Goal: Transaction & Acquisition: Book appointment/travel/reservation

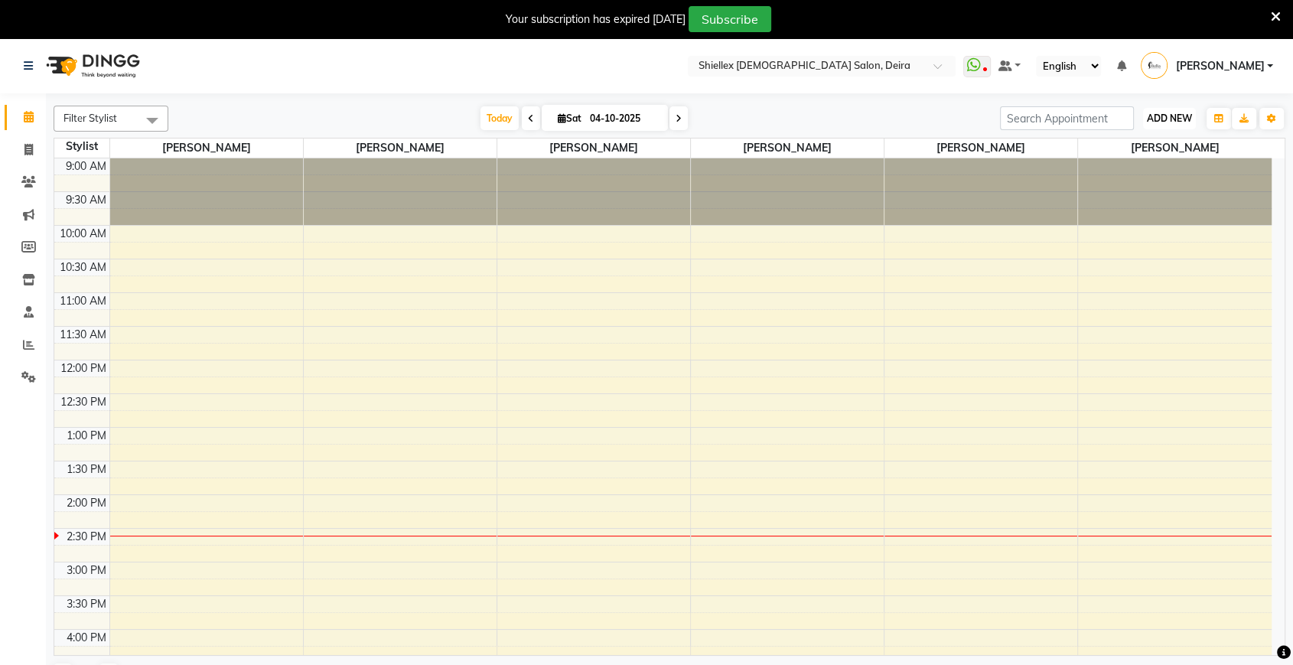
click at [1164, 109] on button "ADD NEW Toggle Dropdown" at bounding box center [1169, 118] width 53 height 21
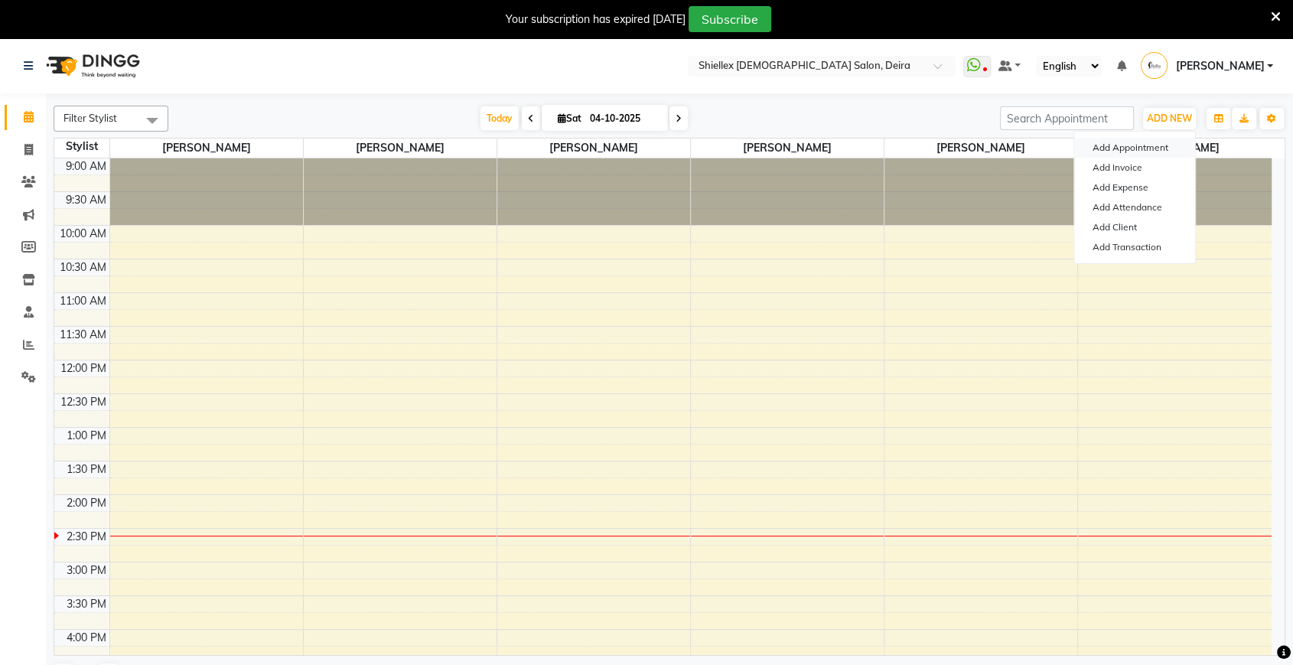
click at [1165, 152] on button "Add Appointment" at bounding box center [1134, 148] width 121 height 20
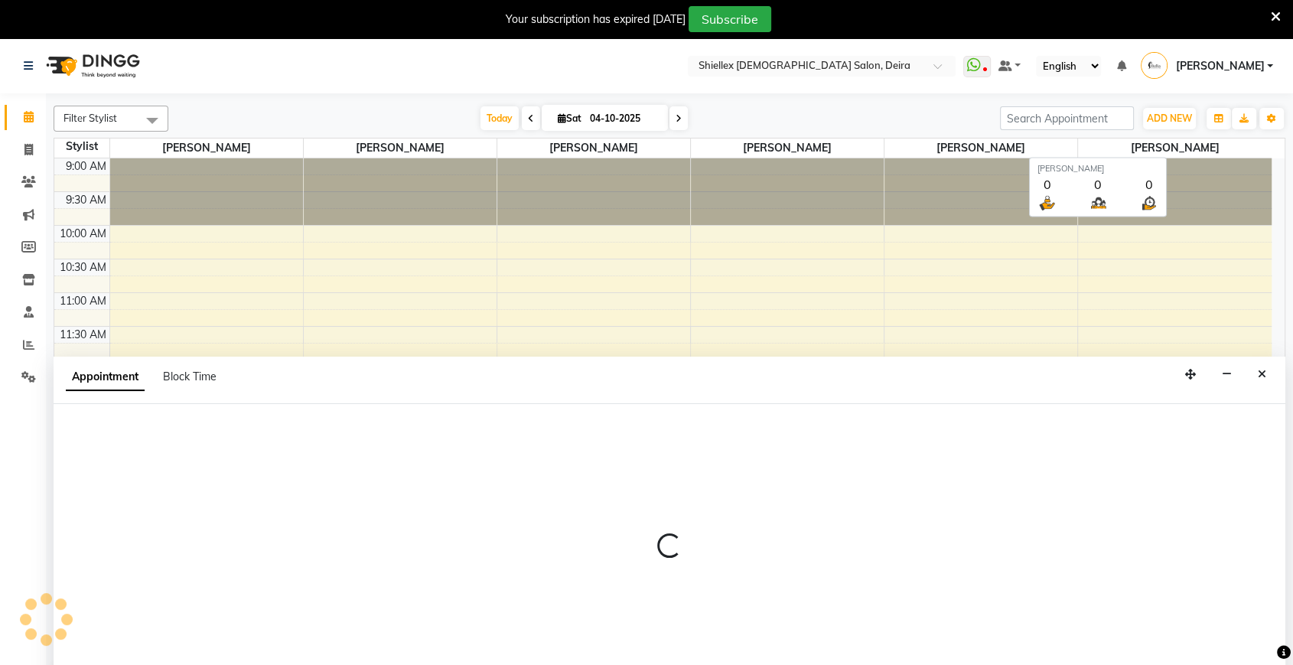
scroll to position [21, 0]
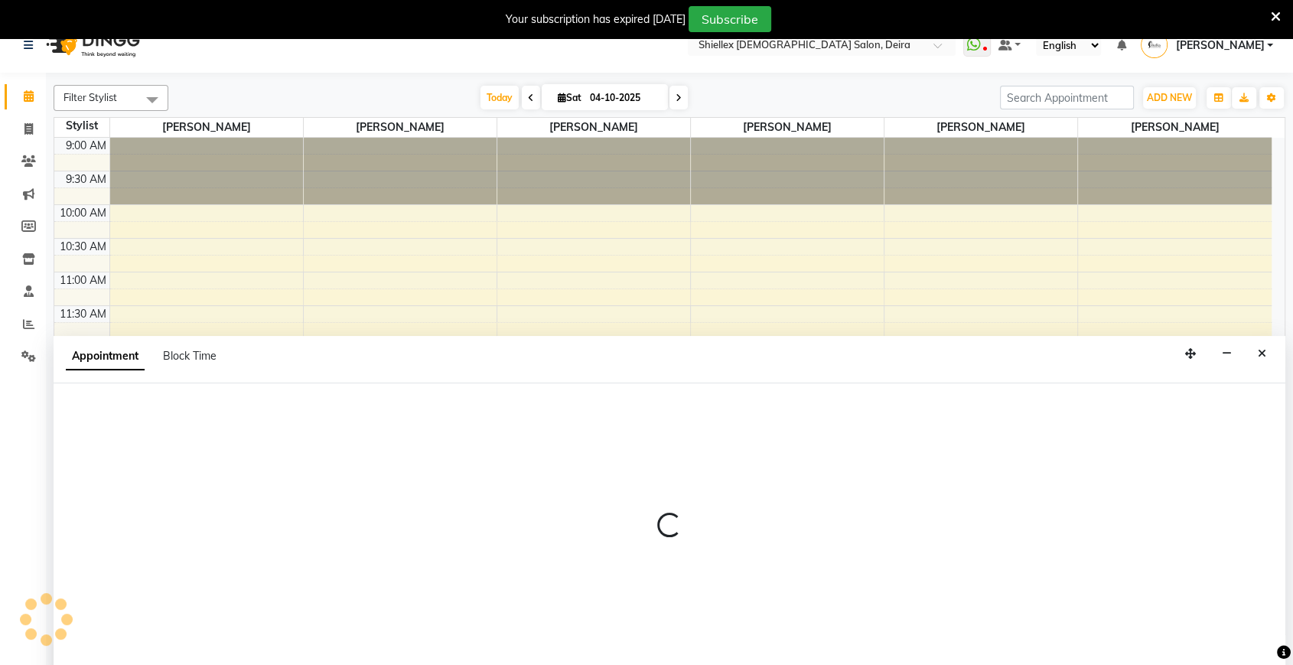
select select "tentative"
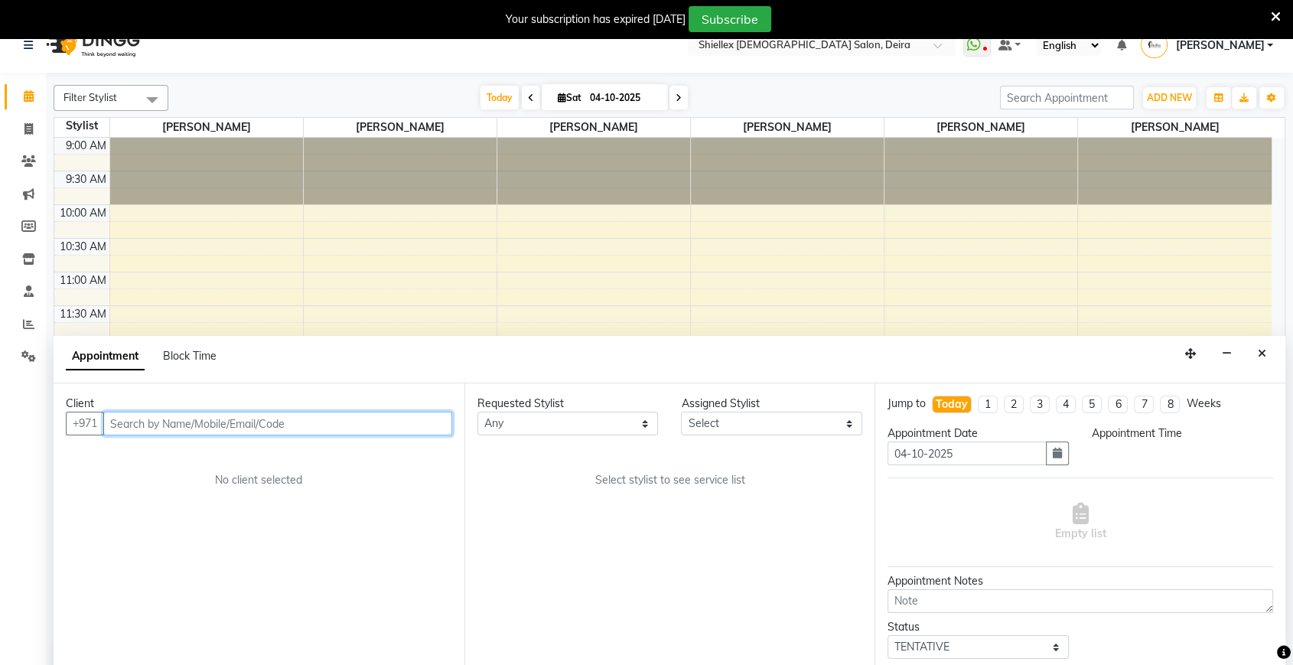
select select "600"
click at [215, 426] on input "text" at bounding box center [277, 423] width 349 height 24
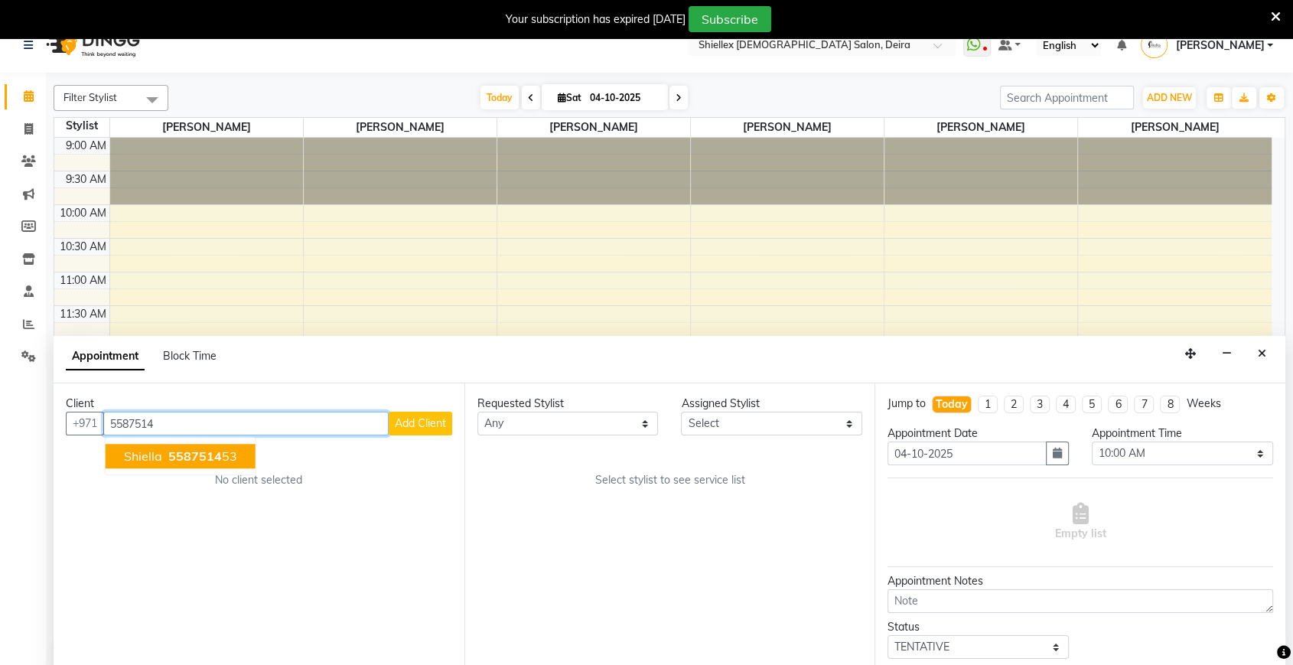
click at [206, 457] on span "5587514" at bounding box center [195, 455] width 54 height 15
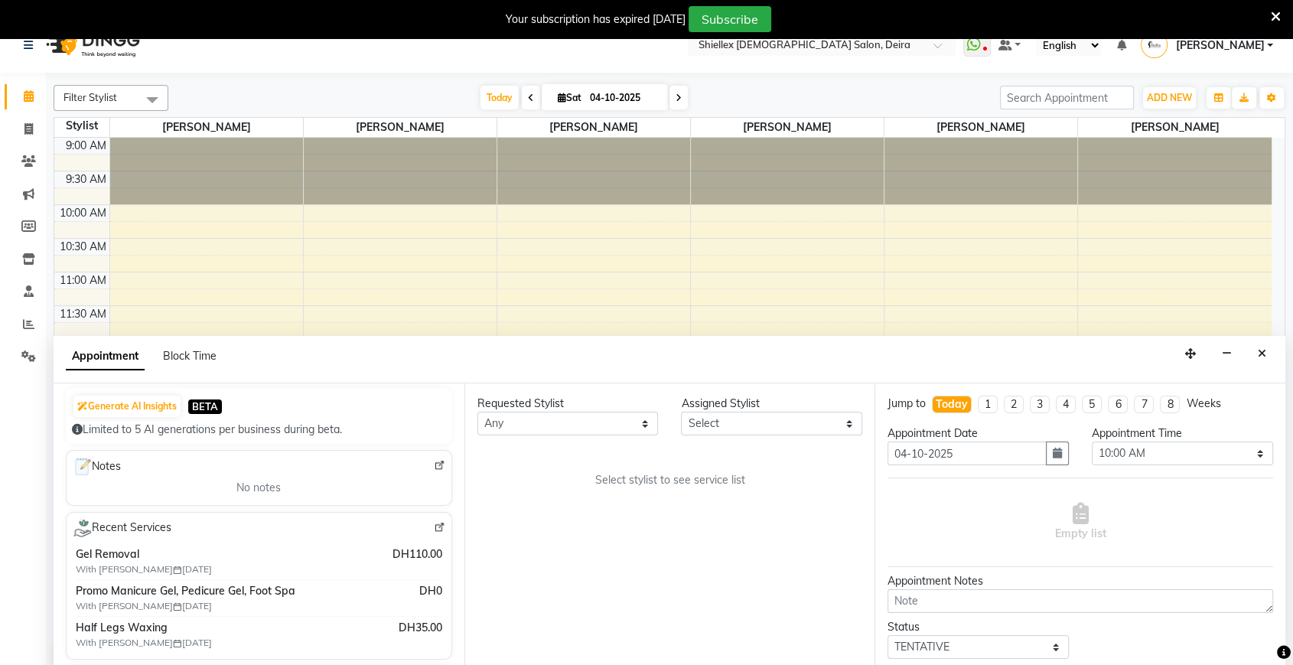
scroll to position [153, 0]
type input "558751453"
click at [822, 418] on select "Select [PERSON_NAME] [PERSON_NAME] [PERSON_NAME] [PERSON_NAME] [PERSON_NAME] [P…" at bounding box center [771, 423] width 181 height 24
click at [1254, 348] on button "Close" at bounding box center [1262, 354] width 22 height 24
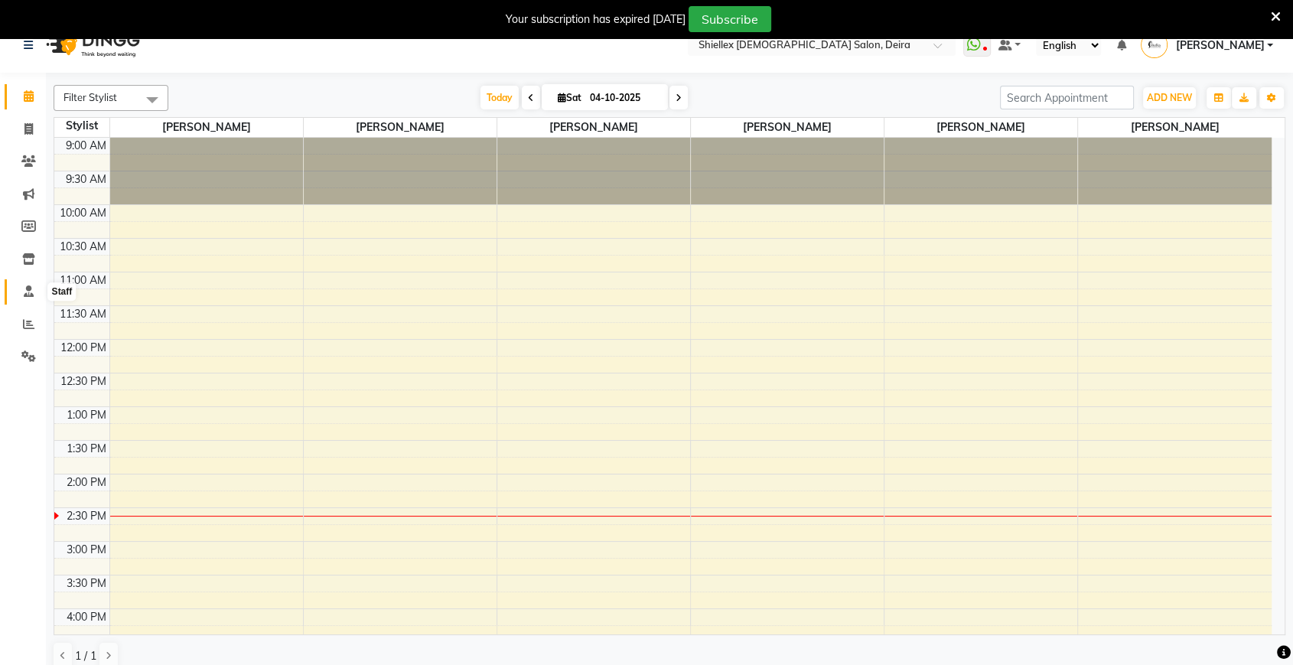
click at [18, 294] on span at bounding box center [28, 292] width 27 height 18
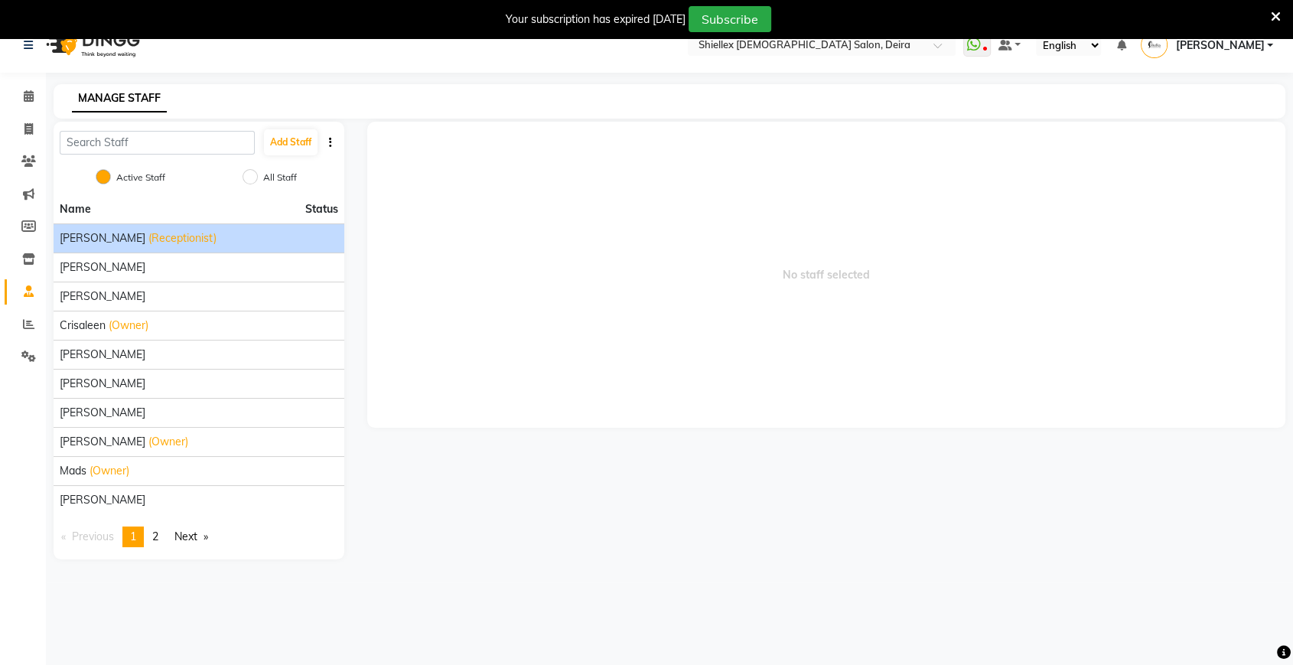
click at [173, 233] on span "(Receptionist)" at bounding box center [182, 238] width 68 height 16
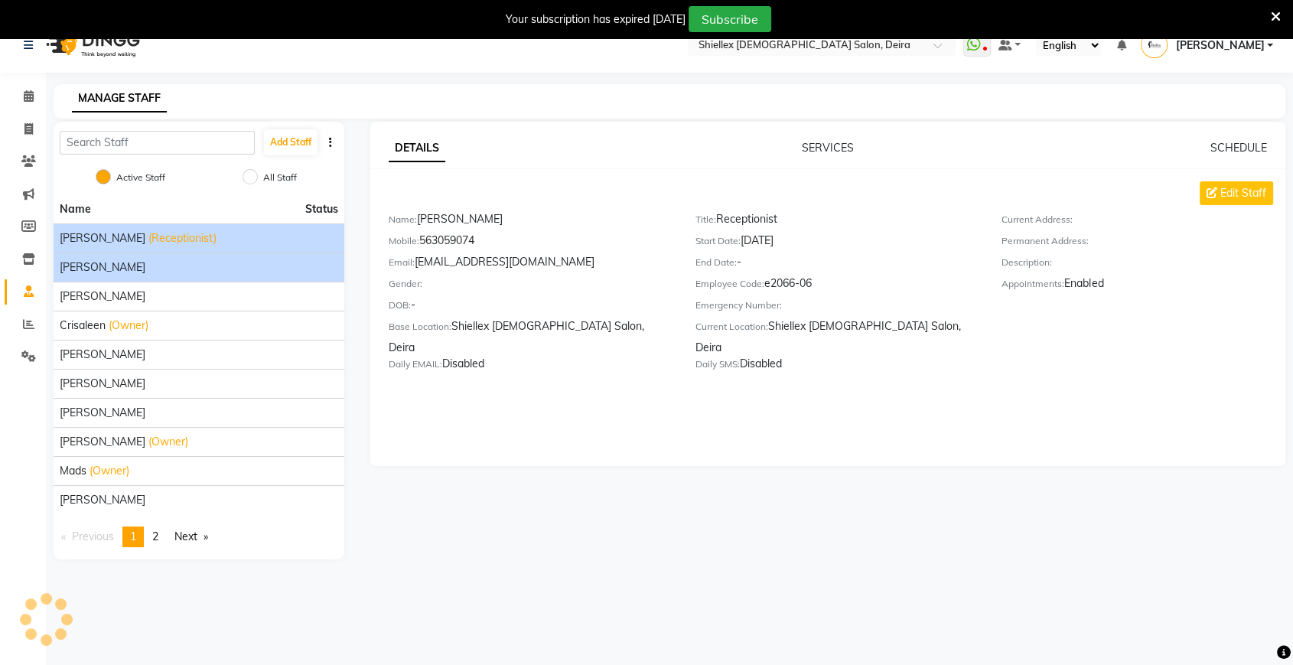
click at [155, 274] on div "[PERSON_NAME]" at bounding box center [199, 267] width 278 height 16
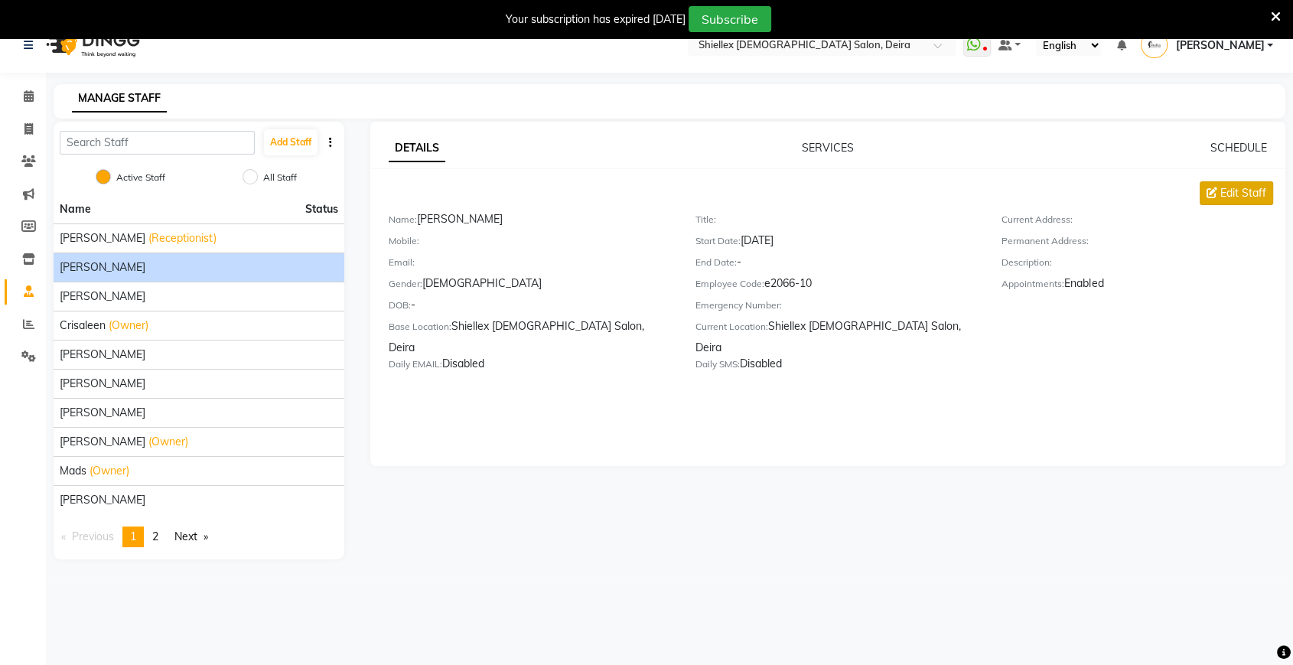
click at [1242, 187] on span "Edit Staff" at bounding box center [1243, 193] width 46 height 16
select select "[DEMOGRAPHIC_DATA]"
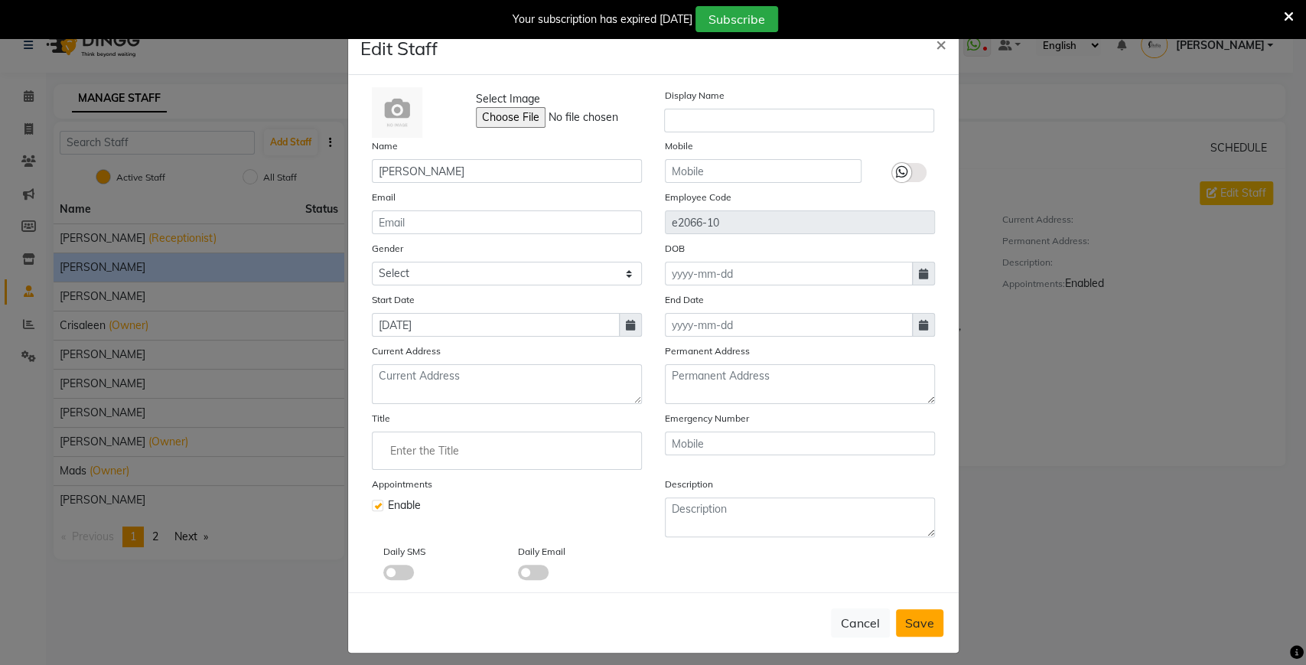
click at [922, 610] on button "Save" at bounding box center [919, 623] width 47 height 28
select select
checkbox input "false"
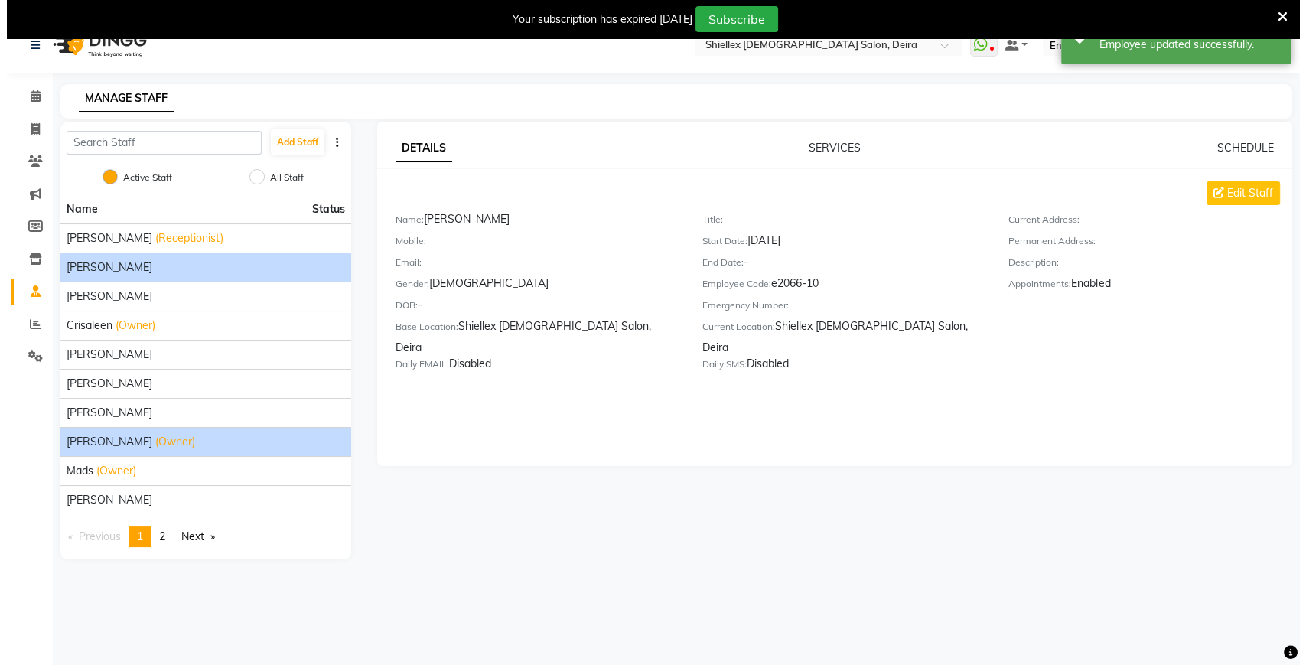
scroll to position [37, 0]
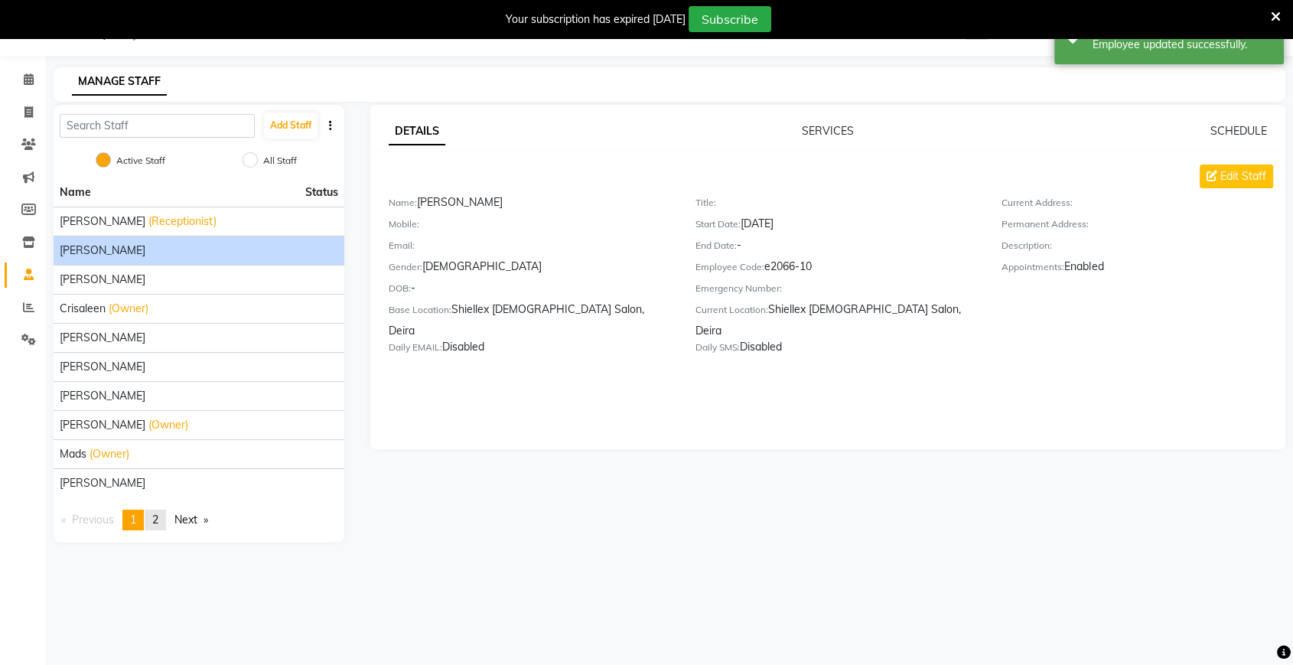
click at [158, 514] on span "2" at bounding box center [155, 519] width 6 height 14
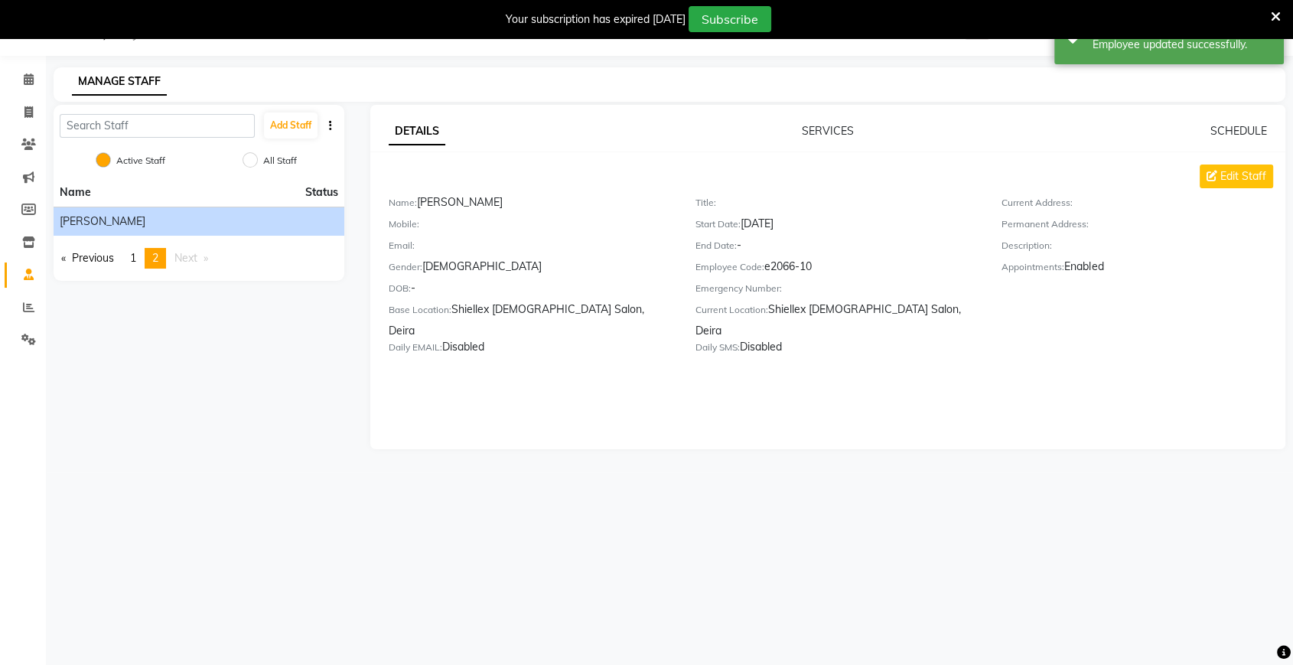
click at [100, 213] on span "[PERSON_NAME]" at bounding box center [103, 221] width 86 height 16
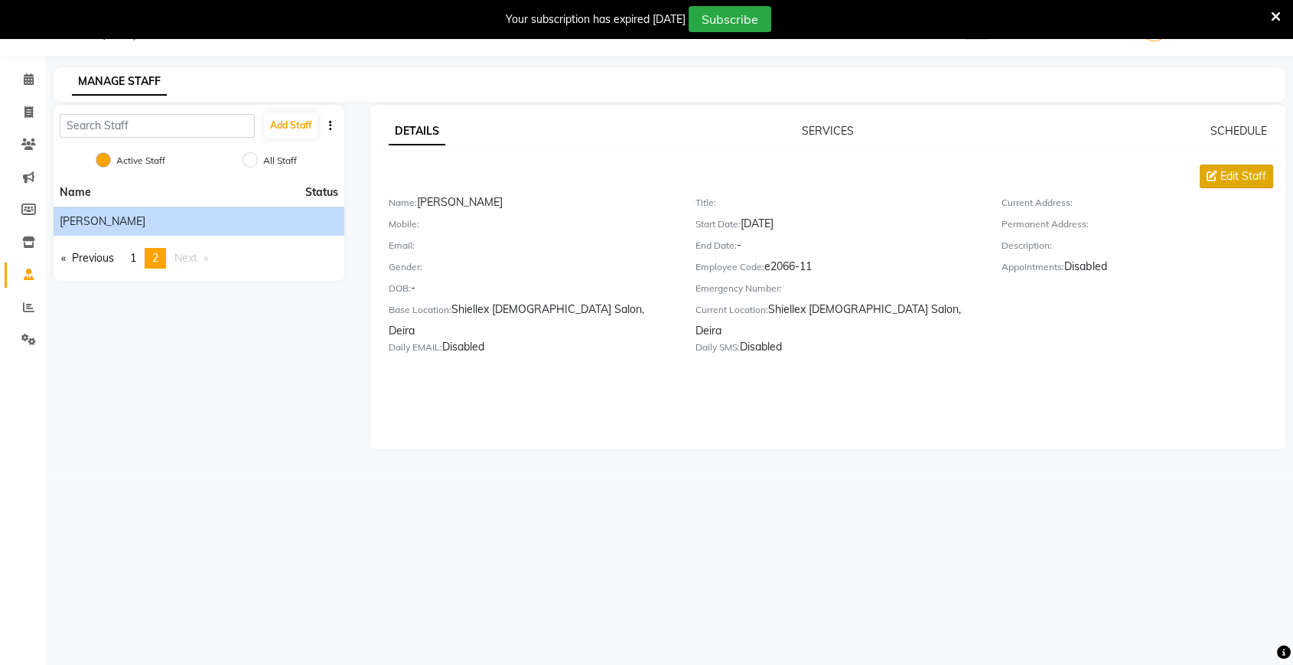
click at [1239, 172] on span "Edit Staff" at bounding box center [1243, 176] width 46 height 16
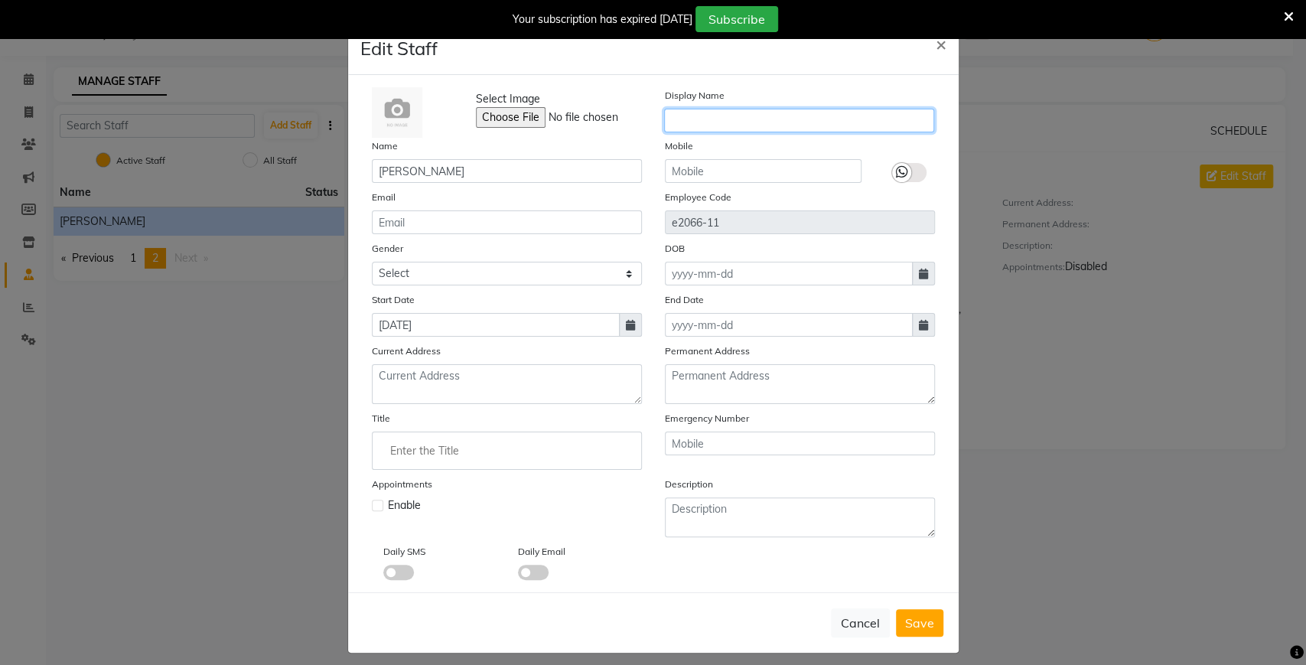
click at [816, 116] on input "text" at bounding box center [799, 121] width 270 height 24
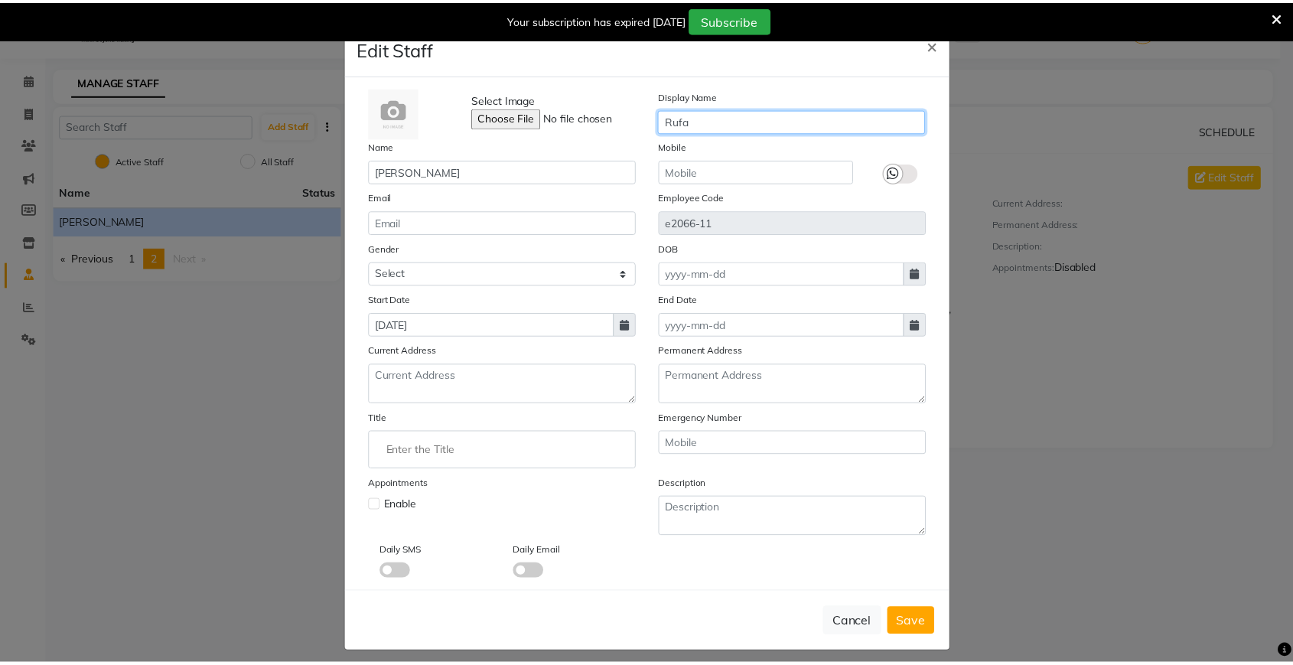
scroll to position [7, 0]
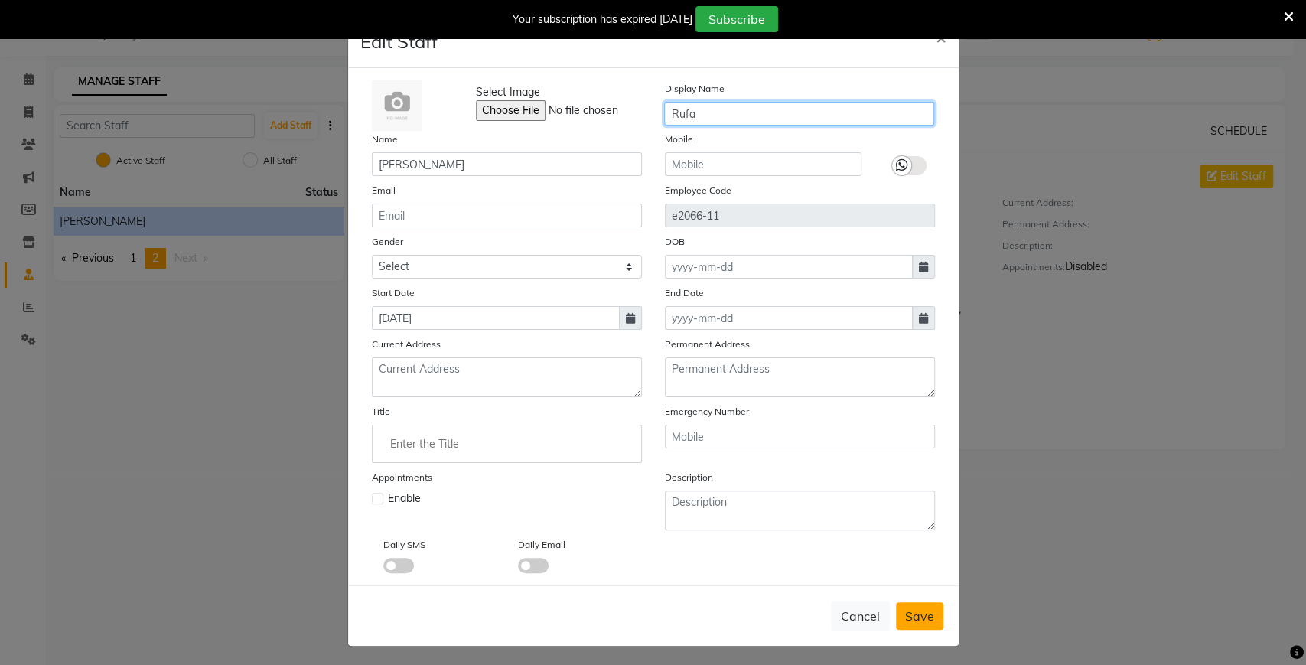
type input "Rufa"
click at [909, 609] on span "Save" at bounding box center [919, 615] width 29 height 15
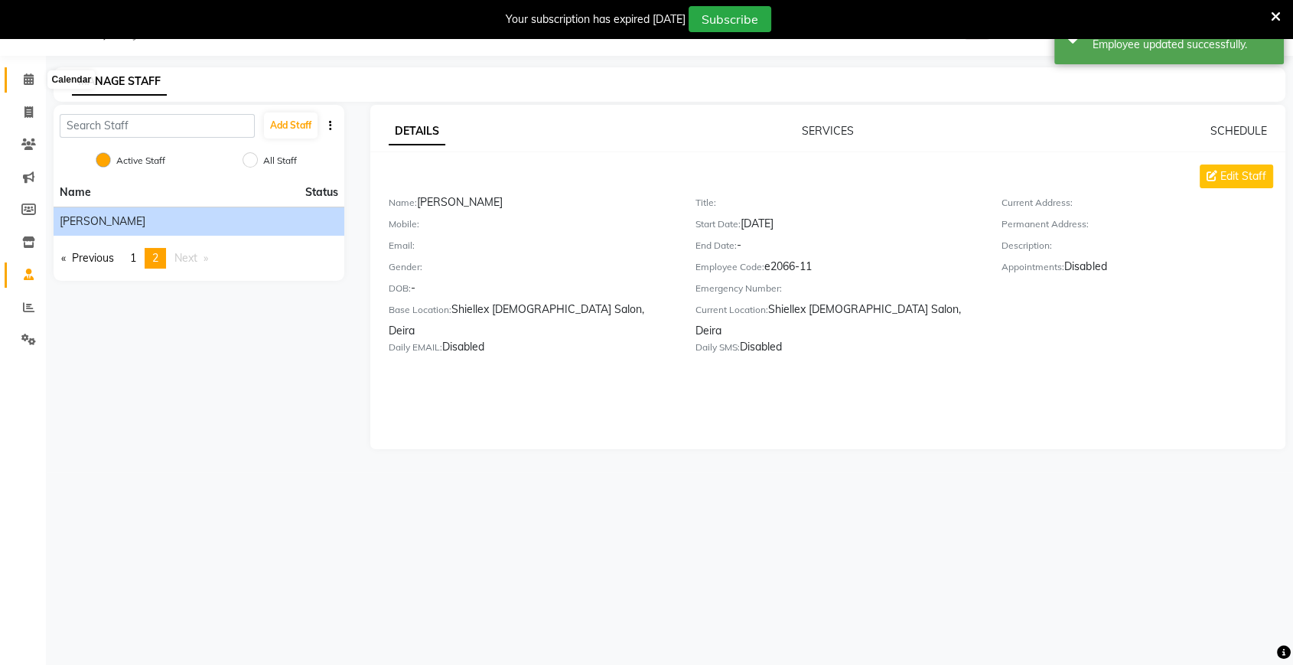
click at [31, 83] on icon at bounding box center [29, 78] width 10 height 11
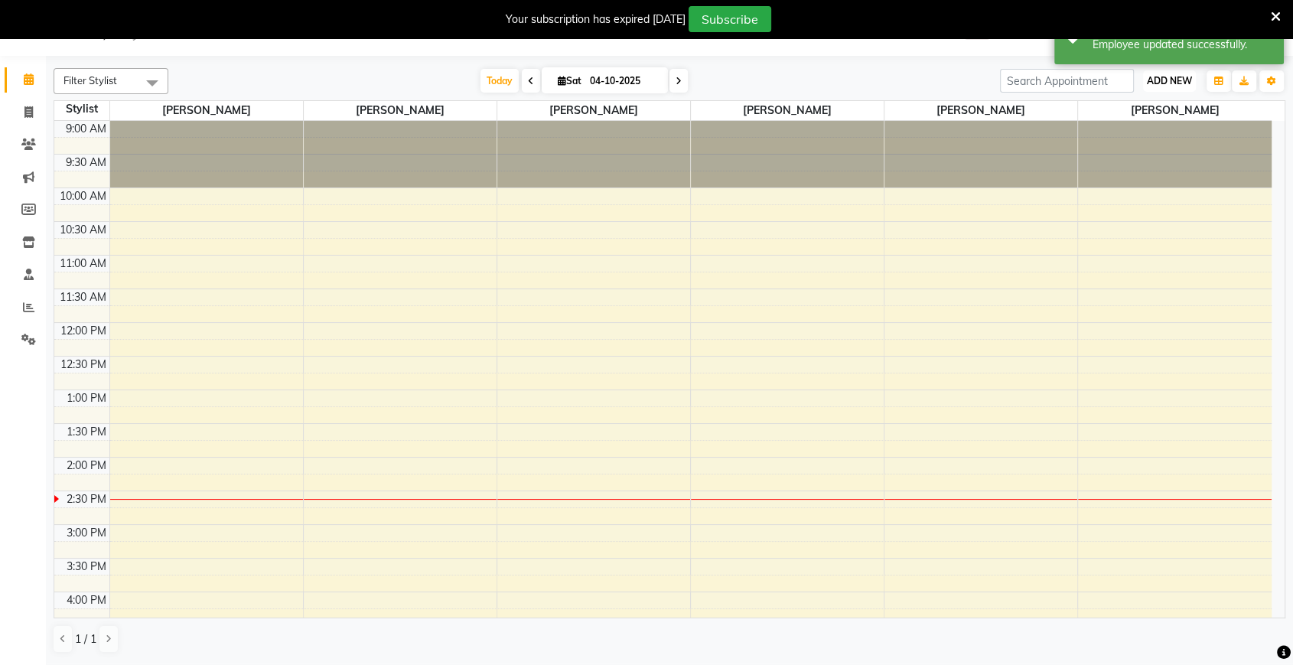
click at [1157, 83] on span "ADD NEW" at bounding box center [1168, 80] width 45 height 11
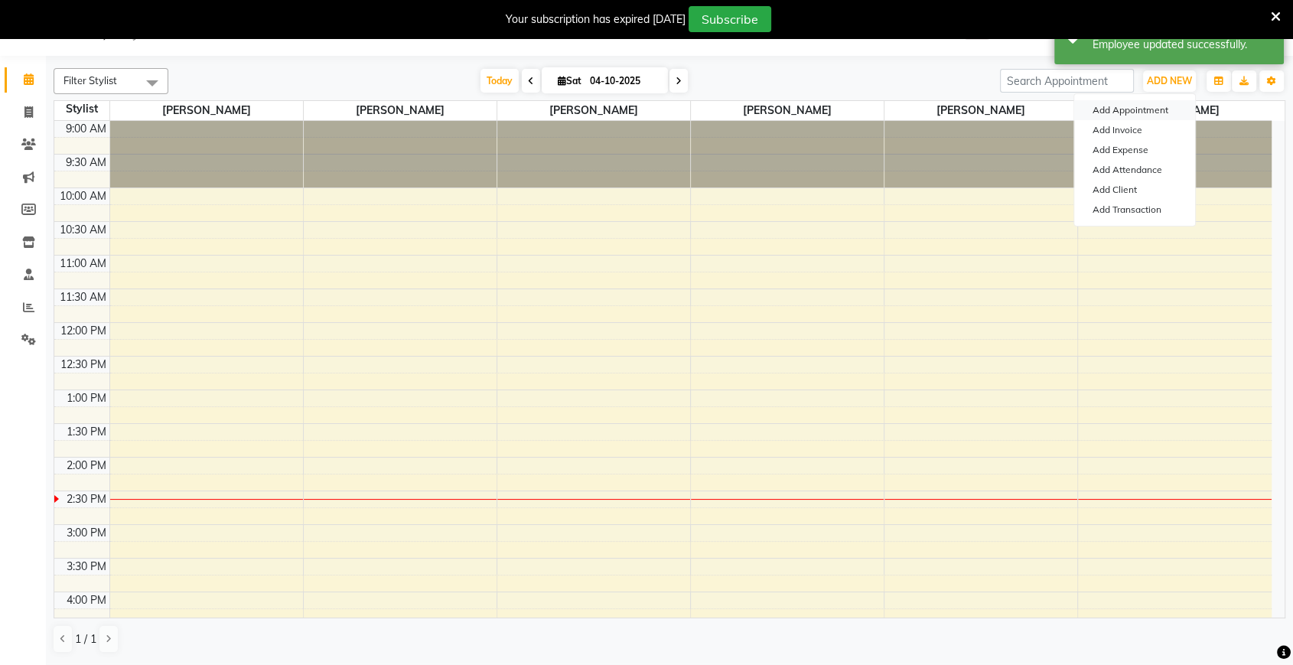
click at [1136, 109] on button "Add Appointment" at bounding box center [1134, 110] width 121 height 20
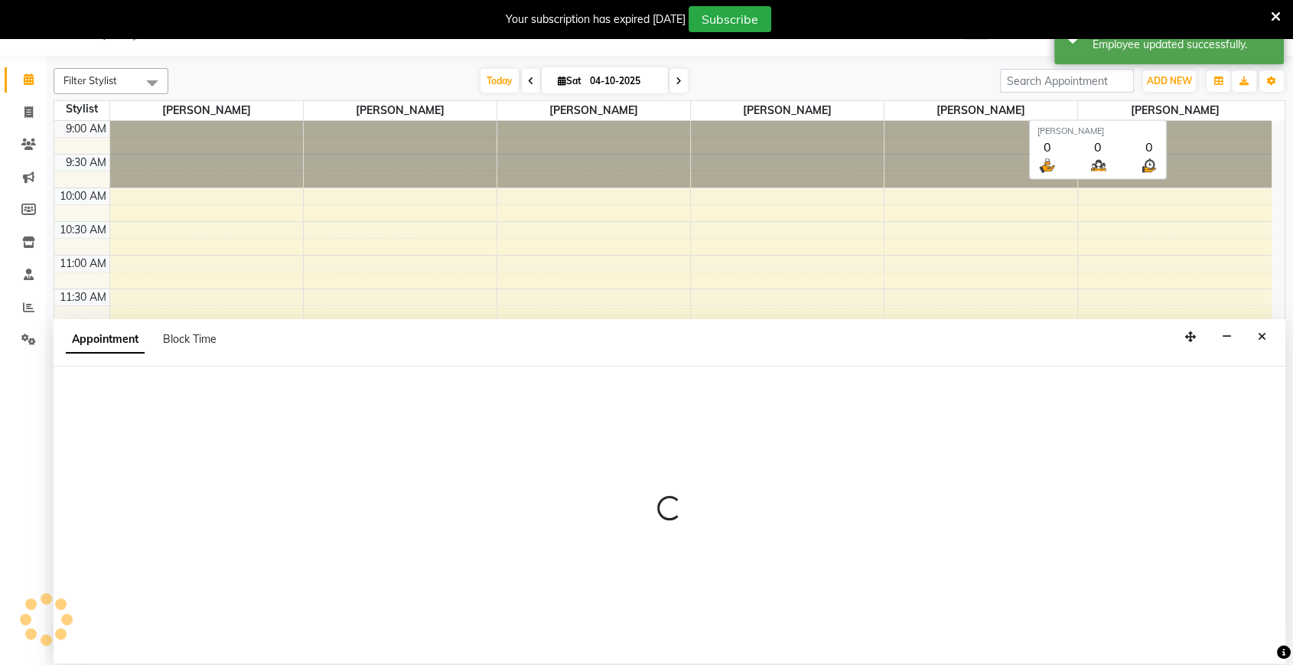
select select "600"
select select "tentative"
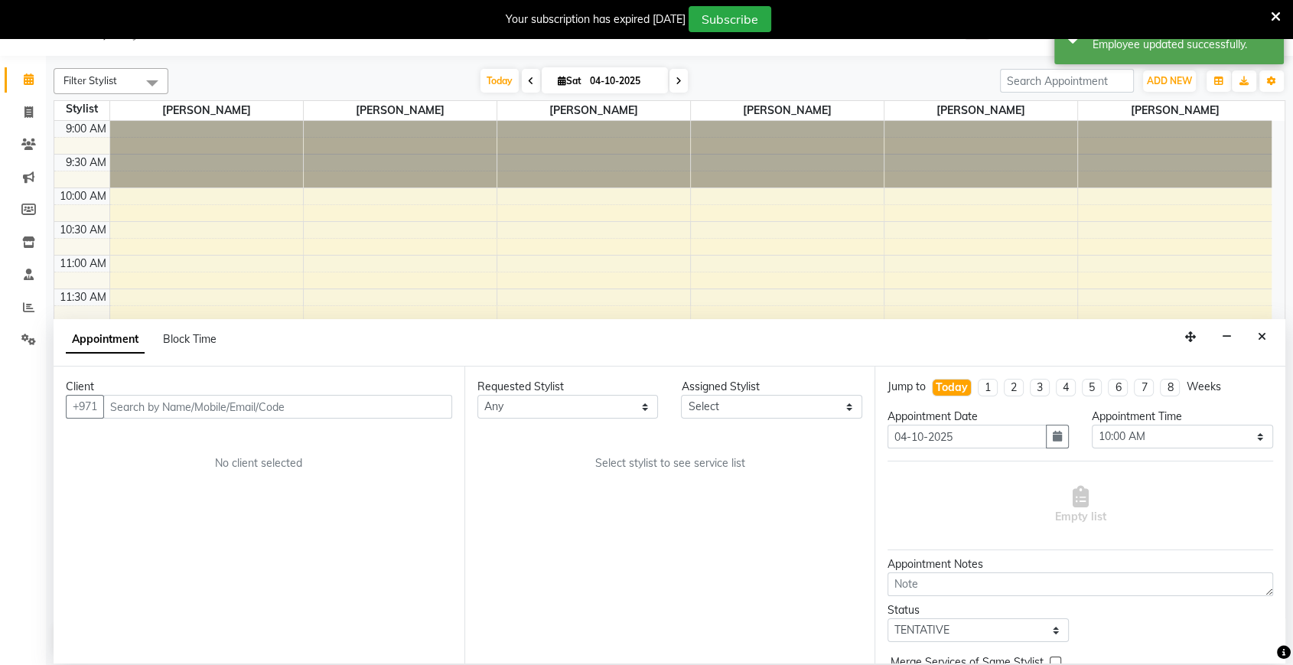
click at [337, 405] on input "text" at bounding box center [277, 407] width 349 height 24
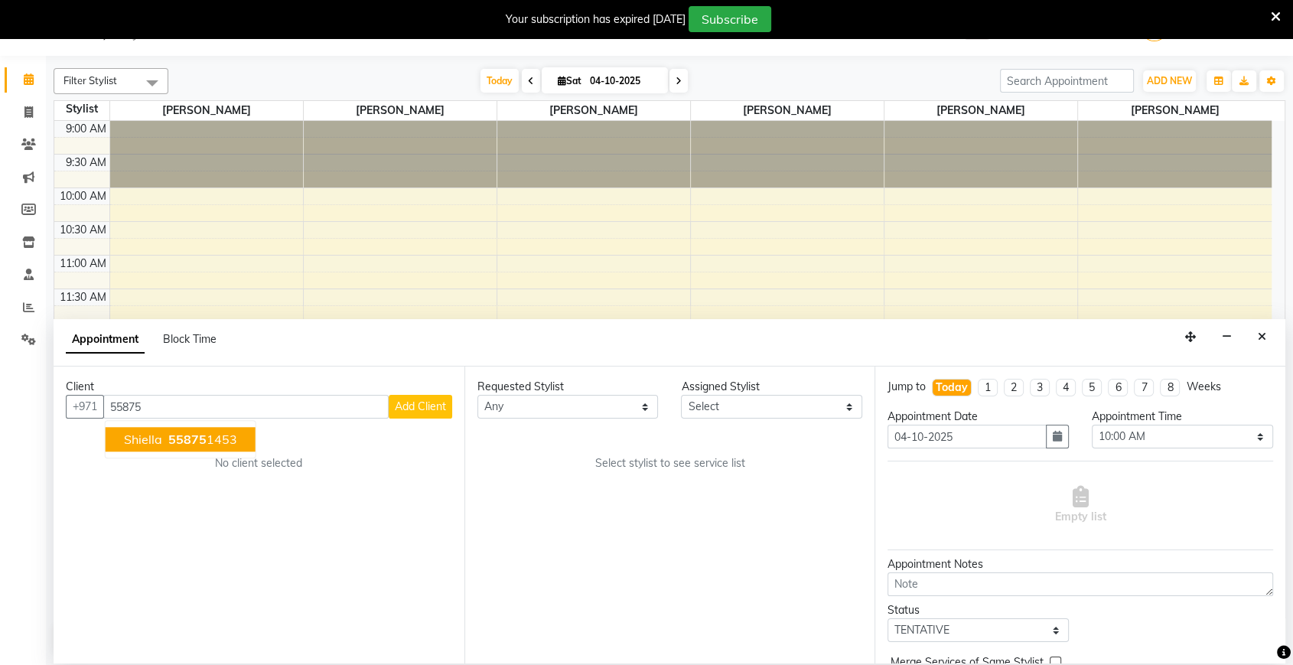
click at [176, 444] on span "55875" at bounding box center [187, 438] width 38 height 15
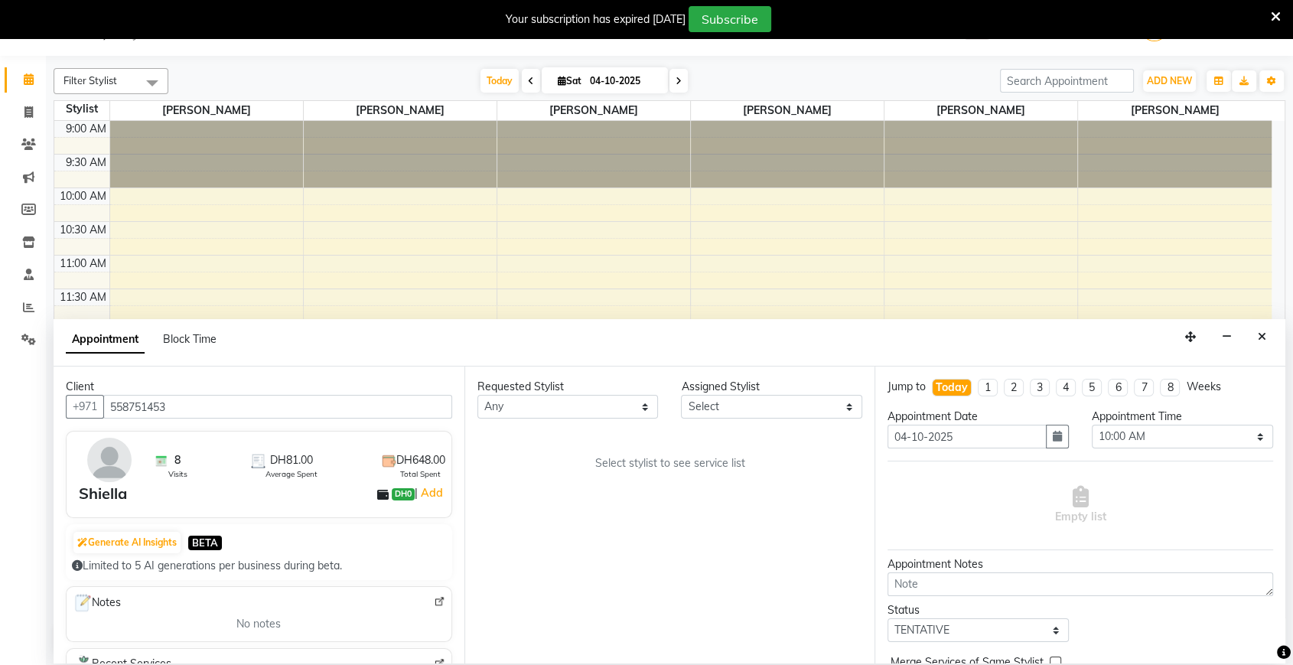
type input "558751453"
click at [750, 415] on select "Select [PERSON_NAME] [PERSON_NAME] [PERSON_NAME] [PERSON_NAME] [PERSON_NAME] [P…" at bounding box center [771, 407] width 181 height 24
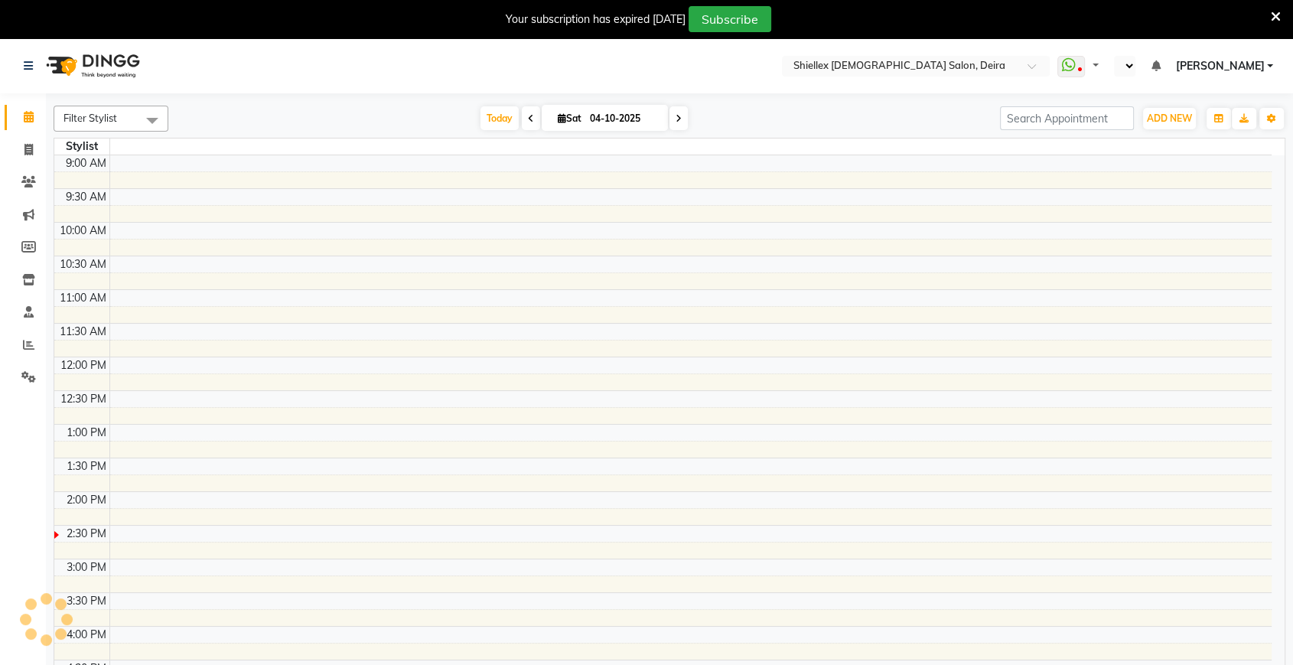
select select "en"
click at [36, 311] on span at bounding box center [28, 313] width 27 height 18
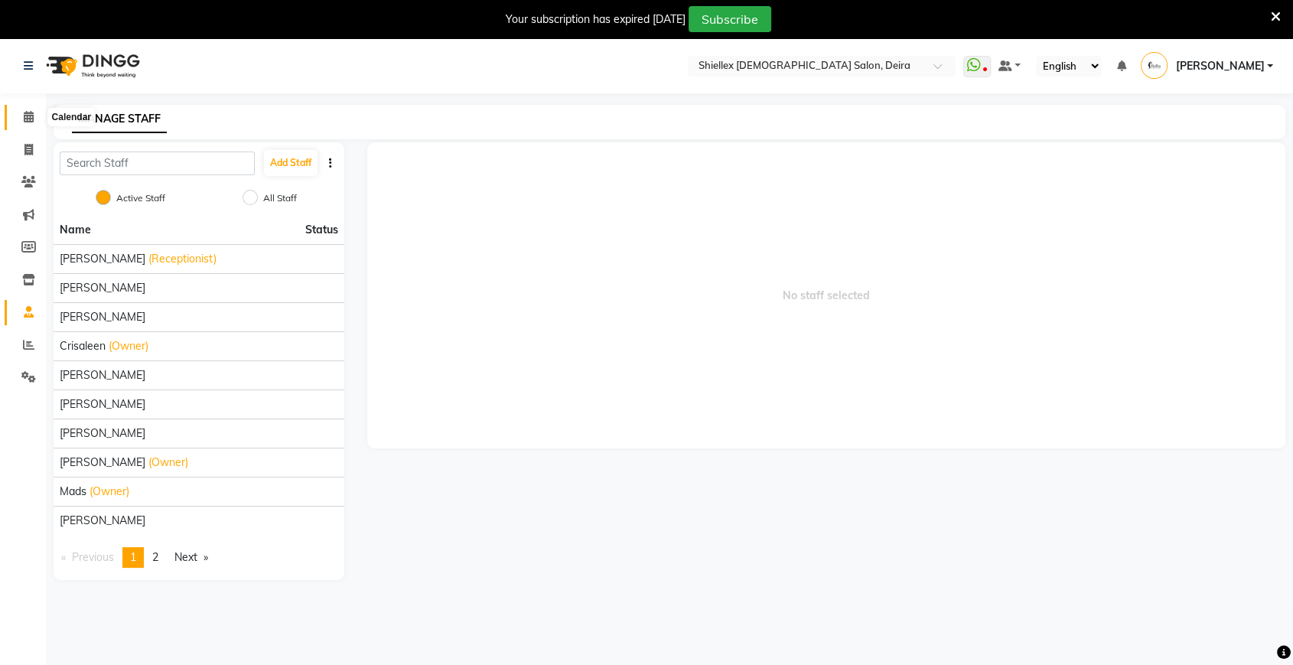
click at [18, 114] on span at bounding box center [28, 118] width 27 height 18
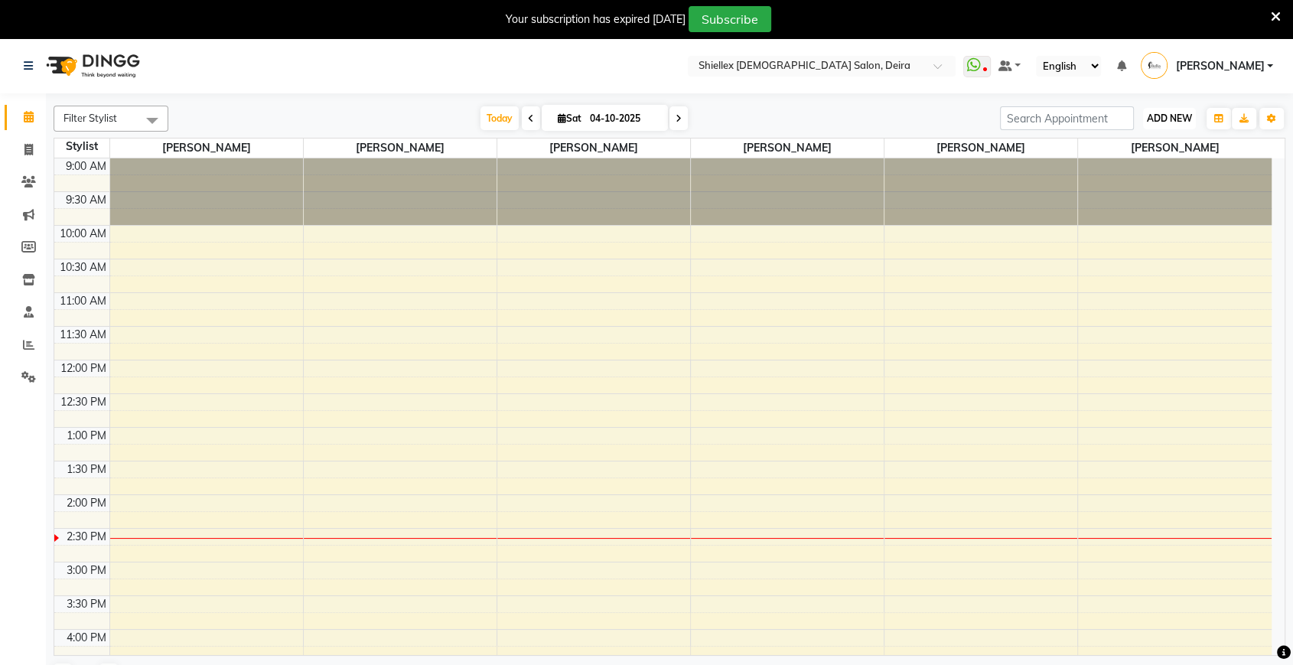
click at [1177, 115] on span "ADD NEW" at bounding box center [1168, 117] width 45 height 11
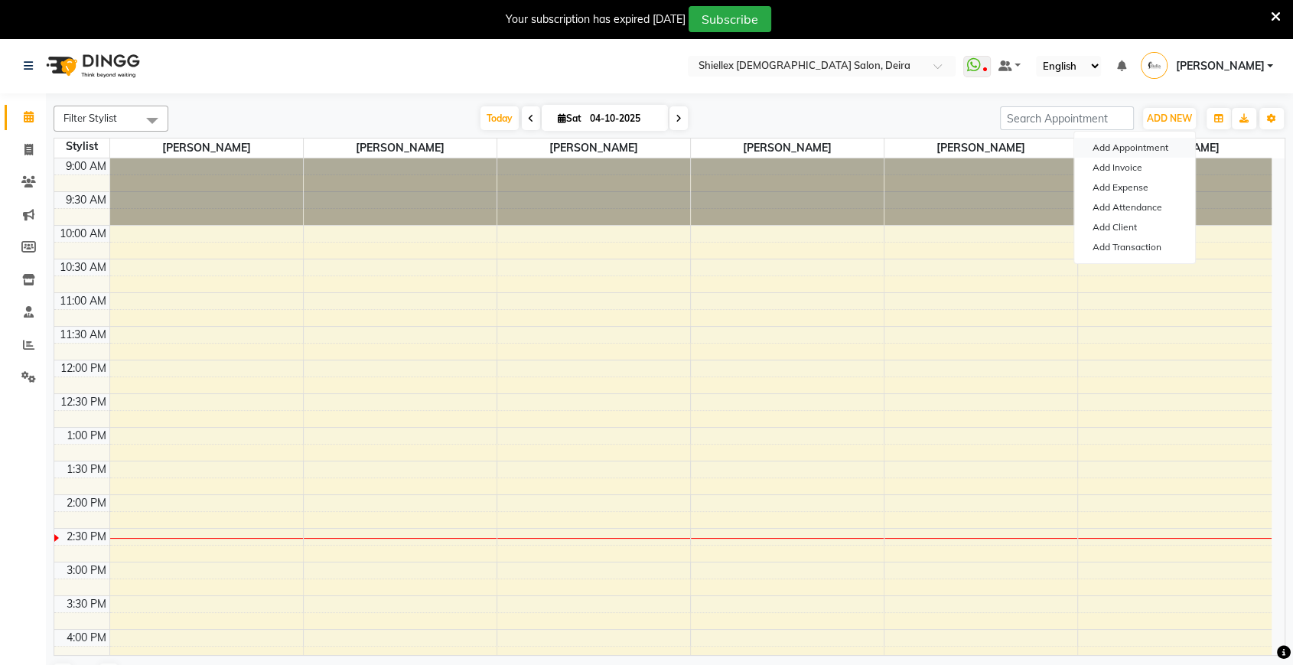
click at [1159, 151] on button "Add Appointment" at bounding box center [1134, 148] width 121 height 20
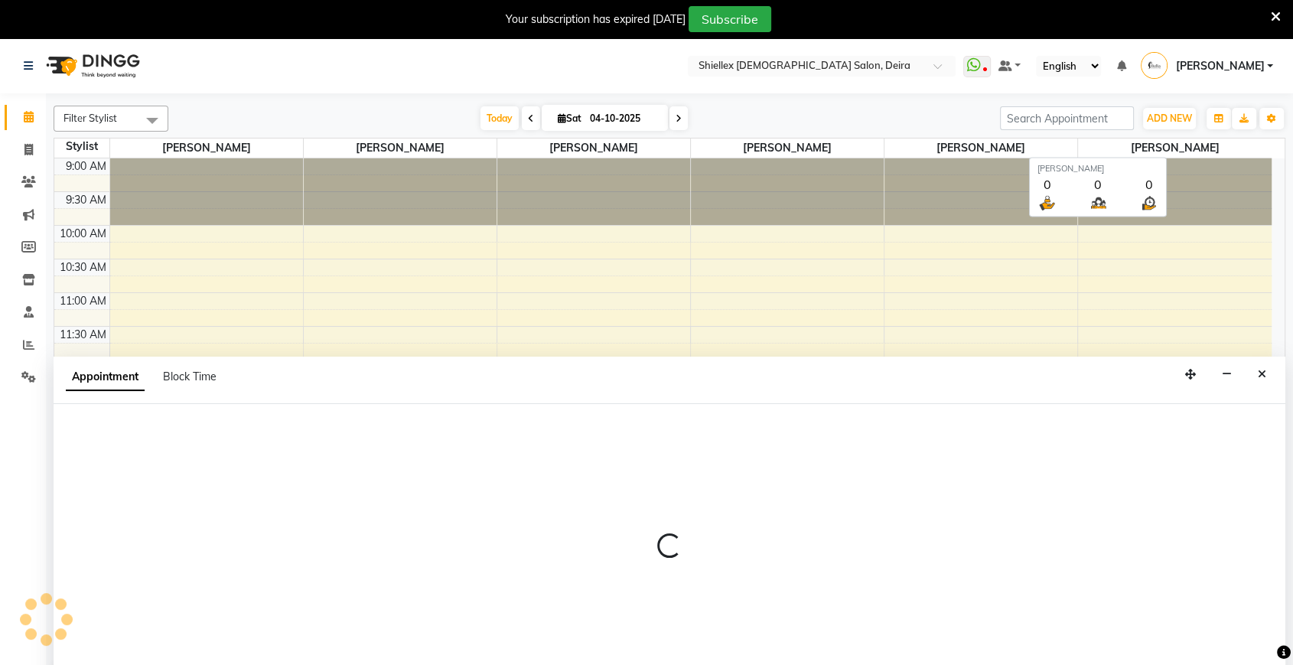
scroll to position [5, 0]
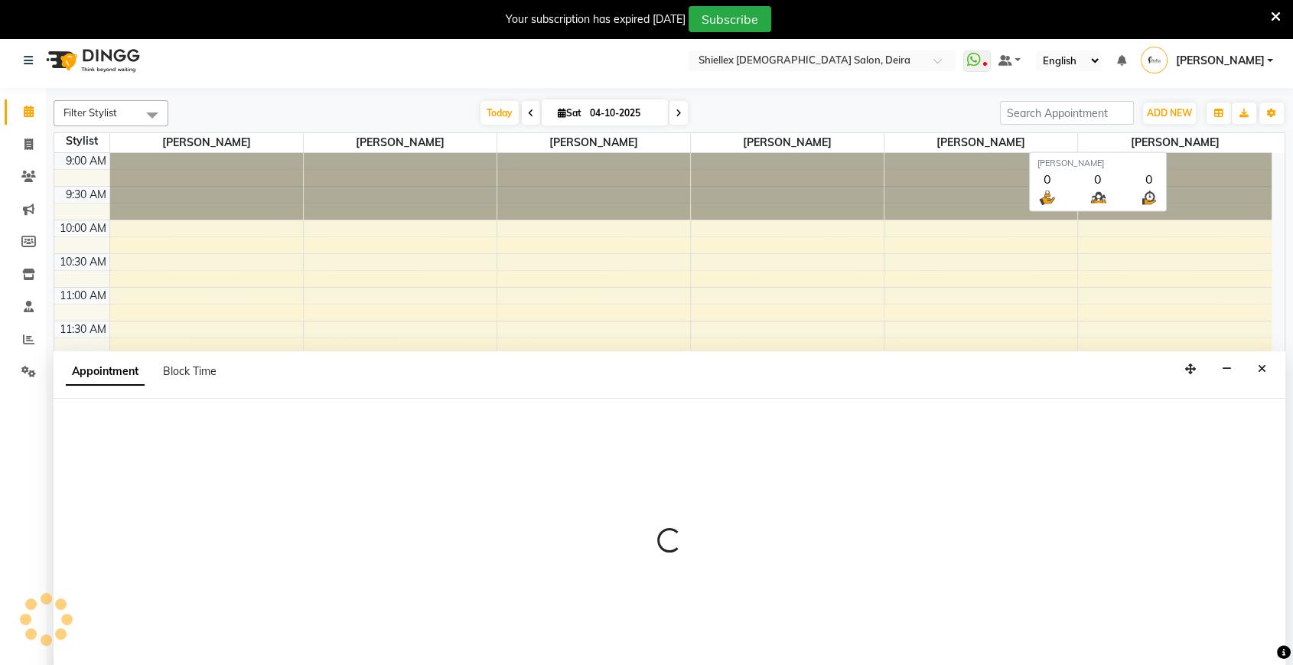
select select "tentative"
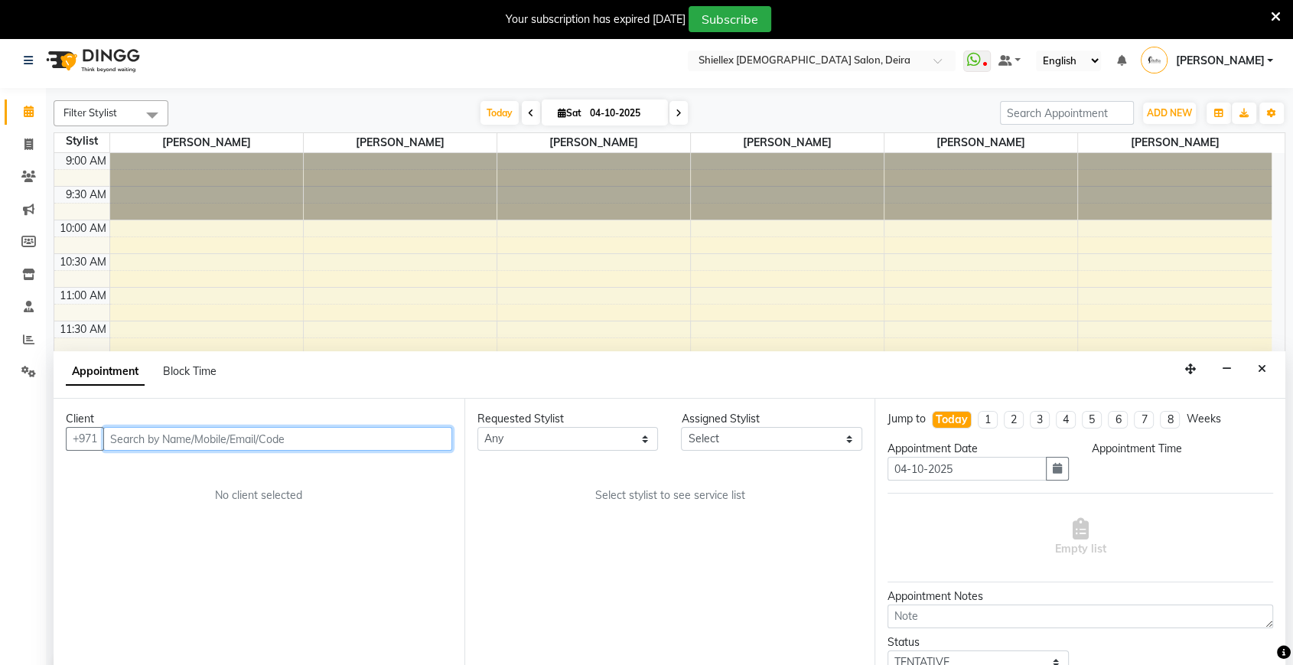
select select "600"
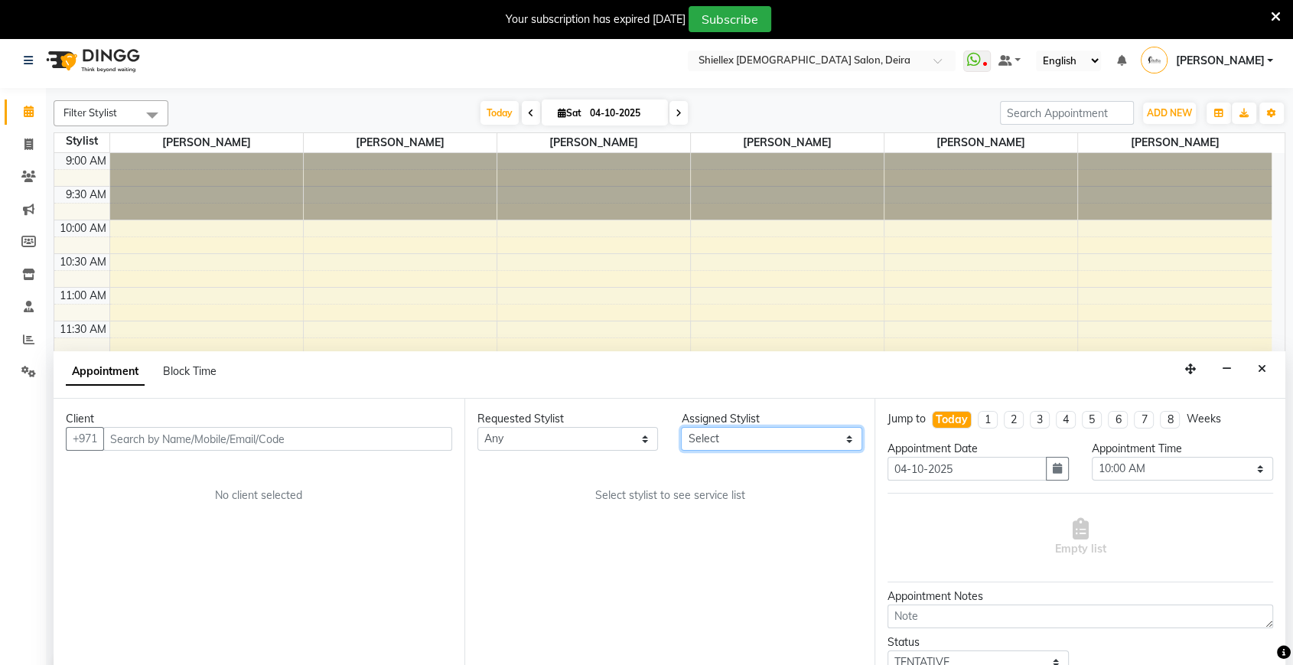
click at [704, 438] on select "Select [PERSON_NAME] [PERSON_NAME] [PERSON_NAME] [PERSON_NAME] [PERSON_NAME] [P…" at bounding box center [771, 439] width 181 height 24
click at [1257, 363] on icon "Close" at bounding box center [1261, 368] width 8 height 11
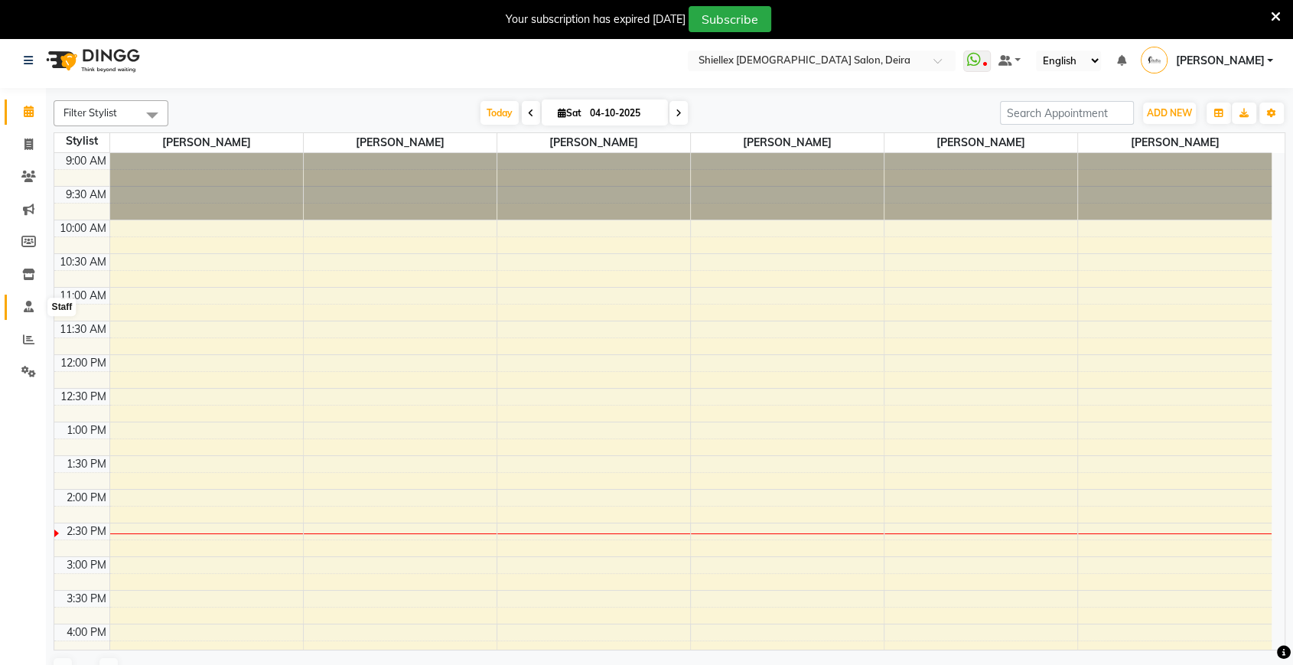
click at [24, 303] on icon at bounding box center [29, 306] width 10 height 11
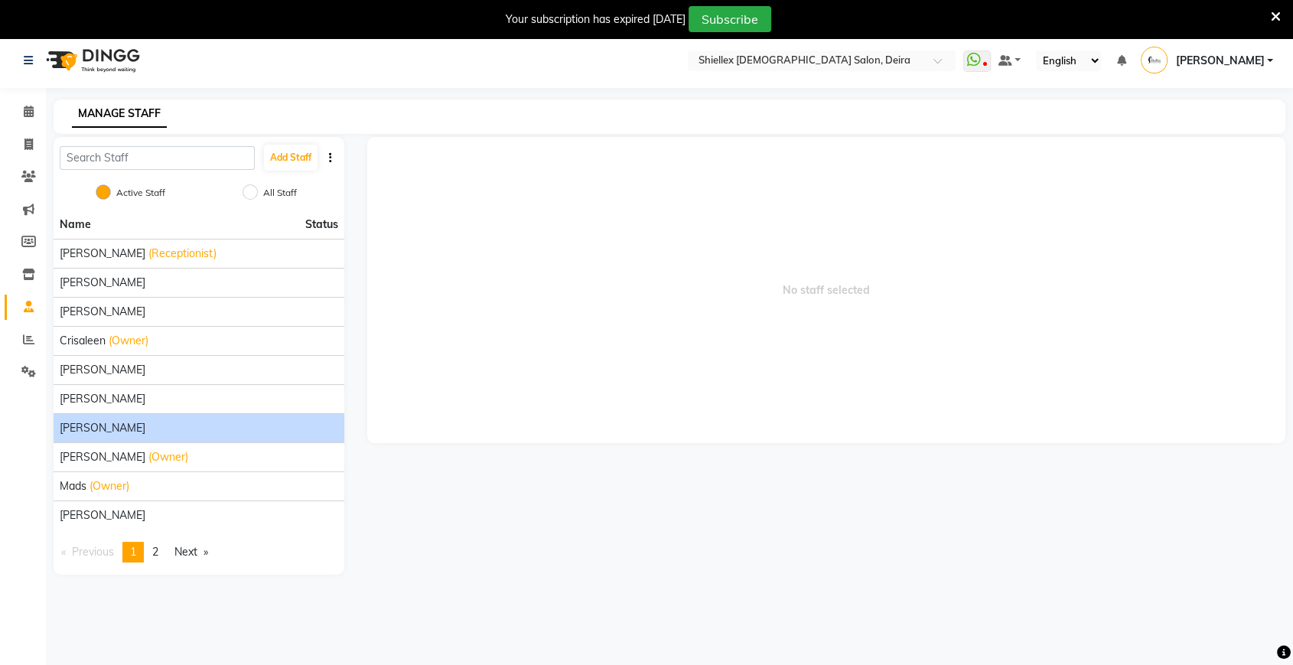
scroll to position [37, 0]
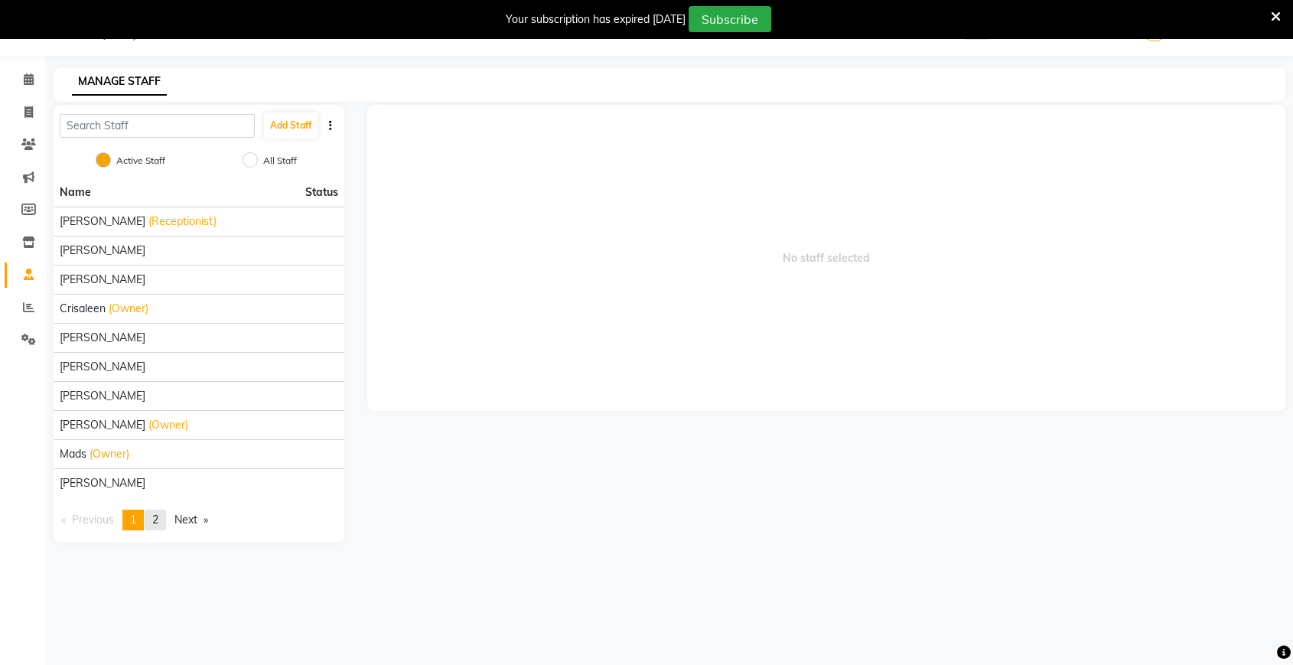
click at [158, 523] on span "2" at bounding box center [155, 519] width 6 height 14
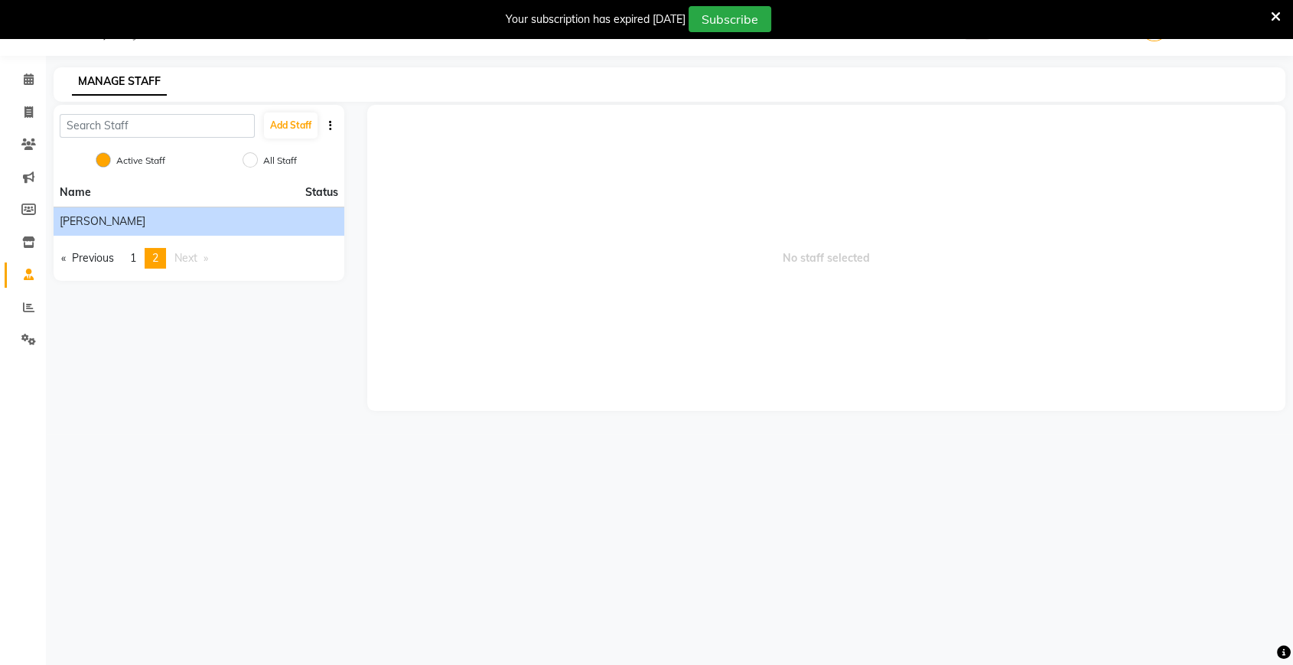
click at [83, 224] on span "[PERSON_NAME]" at bounding box center [103, 221] width 86 height 16
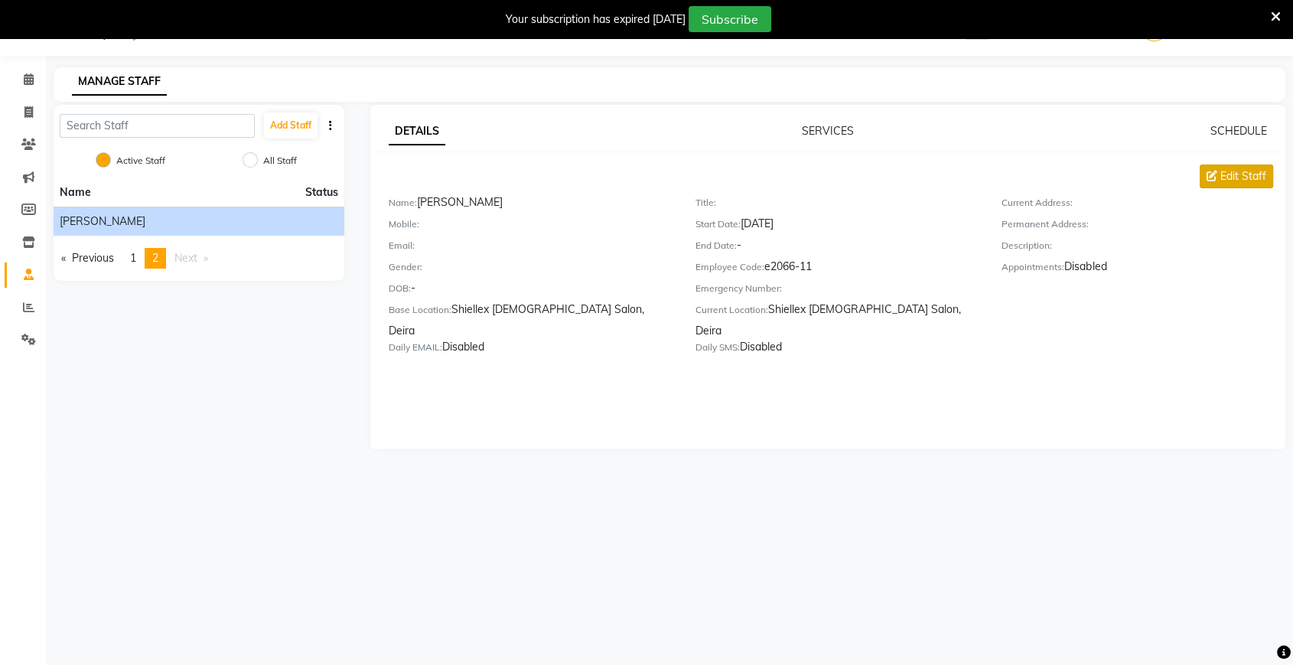
click at [1218, 174] on button "Edit Staff" at bounding box center [1235, 176] width 73 height 24
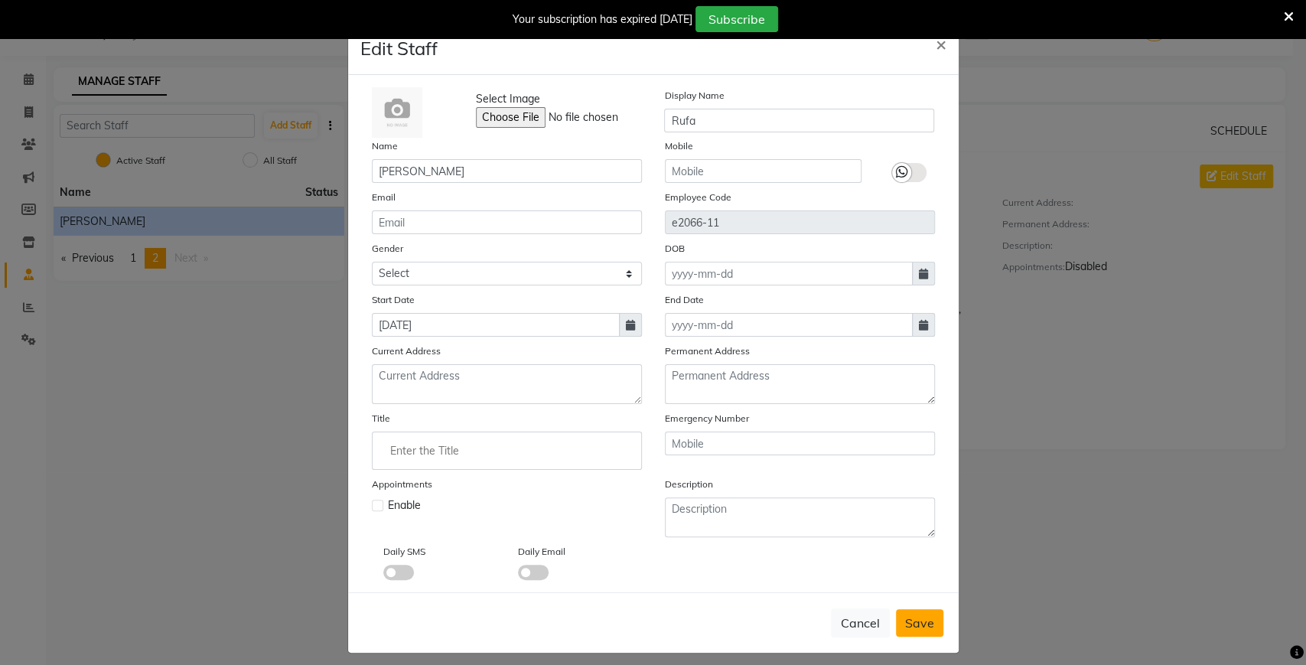
click at [905, 618] on span "Save" at bounding box center [919, 622] width 29 height 15
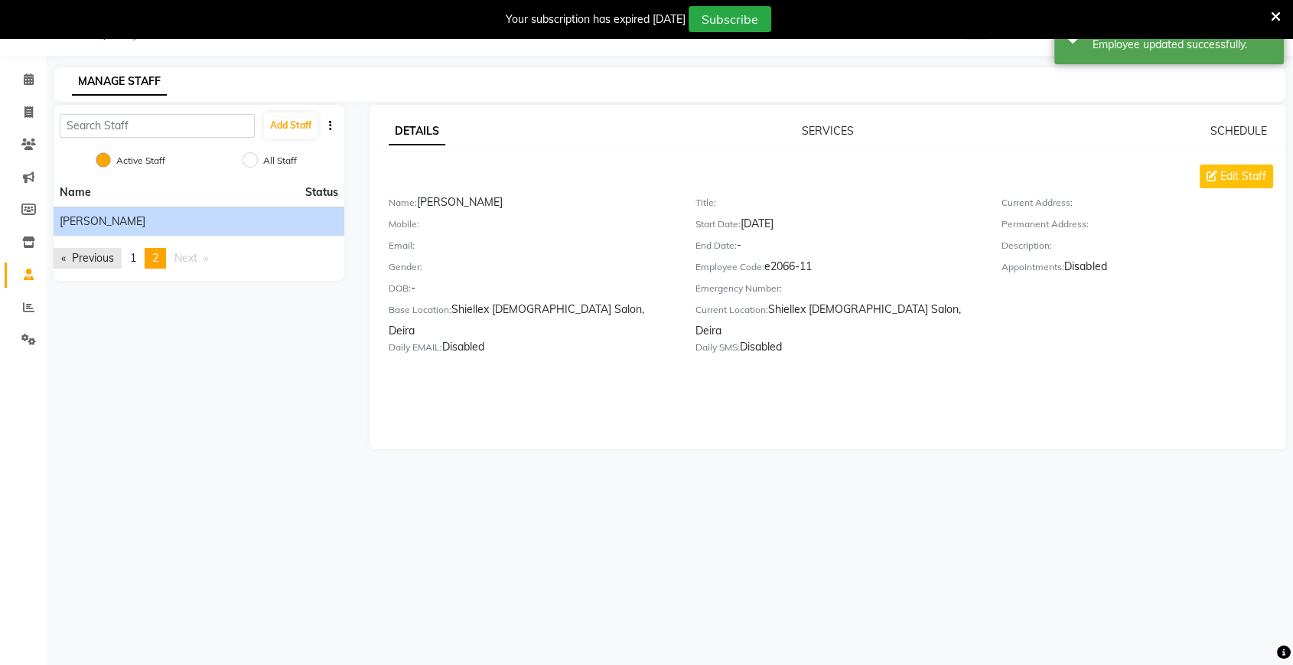
click at [86, 254] on link "Previous page" at bounding box center [88, 258] width 68 height 21
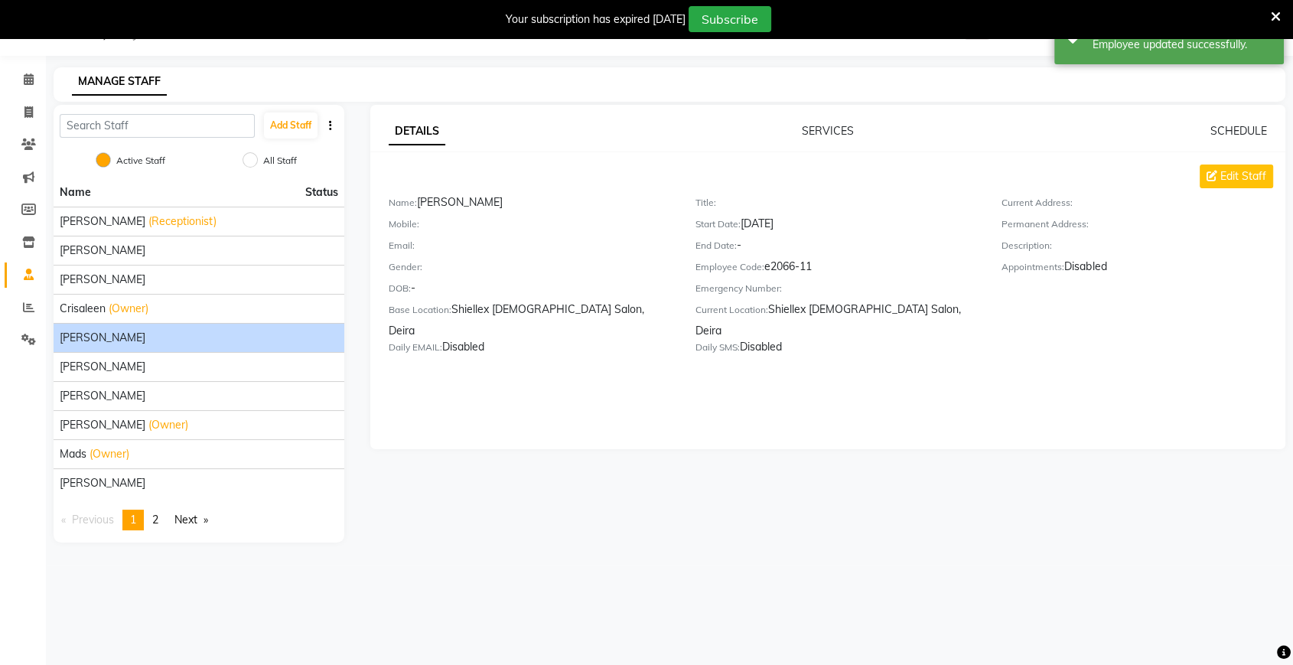
click at [98, 343] on span "[PERSON_NAME]" at bounding box center [103, 338] width 86 height 16
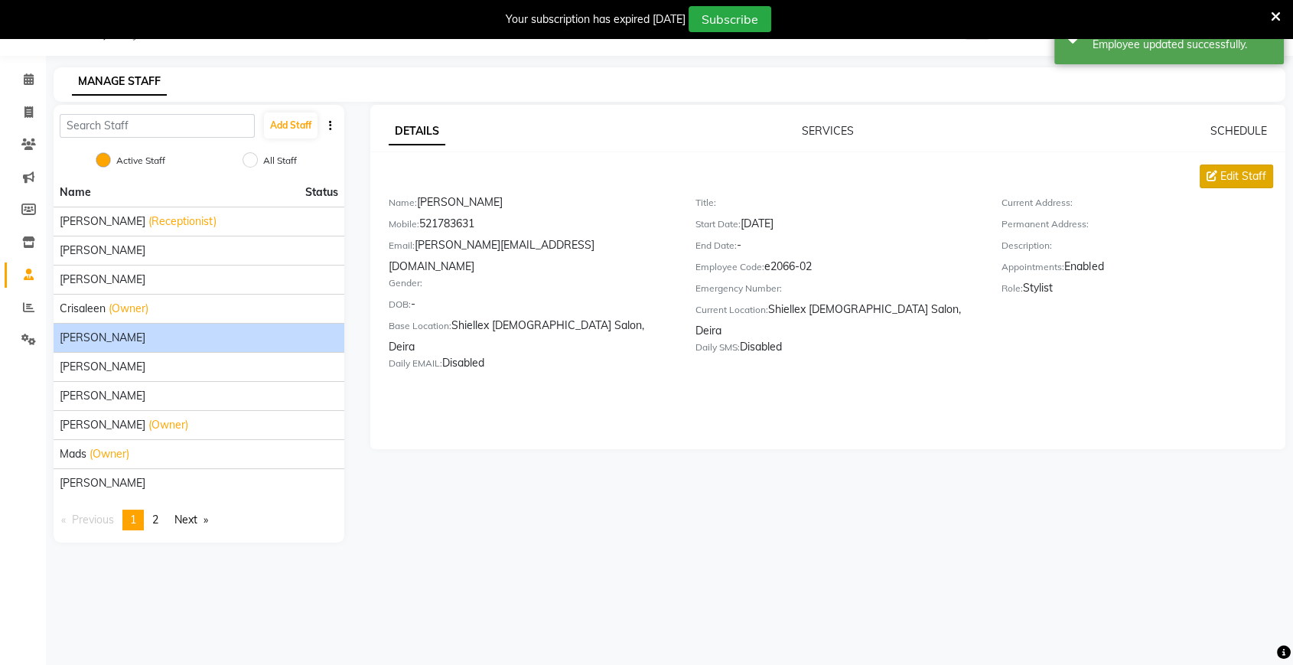
click at [1214, 174] on icon at bounding box center [1211, 176] width 11 height 11
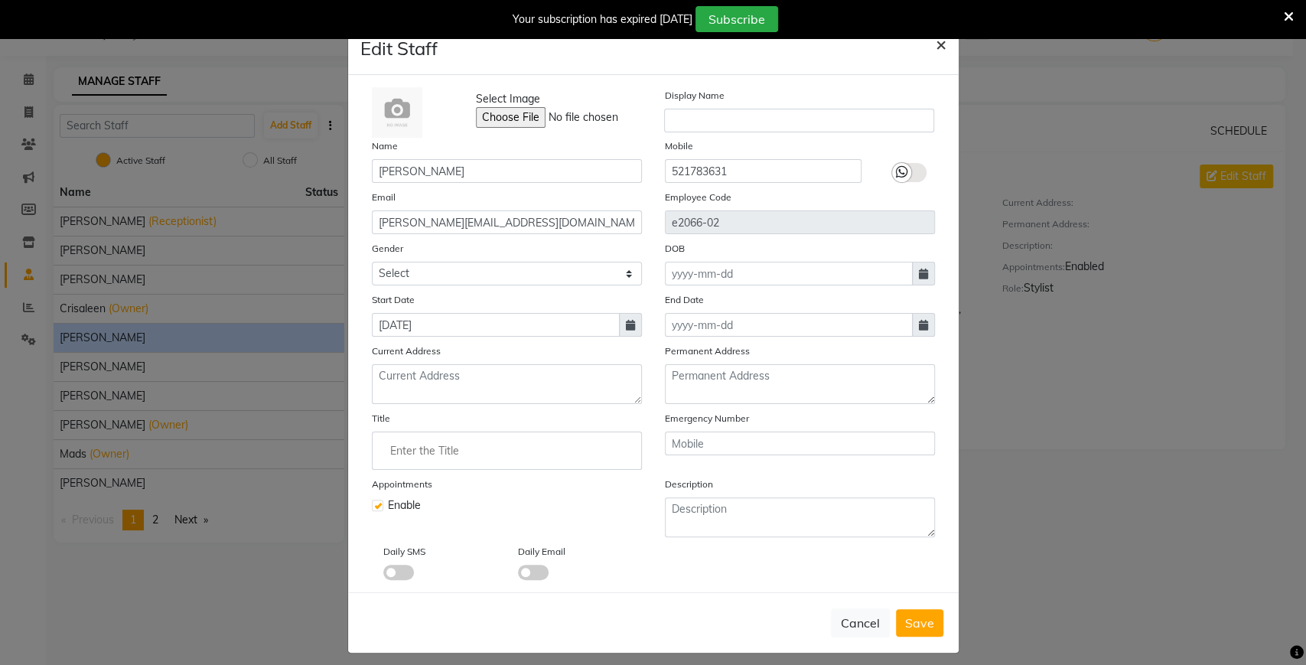
click at [935, 48] on span "×" at bounding box center [940, 43] width 11 height 23
checkbox input "false"
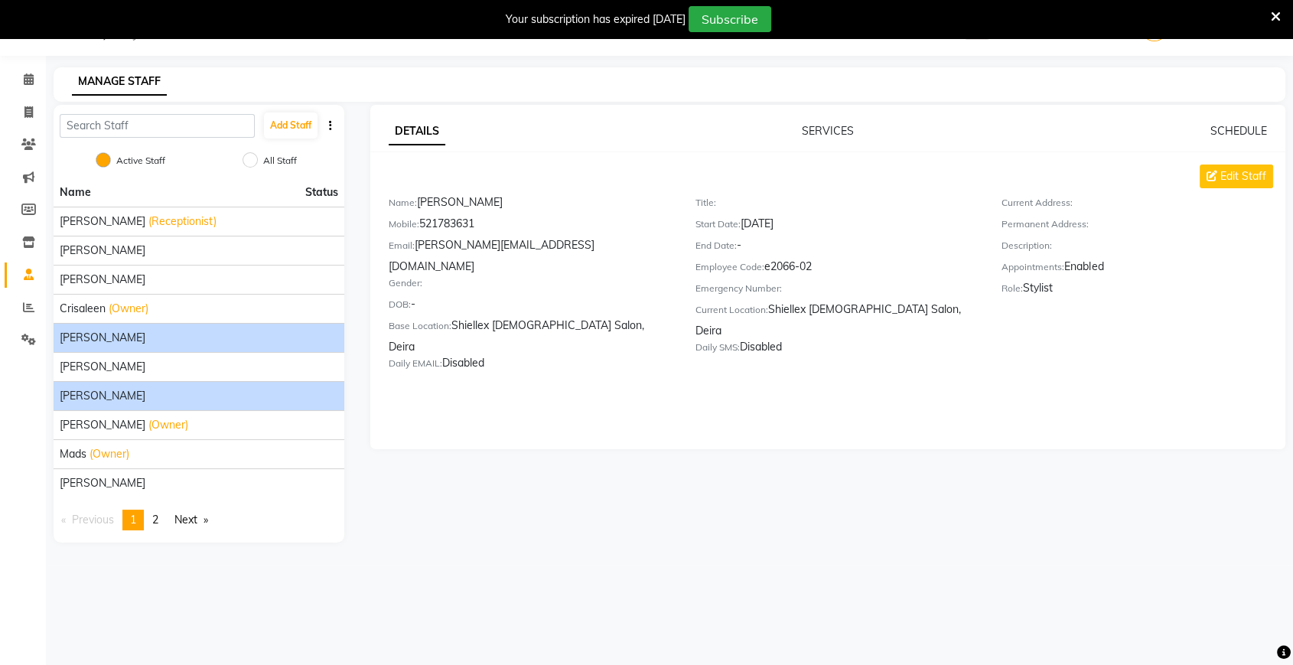
click at [159, 393] on div "[PERSON_NAME]" at bounding box center [199, 396] width 278 height 16
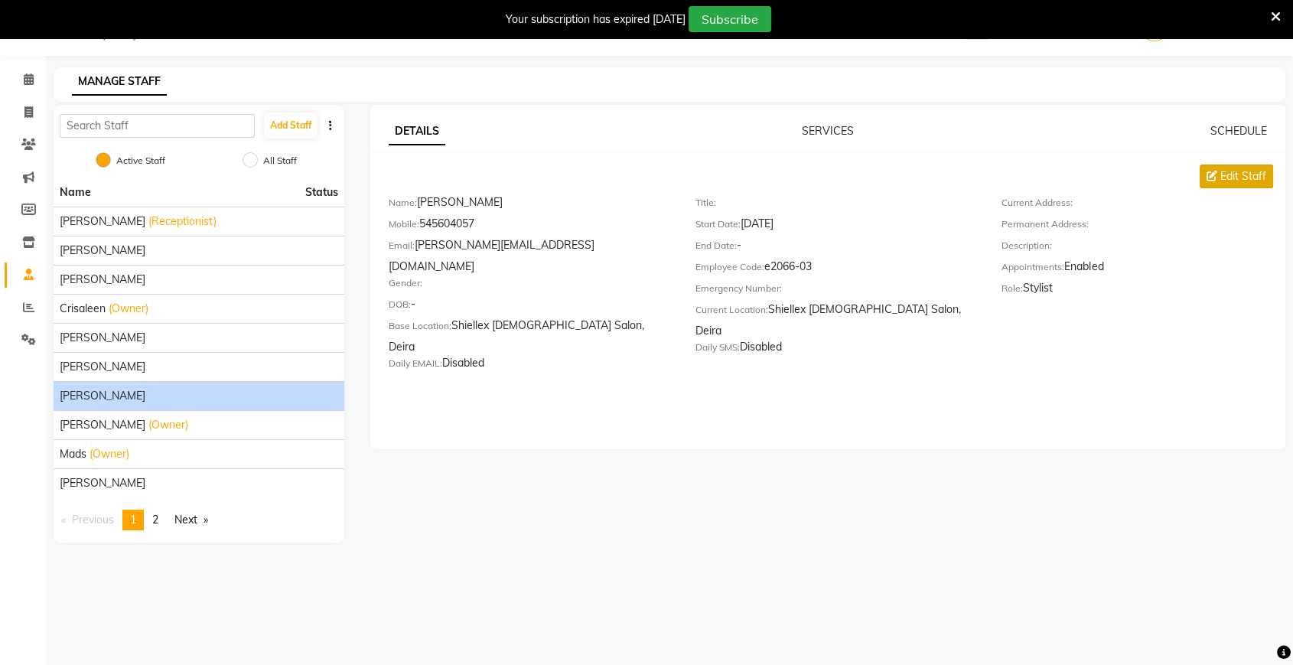
click at [1237, 174] on span "Edit Staff" at bounding box center [1243, 176] width 46 height 16
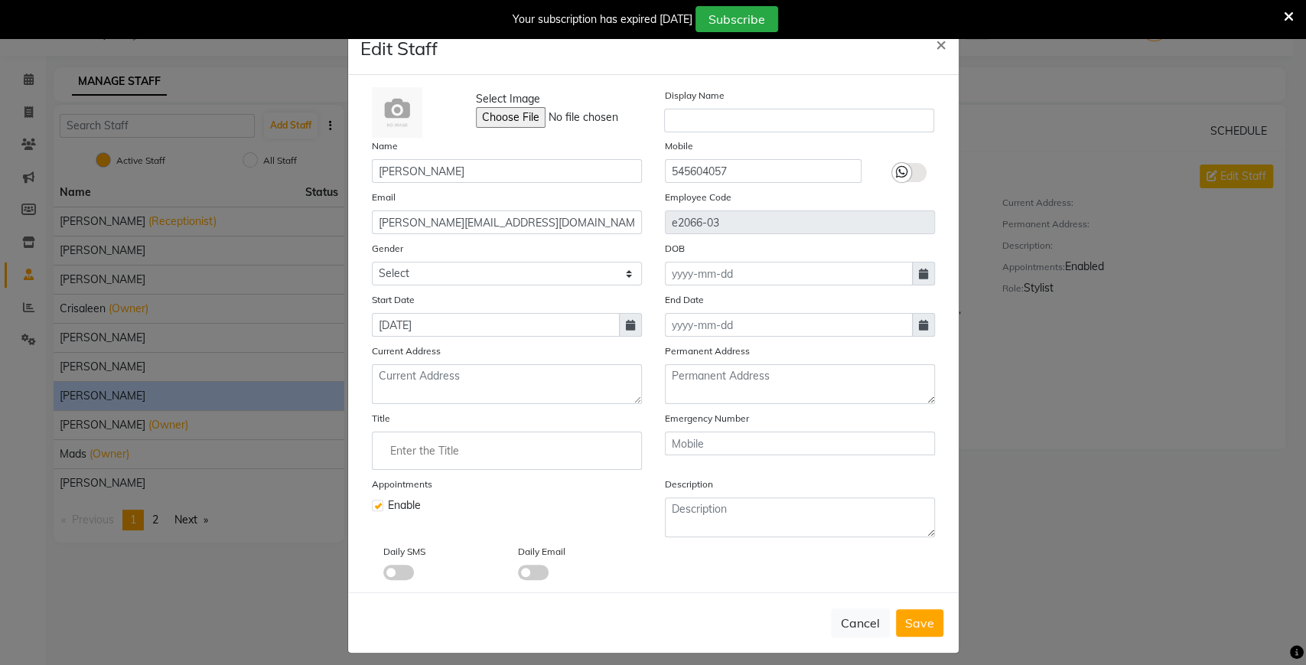
click at [372, 505] on label at bounding box center [377, 504] width 11 height 11
click at [372, 505] on input "checkbox" at bounding box center [377, 504] width 10 height 10
checkbox input "false"
click at [915, 619] on span "Save" at bounding box center [919, 622] width 29 height 15
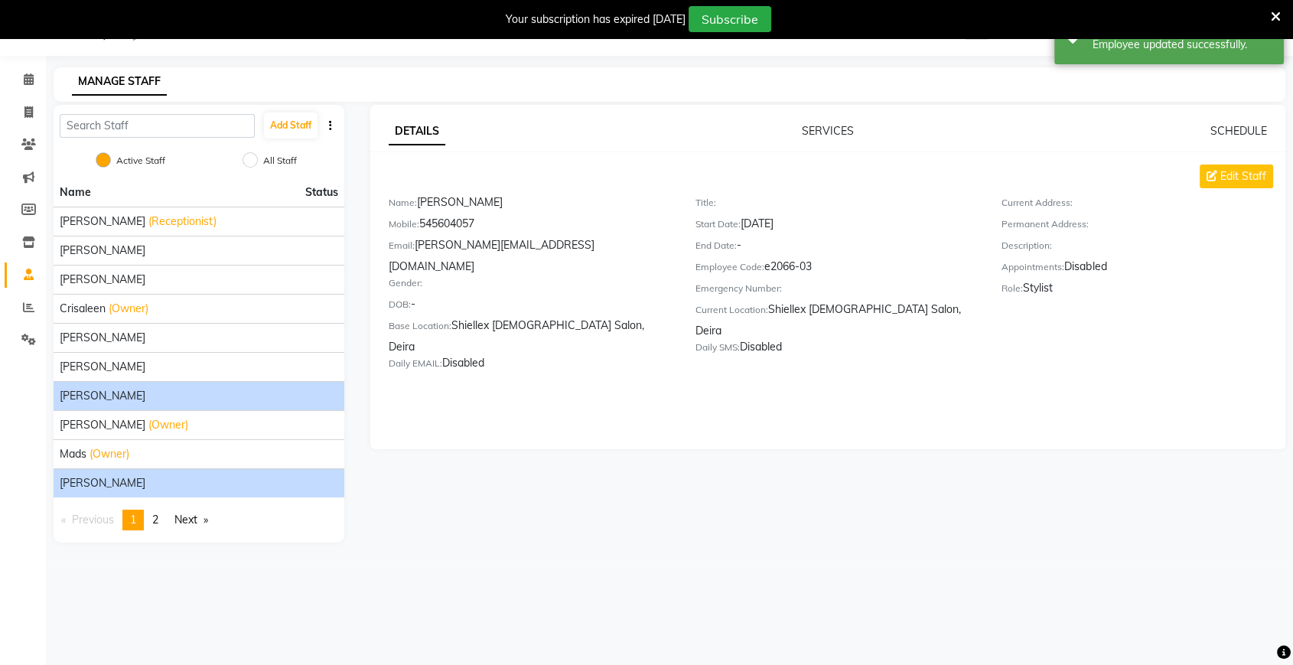
click at [102, 475] on div "[PERSON_NAME]" at bounding box center [199, 483] width 278 height 16
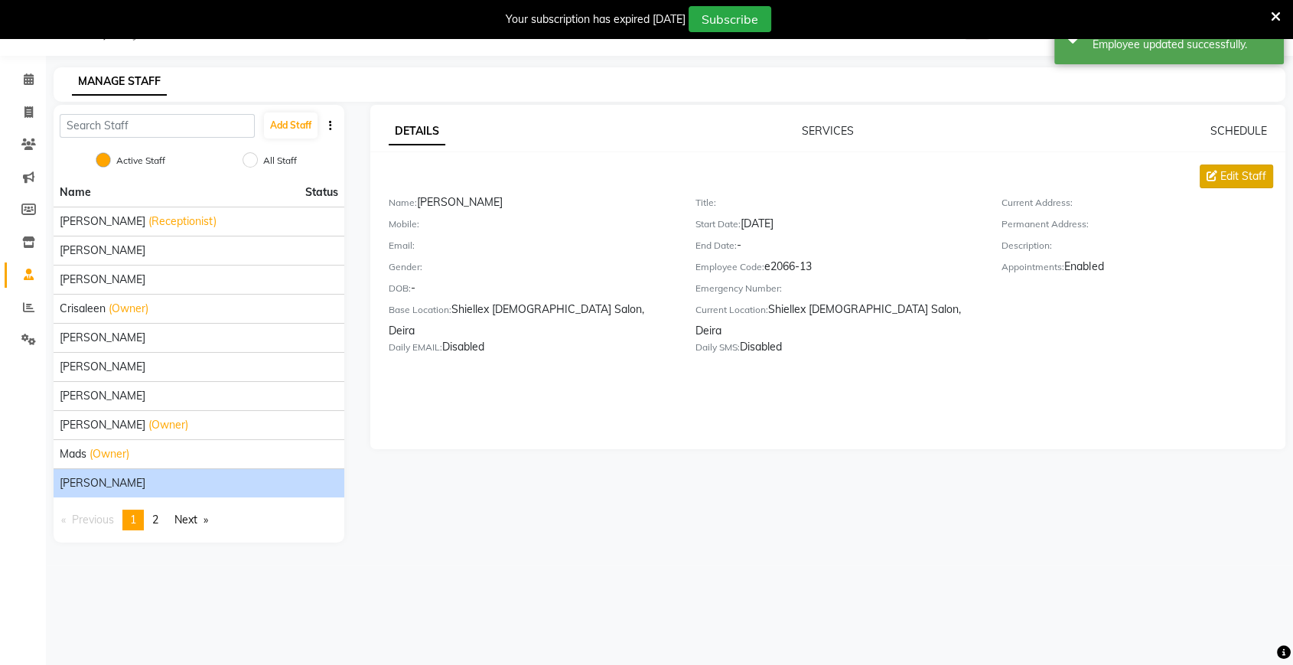
click at [1242, 172] on span "Edit Staff" at bounding box center [1243, 176] width 46 height 16
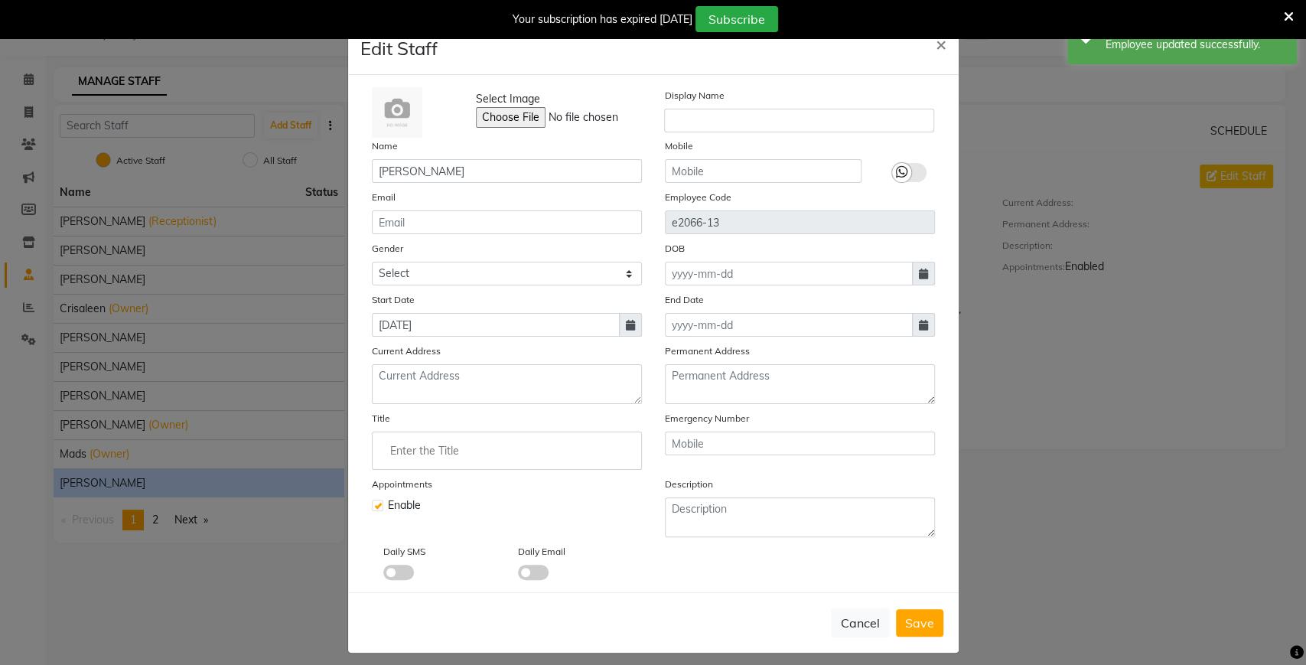
click at [372, 507] on label at bounding box center [377, 504] width 11 height 11
click at [372, 507] on input "checkbox" at bounding box center [377, 504] width 10 height 10
checkbox input "false"
click at [905, 617] on span "Save" at bounding box center [919, 622] width 29 height 15
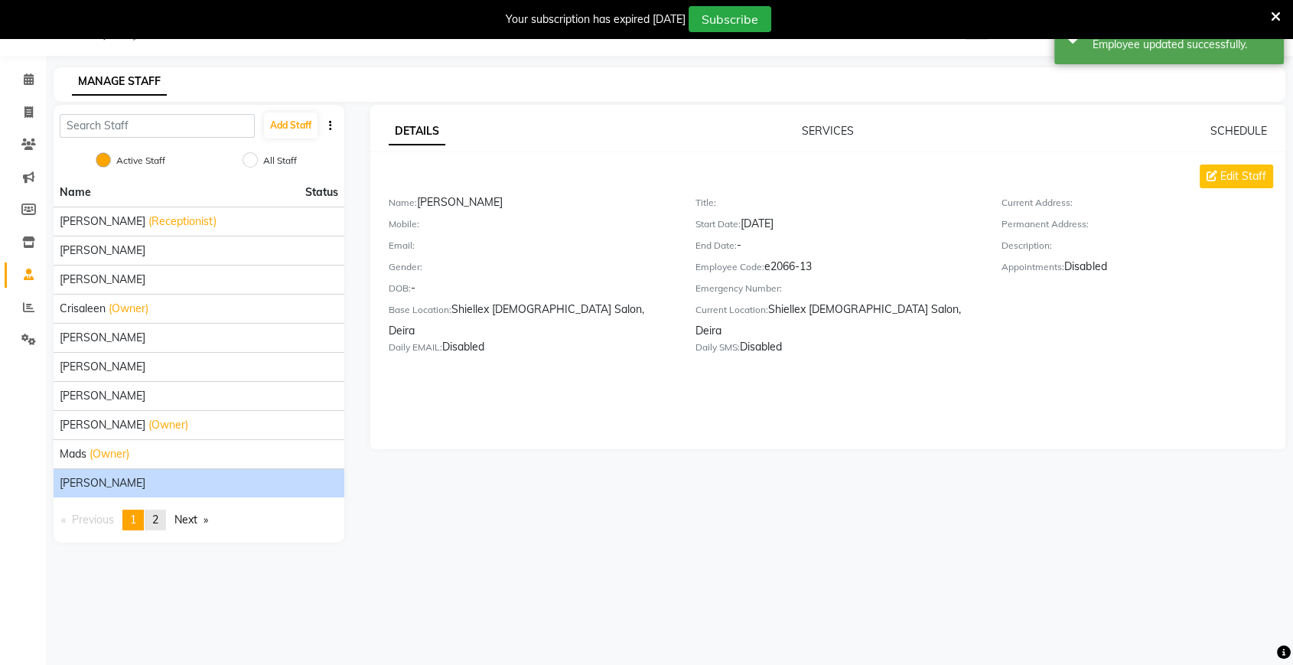
click at [157, 519] on span "2" at bounding box center [155, 519] width 6 height 14
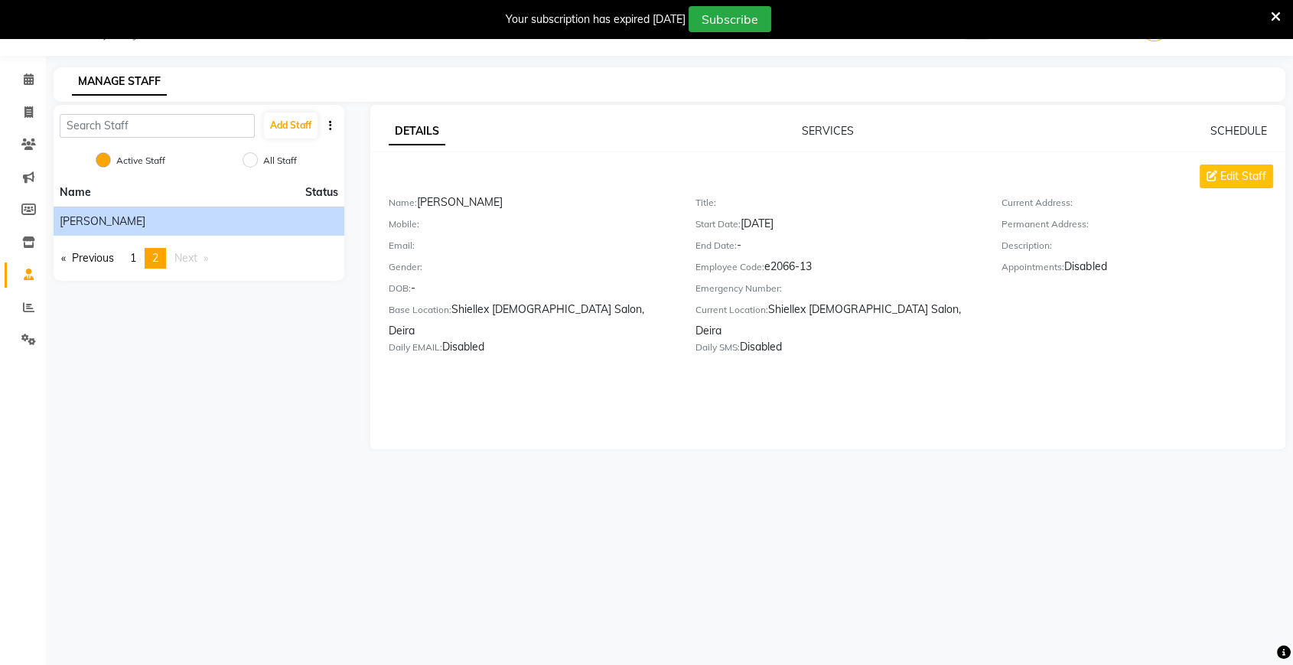
click at [106, 220] on span "[PERSON_NAME]" at bounding box center [103, 221] width 86 height 16
click at [1248, 171] on span "Edit Staff" at bounding box center [1243, 176] width 46 height 16
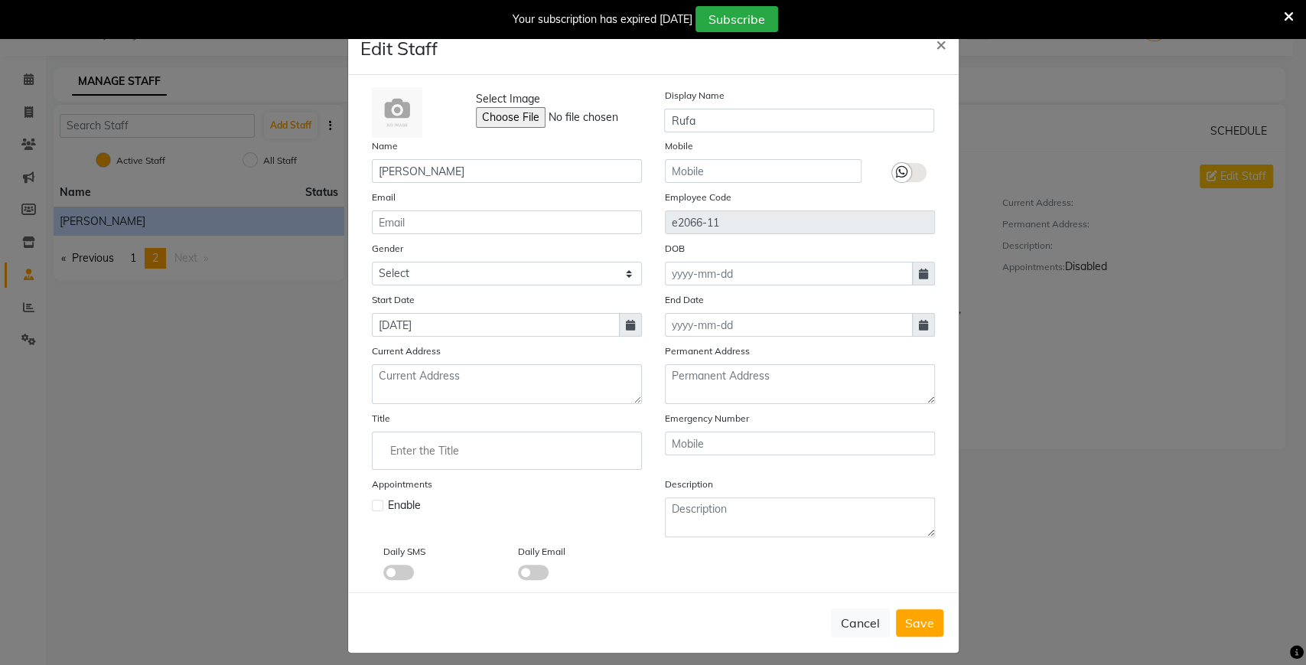
click at [378, 509] on div "Enable" at bounding box center [507, 505] width 270 height 16
click at [372, 501] on label at bounding box center [377, 504] width 11 height 11
click at [372, 501] on input "checkbox" at bounding box center [377, 504] width 10 height 10
checkbox input "true"
click at [912, 627] on span "Save" at bounding box center [919, 622] width 29 height 15
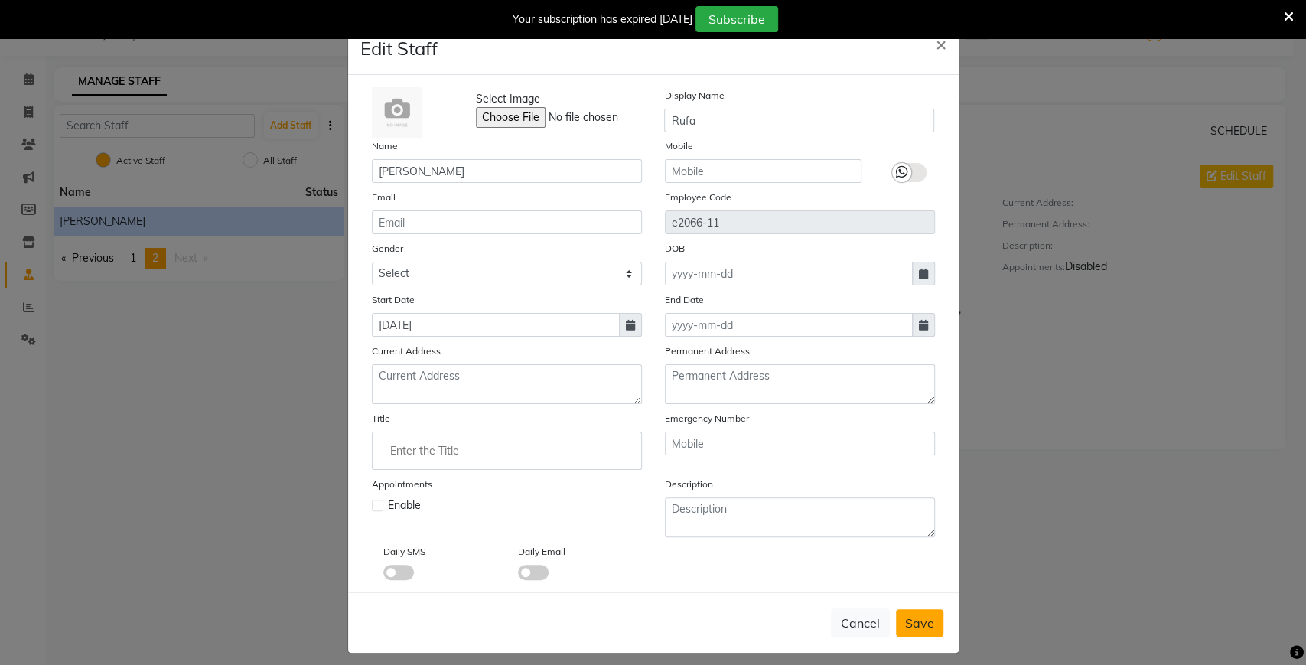
checkbox input "false"
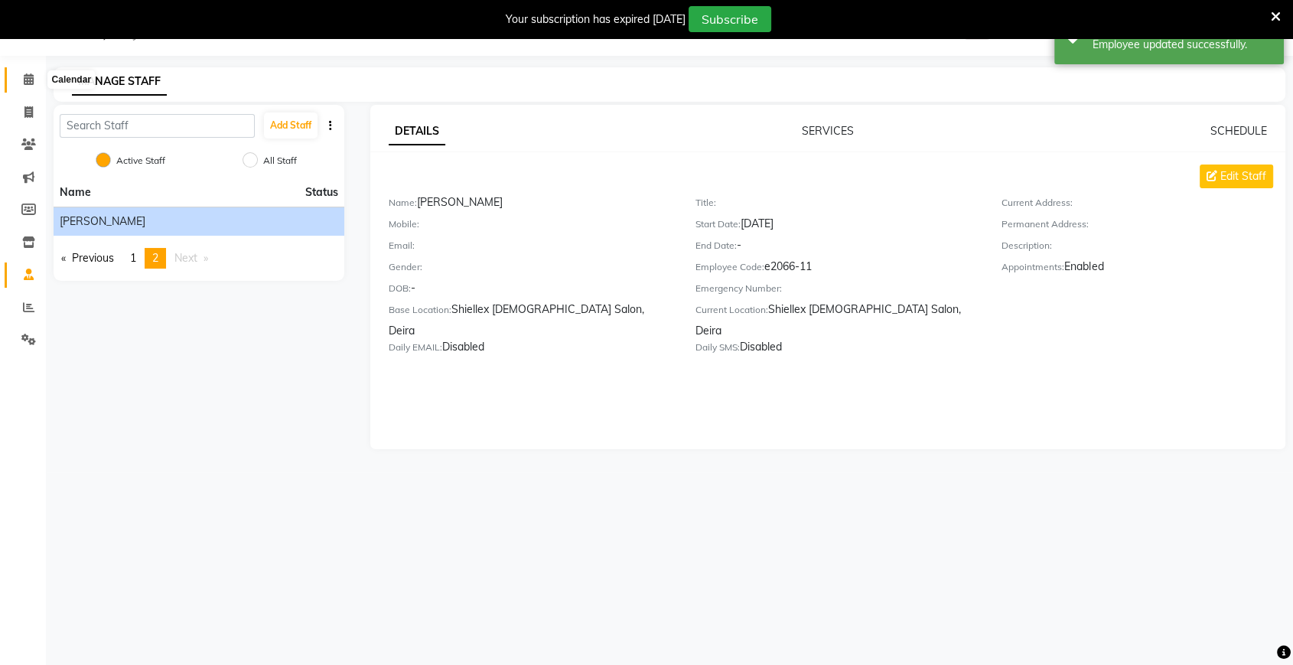
click at [20, 74] on span at bounding box center [28, 80] width 27 height 18
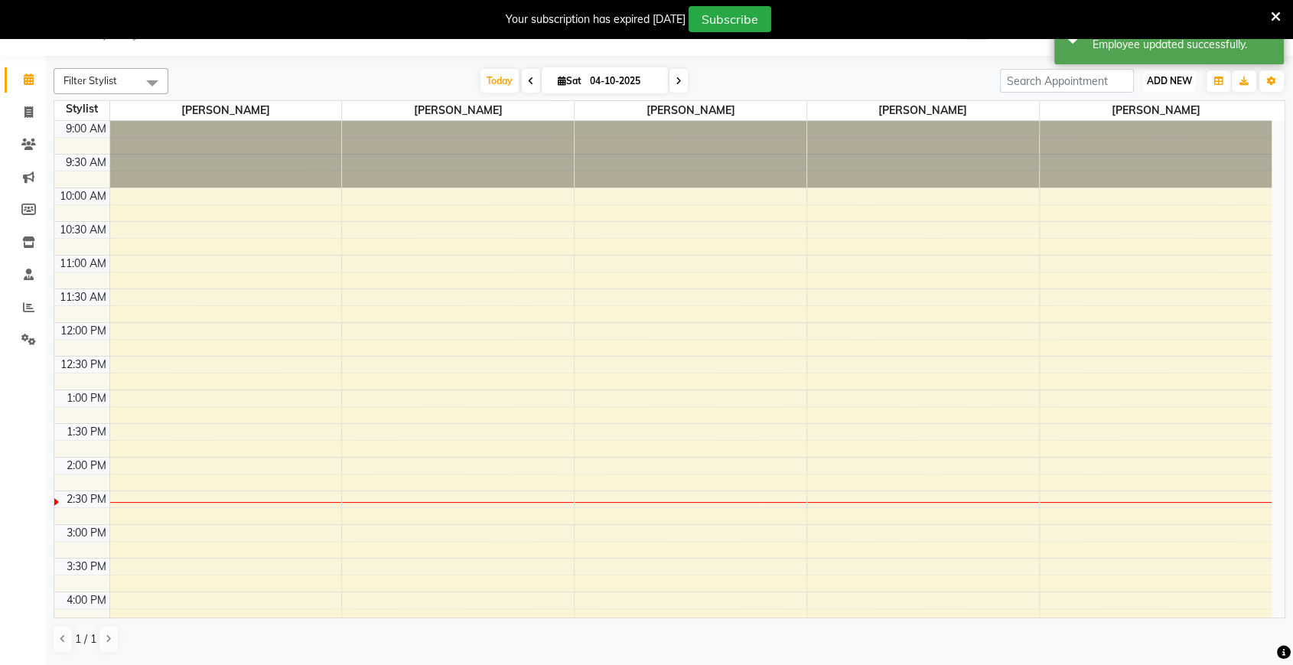
click at [1169, 83] on span "ADD NEW" at bounding box center [1168, 80] width 45 height 11
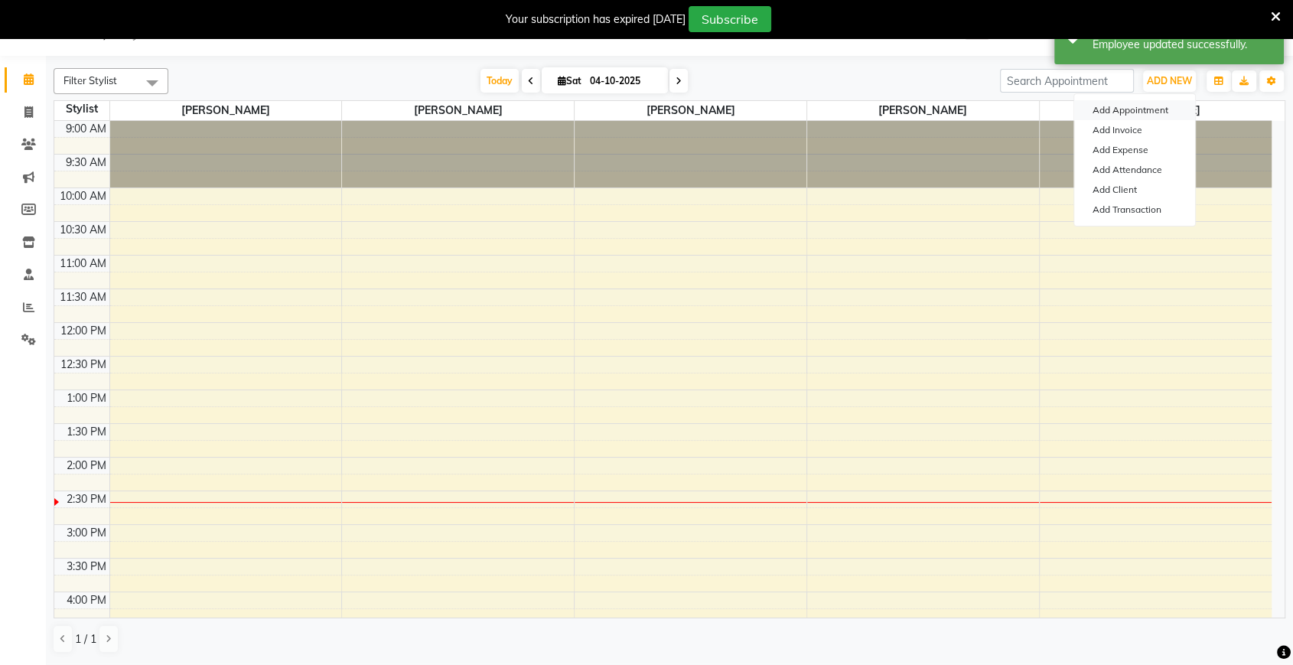
click at [1163, 106] on button "Add Appointment" at bounding box center [1134, 110] width 121 height 20
select select "tentative"
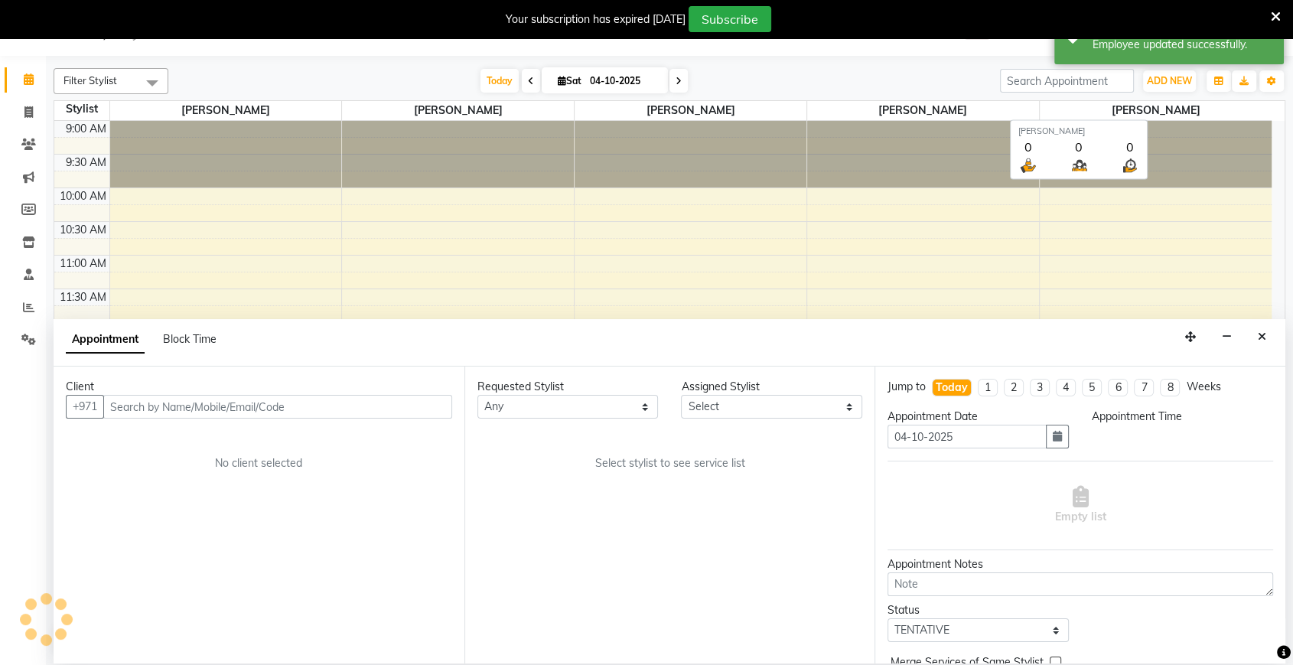
select select "600"
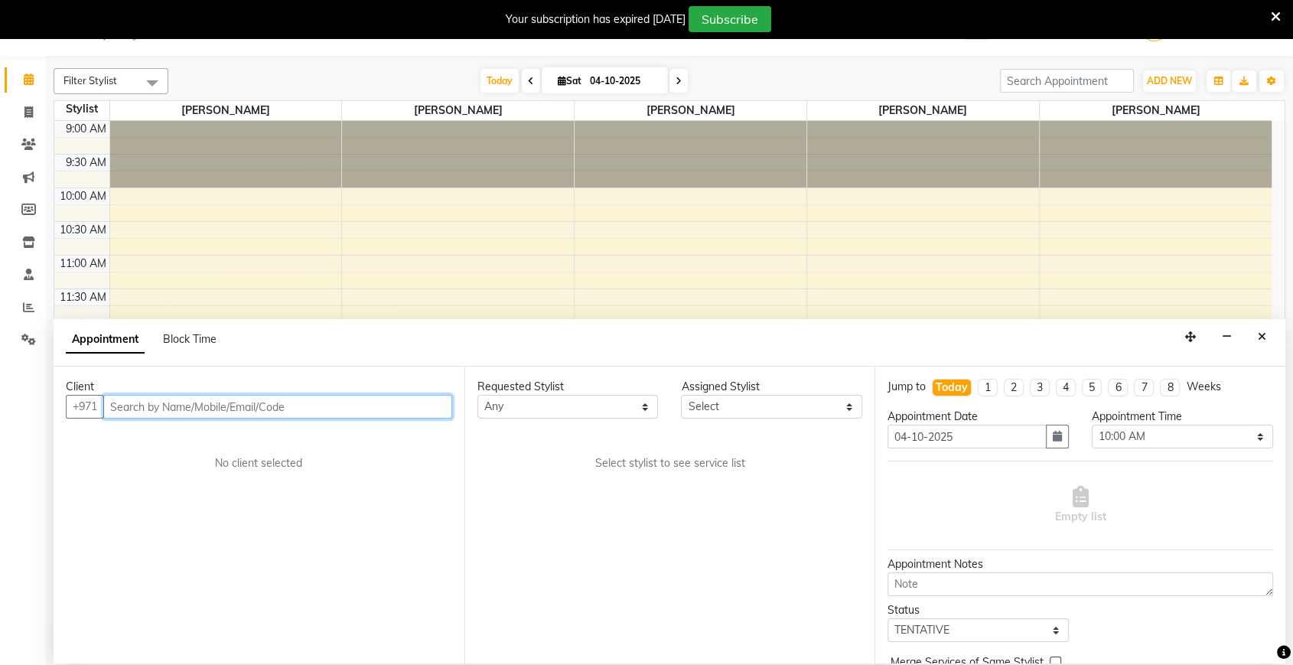
click at [424, 401] on input "text" at bounding box center [277, 407] width 349 height 24
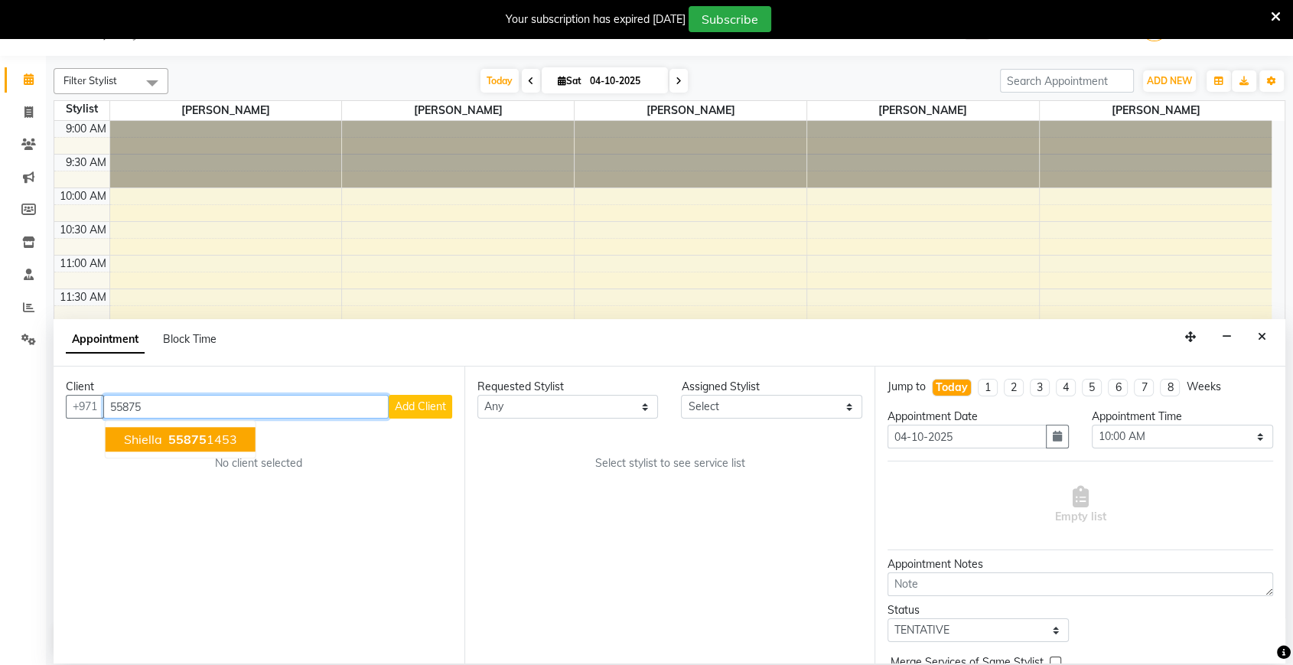
click at [228, 432] on ngb-highlight "55875 1453" at bounding box center [201, 438] width 72 height 15
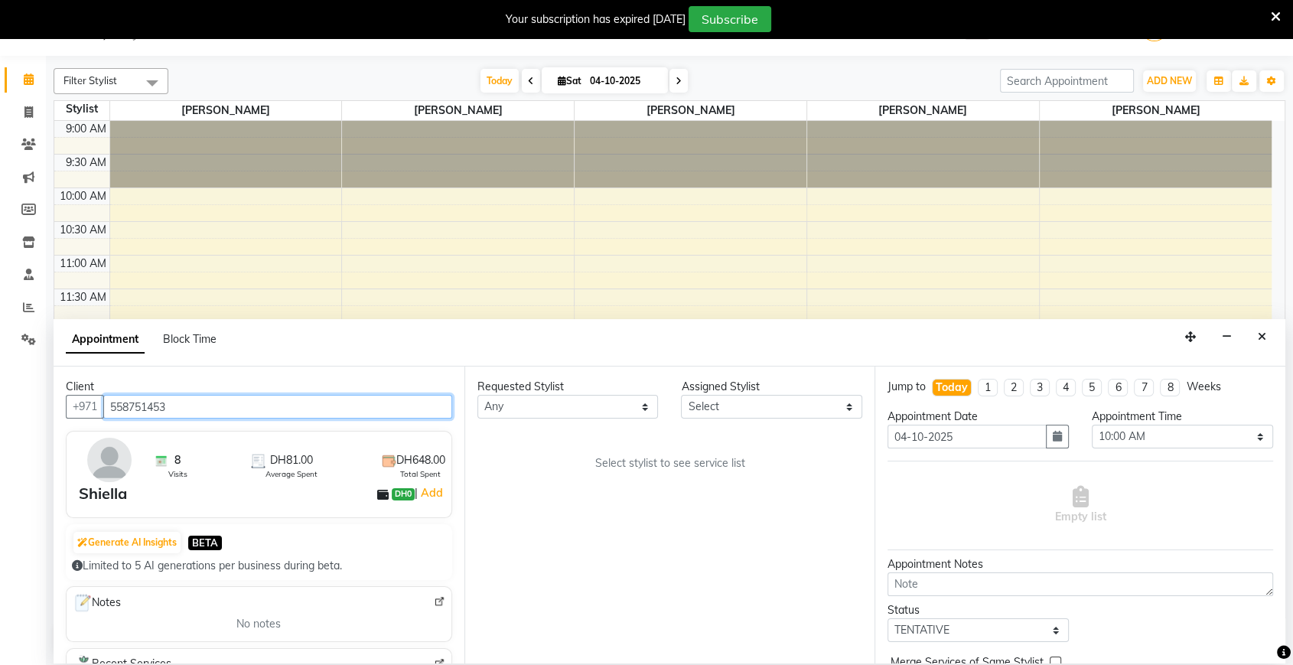
type input "558751453"
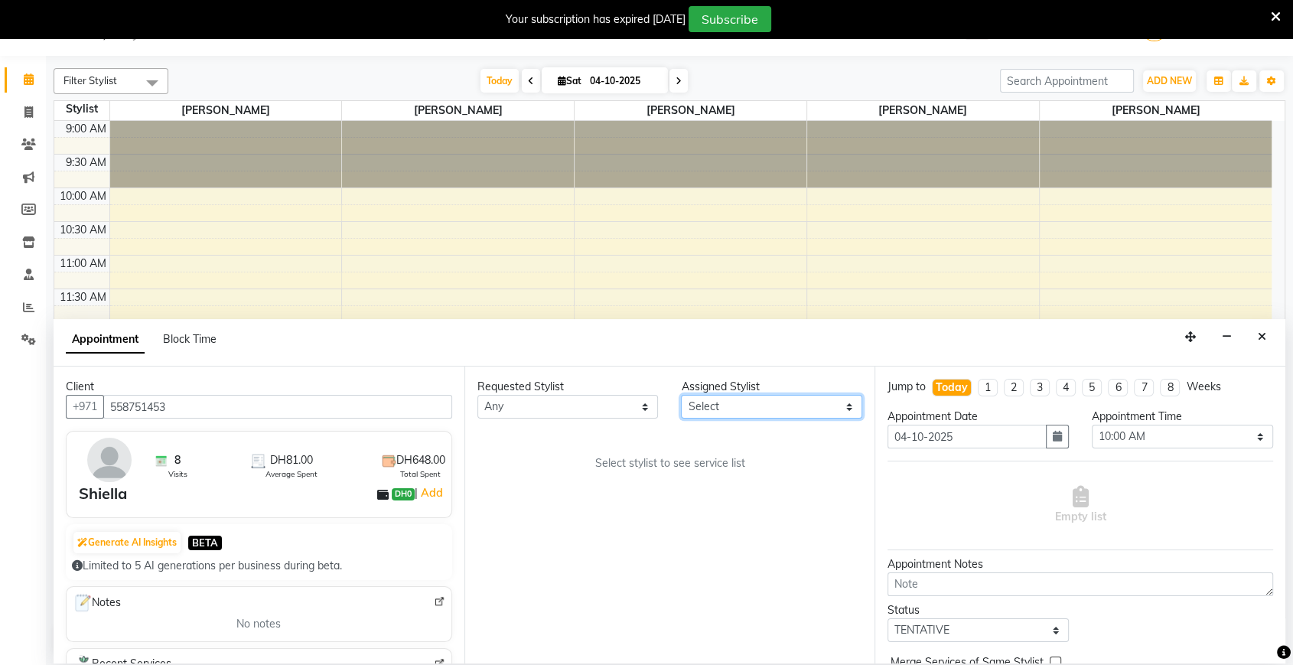
click at [697, 404] on select "Select [PERSON_NAME] [PERSON_NAME] [PERSON_NAME] [PERSON_NAME] [PERSON_NAME] [P…" at bounding box center [771, 407] width 181 height 24
select select "29898"
click at [681, 395] on select "Select [PERSON_NAME] [PERSON_NAME] [PERSON_NAME] [PERSON_NAME] [PERSON_NAME] [P…" at bounding box center [771, 407] width 181 height 24
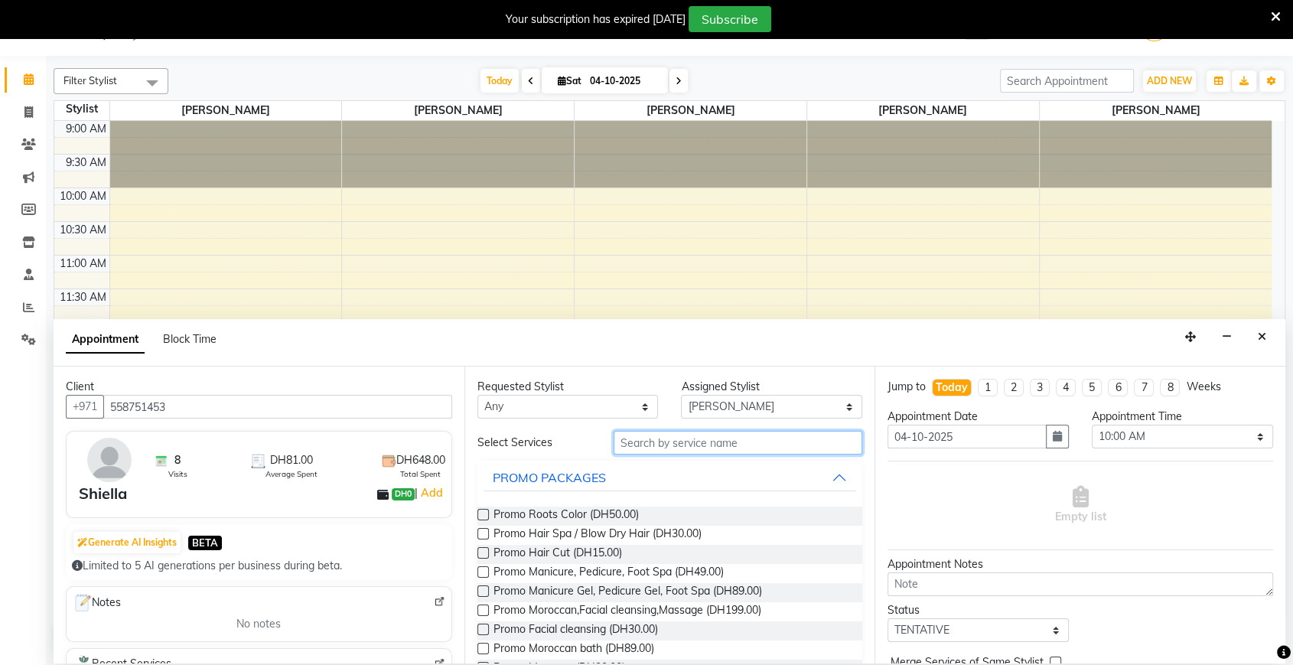
click at [733, 450] on input "text" at bounding box center [737, 443] width 249 height 24
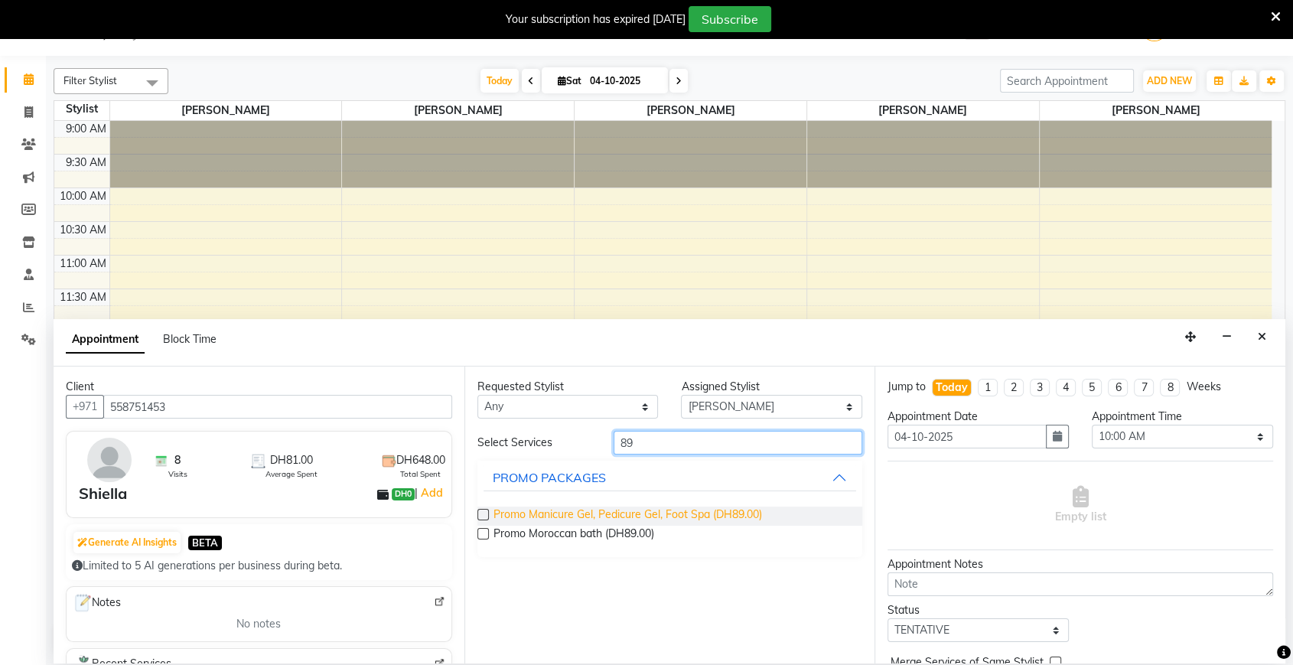
type input "89"
click at [610, 510] on span "Promo Manicure Gel, Pedicure Gel, Foot Spa (DH89.00)" at bounding box center [627, 515] width 268 height 19
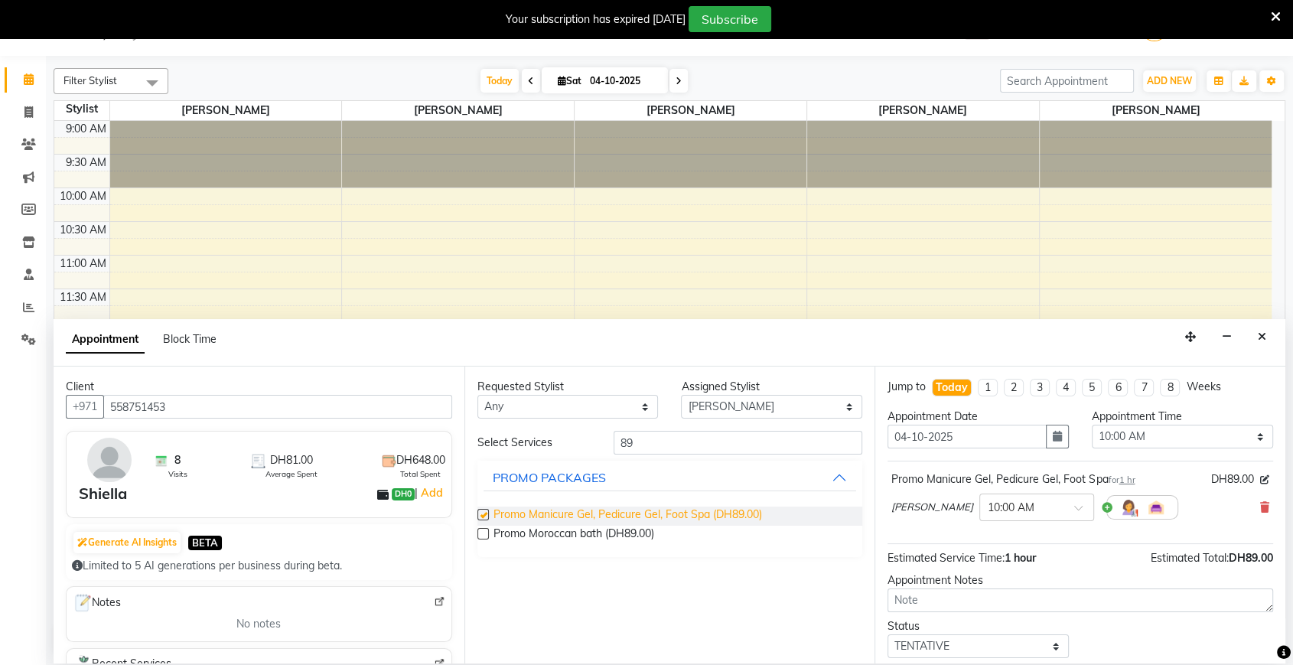
checkbox input "false"
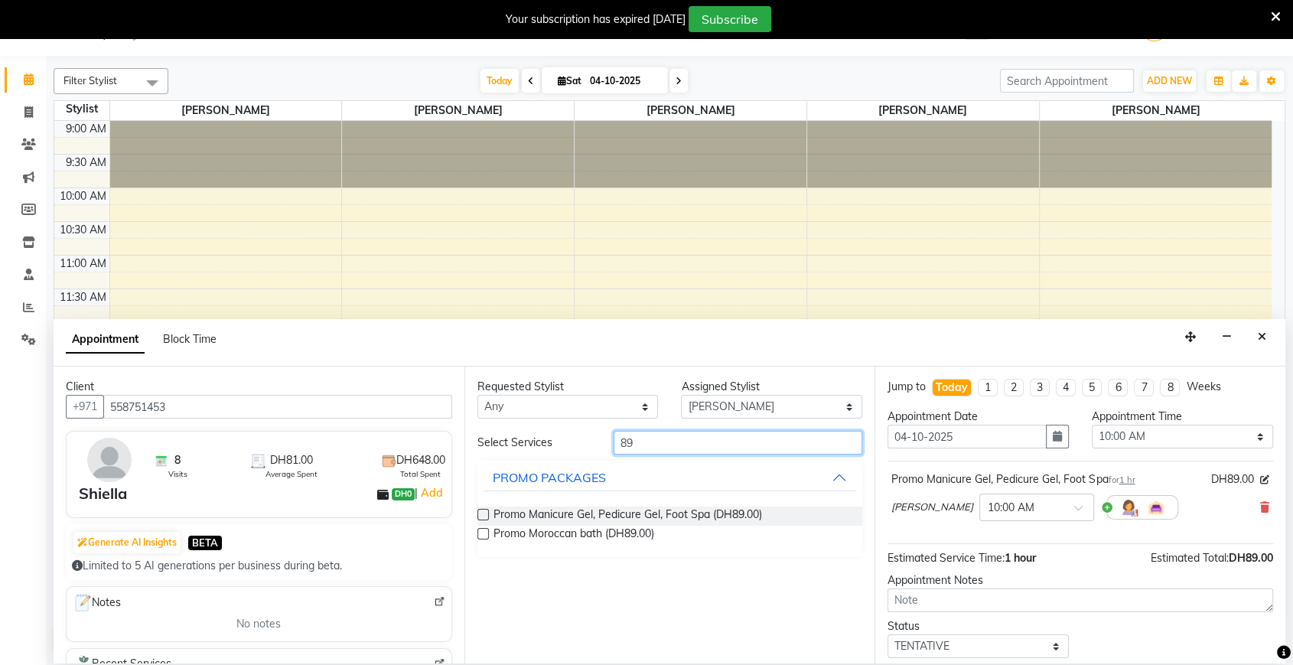
click at [659, 441] on input "89" at bounding box center [737, 443] width 249 height 24
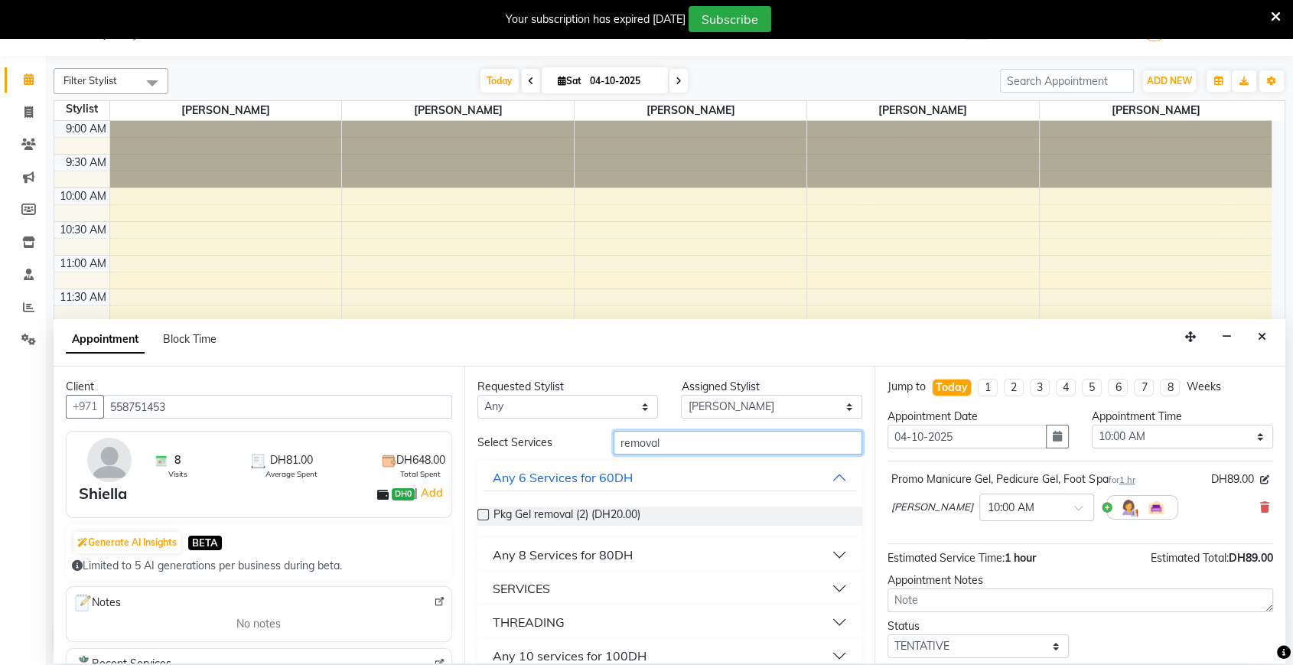
type input "removal"
click at [525, 587] on div "SERVICES" at bounding box center [521, 588] width 57 height 18
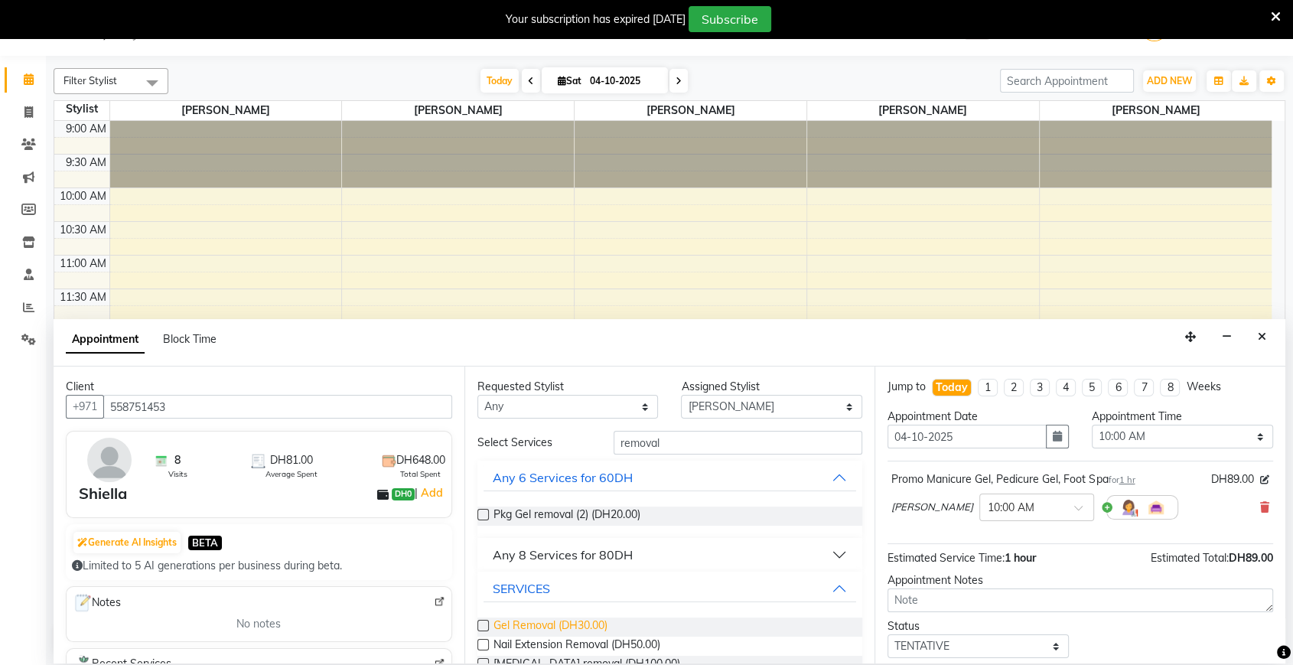
click at [526, 623] on span "Gel Removal (DH30.00)" at bounding box center [550, 626] width 114 height 19
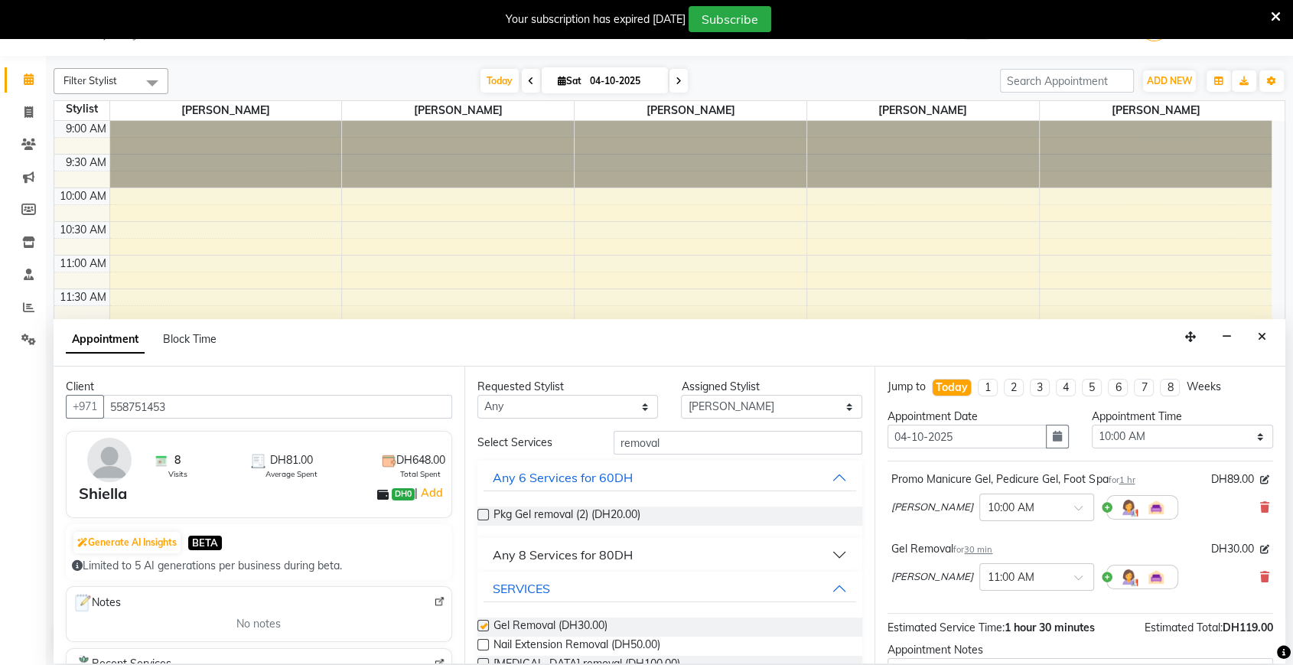
checkbox input "false"
click at [1185, 437] on select "Select 10:00 AM 10:05 AM 10:10 AM 10:15 AM 10:20 AM 10:25 AM 10:30 AM 10:35 AM …" at bounding box center [1181, 436] width 181 height 24
click at [1091, 424] on select "Select 10:00 AM 10:05 AM 10:10 AM 10:15 AM 10:20 AM 10:25 AM 10:30 AM 10:35 AM …" at bounding box center [1181, 436] width 181 height 24
click at [1172, 441] on select "Select 10:00 AM 10:05 AM 10:10 AM 10:15 AM 10:20 AM 10:25 AM 10:30 AM 10:35 AM …" at bounding box center [1181, 436] width 181 height 24
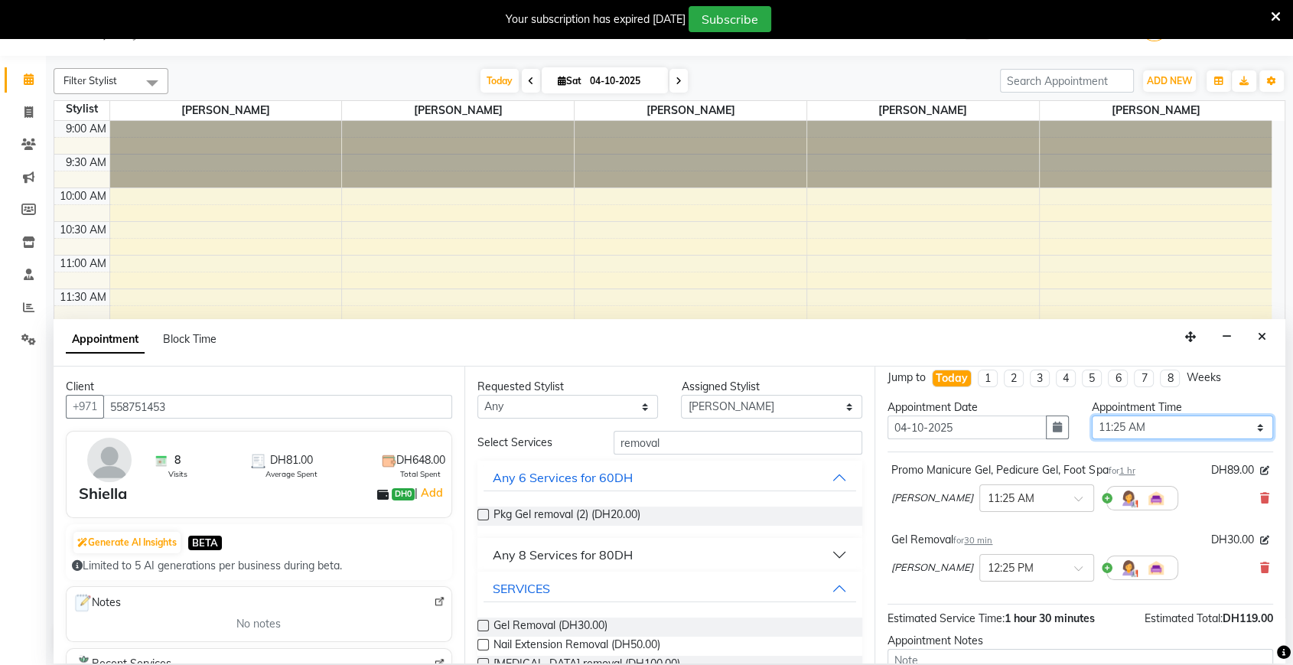
scroll to position [10, 0]
click at [1177, 422] on select "Select 10:00 AM 10:05 AM 10:10 AM 10:15 AM 10:20 AM 10:25 AM 10:30 AM 10:35 AM …" at bounding box center [1181, 427] width 181 height 24
select select "760"
click at [1091, 415] on select "Select 10:00 AM 10:05 AM 10:10 AM 10:15 AM 10:20 AM 10:25 AM 10:30 AM 10:35 AM …" at bounding box center [1181, 427] width 181 height 24
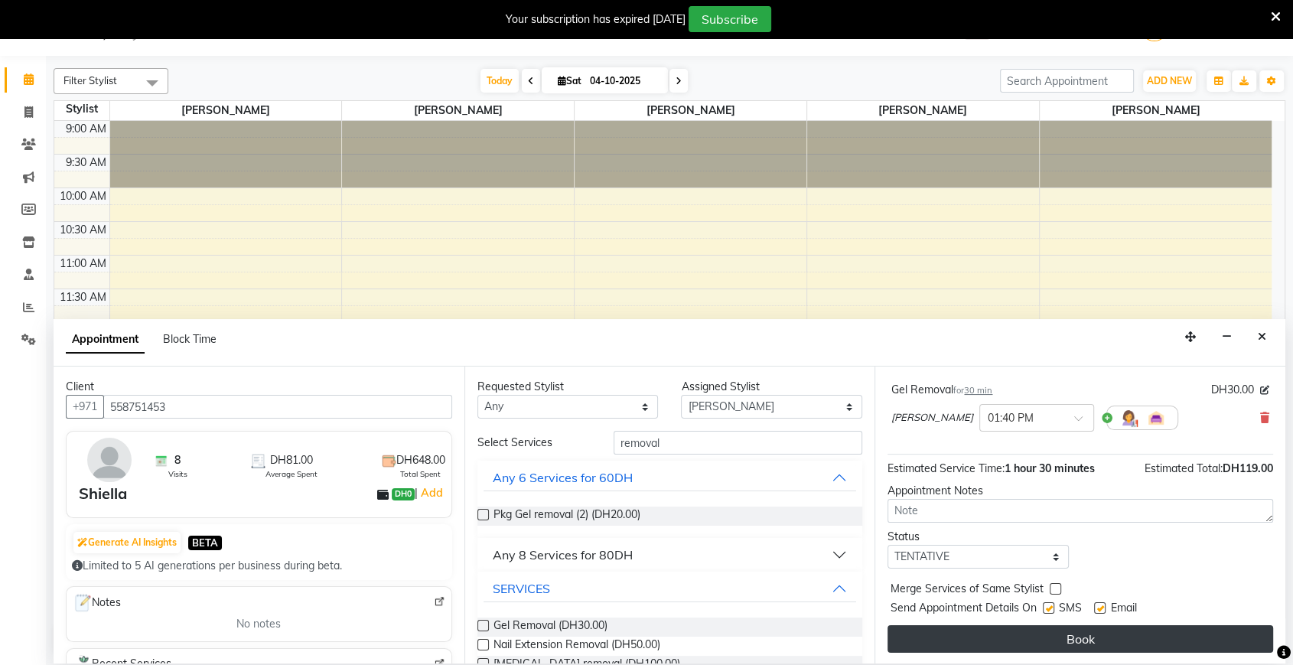
click at [1036, 646] on button "Book" at bounding box center [1079, 639] width 385 height 28
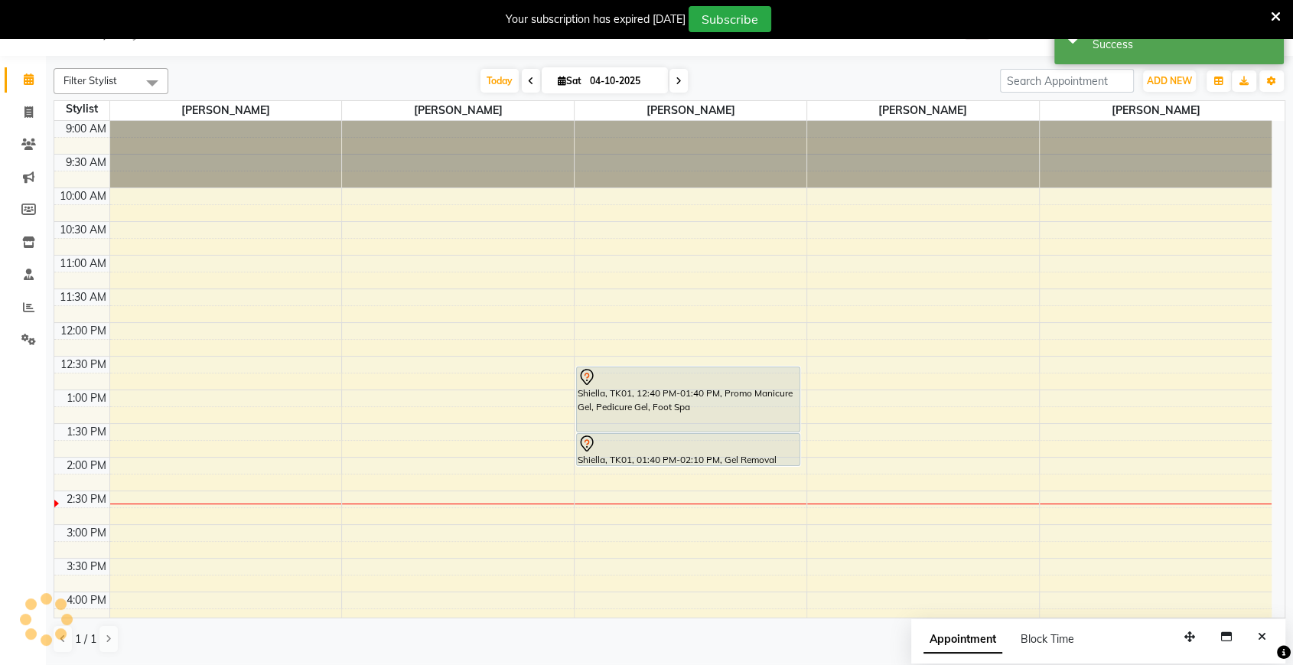
scroll to position [0, 0]
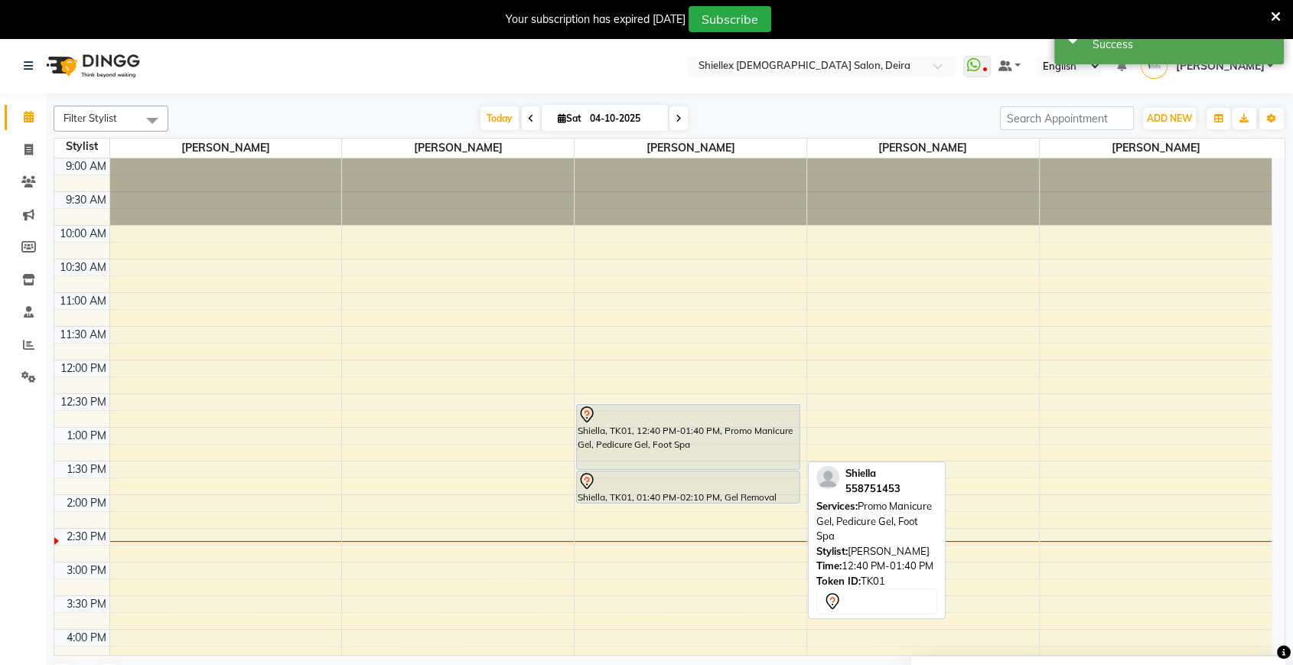
click at [732, 437] on div "Shiella, TK01, 12:40 PM-01:40 PM, Promo Manicure Gel, Pedicure Gel, Foot Spa" at bounding box center [688, 437] width 223 height 64
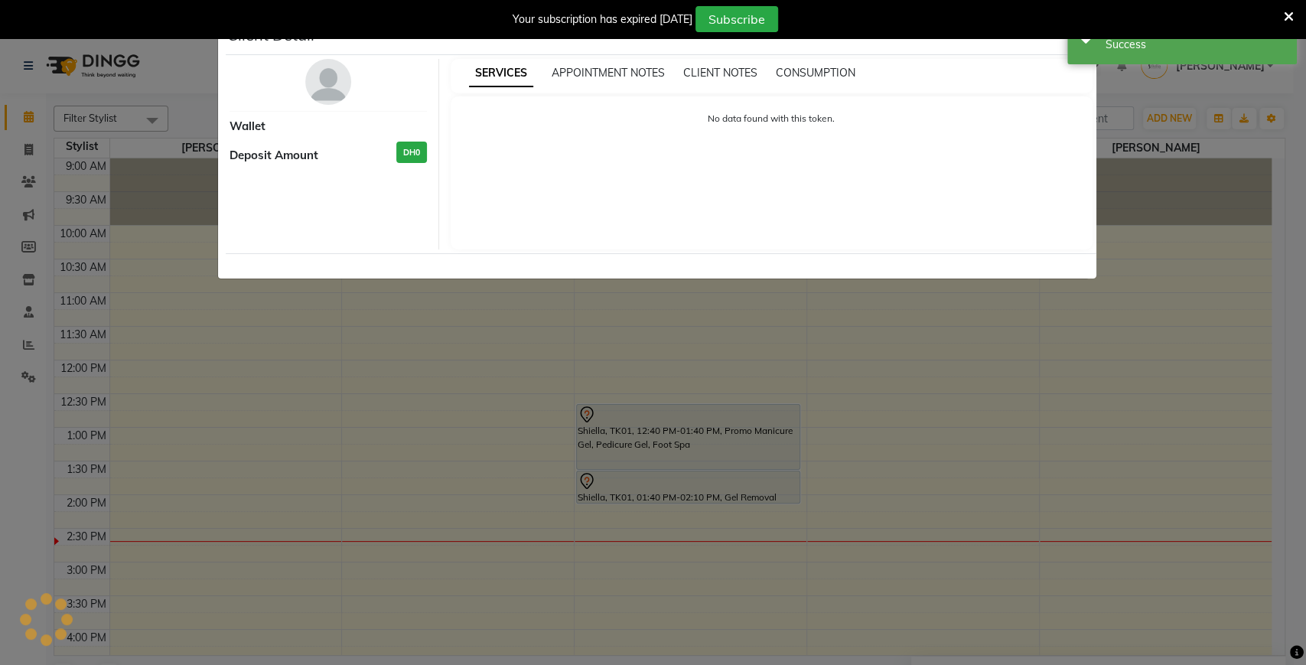
select select "7"
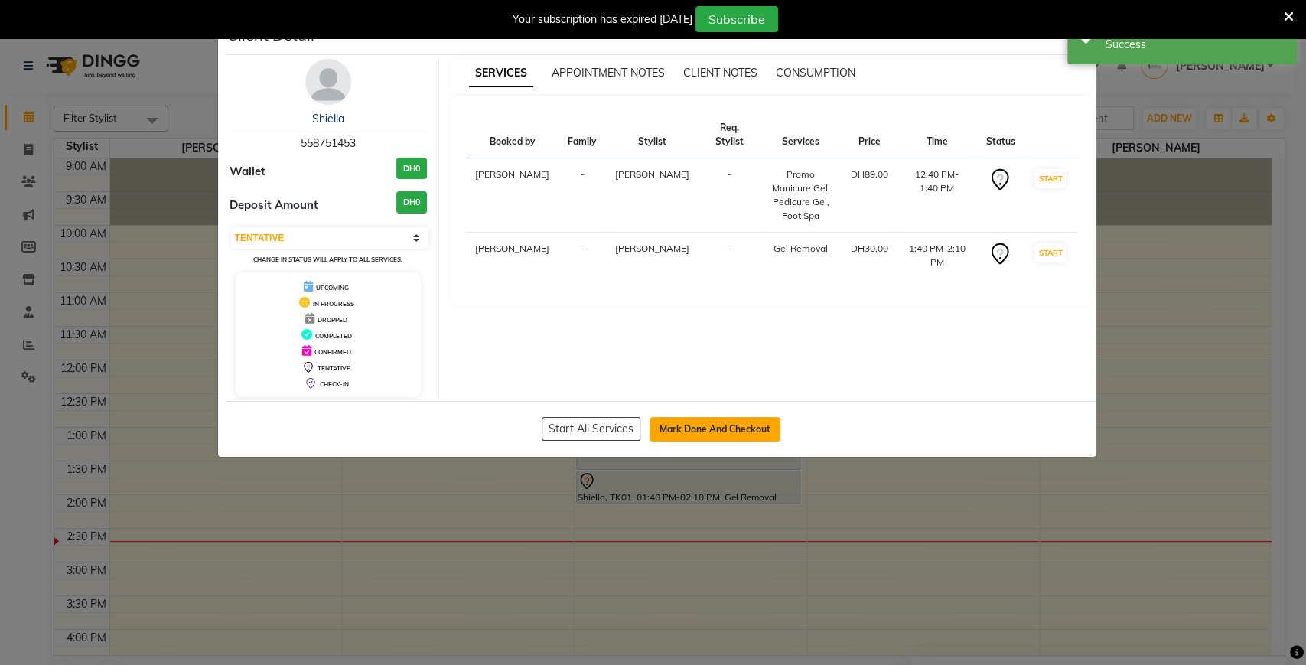
click at [680, 424] on button "Mark Done And Checkout" at bounding box center [714, 429] width 131 height 24
select select "service"
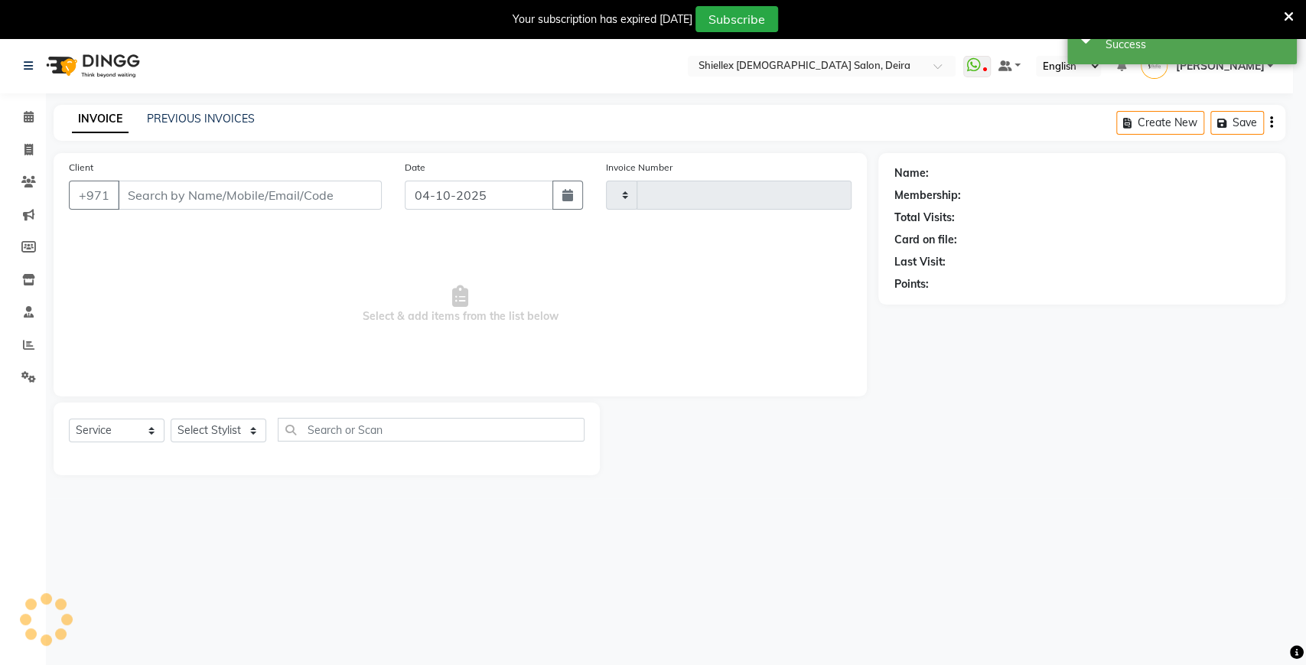
type input "1797"
select select "4904"
type input "558751453"
select select "29898"
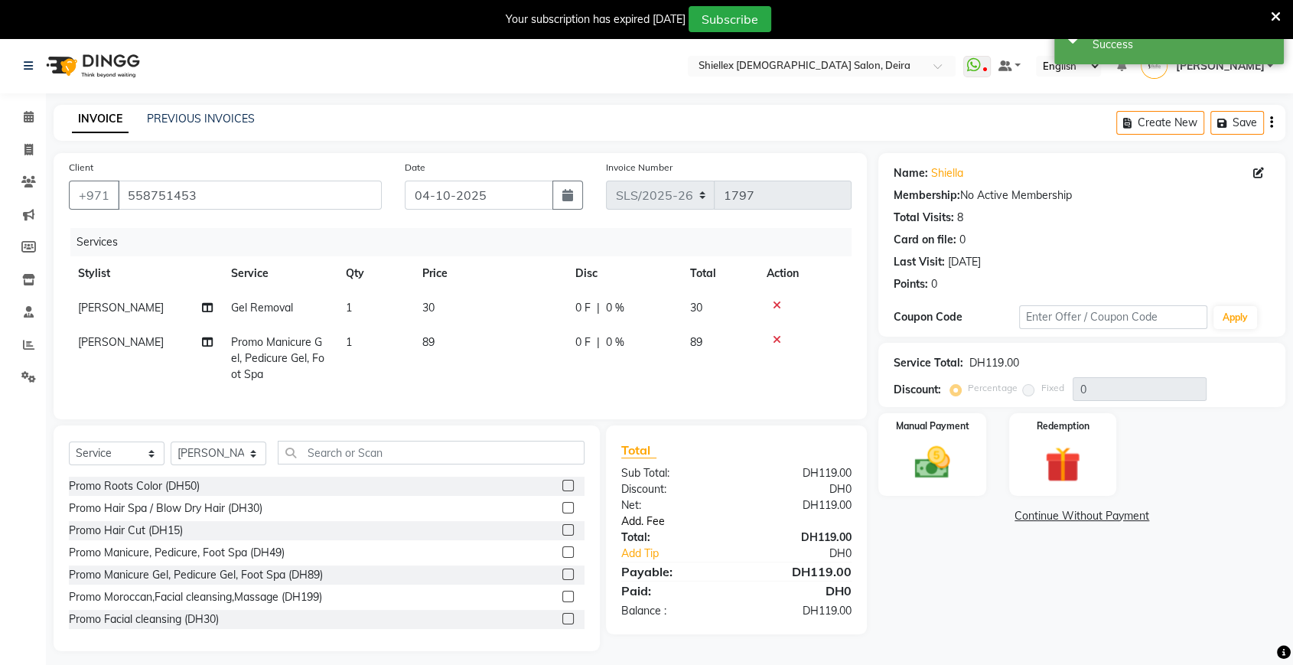
click at [654, 529] on link "Add. Fee" at bounding box center [736, 521] width 253 height 16
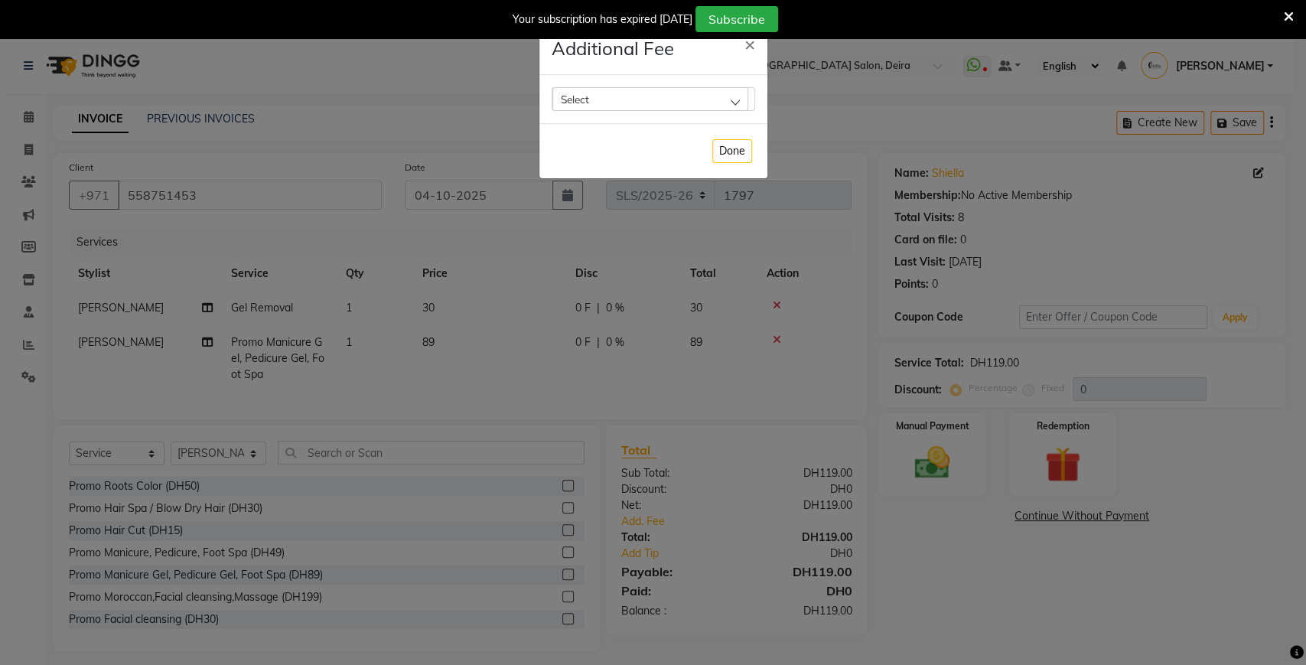
click at [601, 99] on div "Select" at bounding box center [650, 98] width 196 height 23
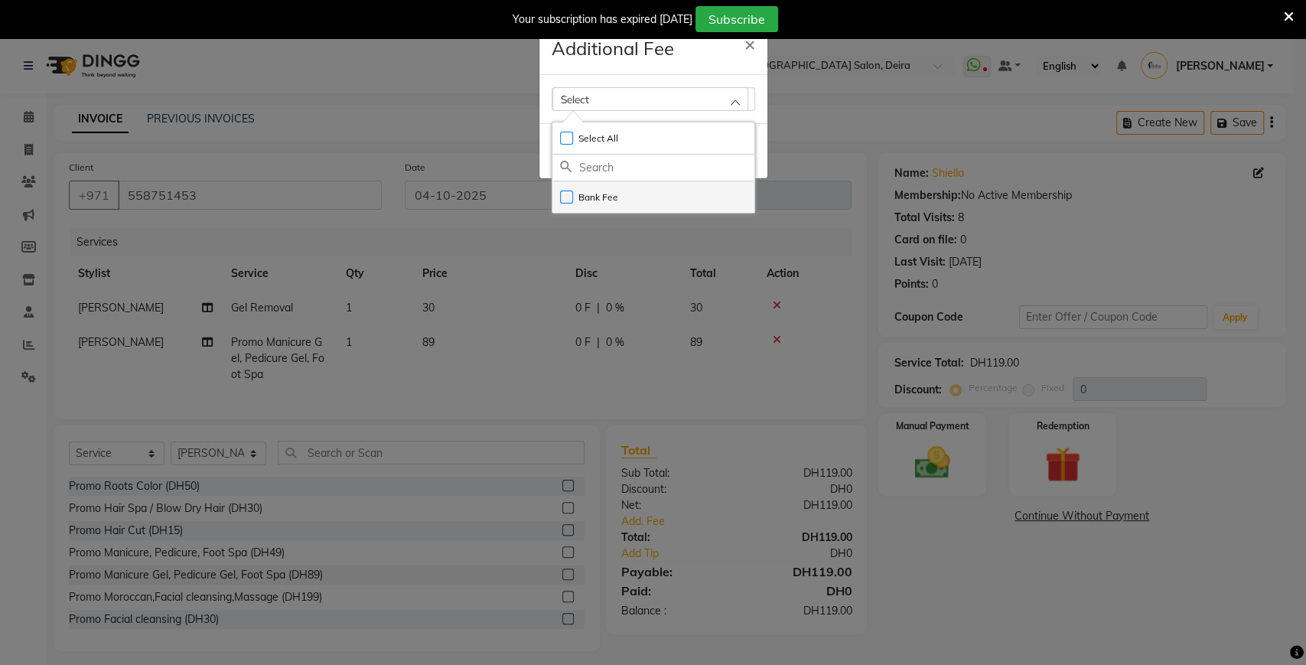
click at [590, 195] on label "Bank Fee" at bounding box center [589, 197] width 58 height 14
checkbox input "true"
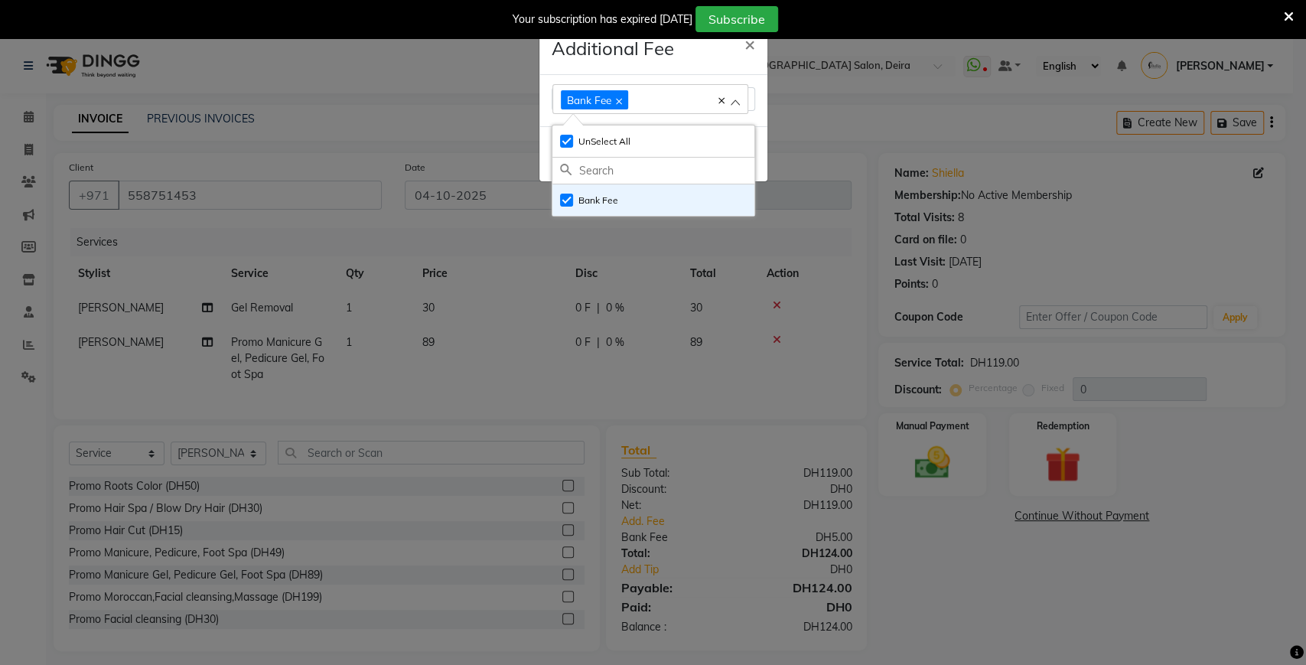
click at [760, 161] on div "Done" at bounding box center [653, 153] width 228 height 55
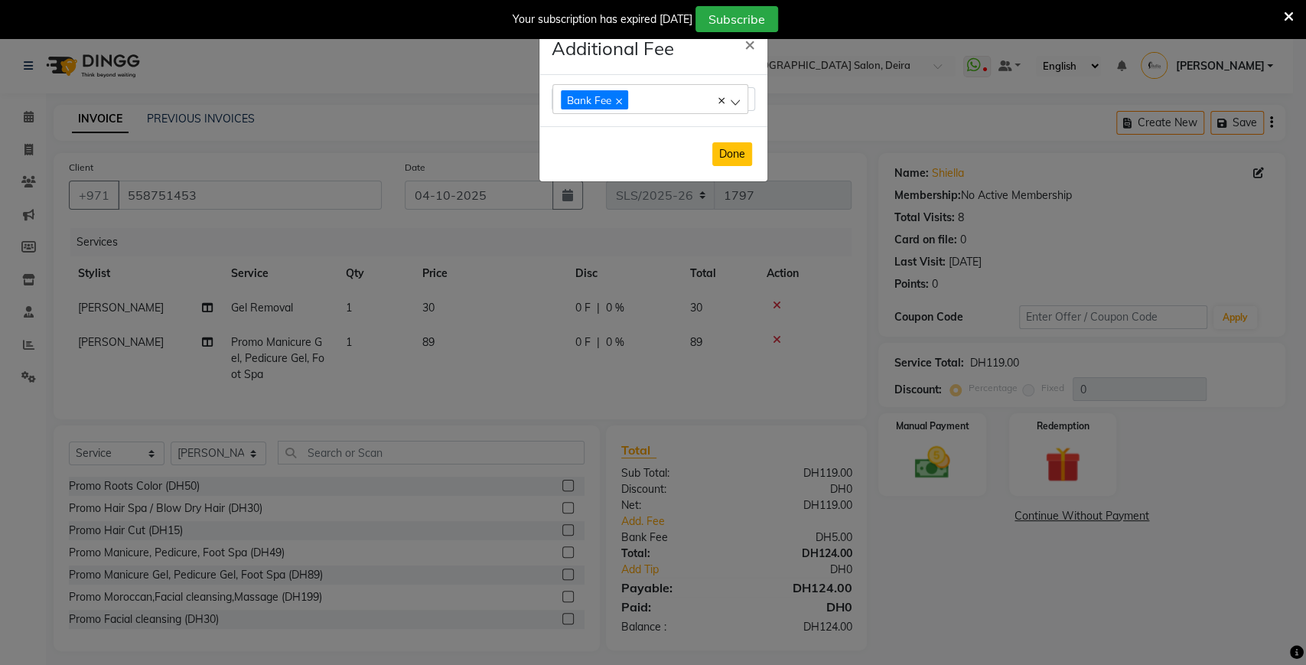
click at [739, 157] on button "Done" at bounding box center [732, 154] width 40 height 24
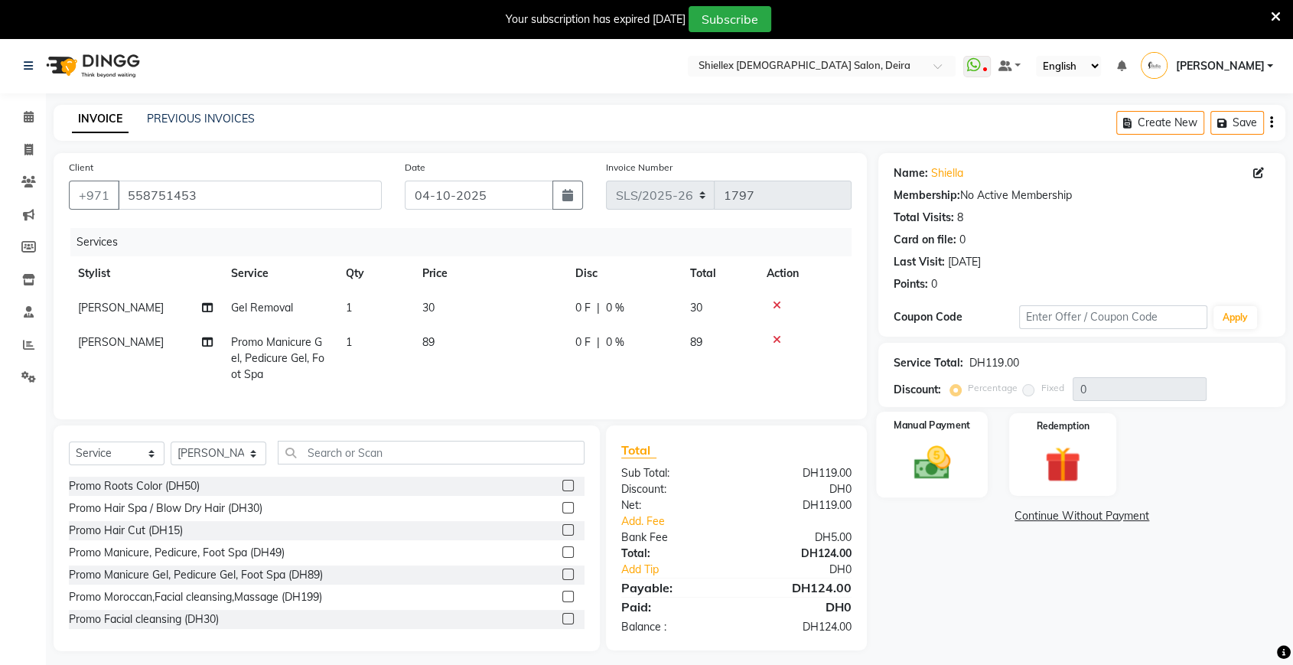
scroll to position [37, 0]
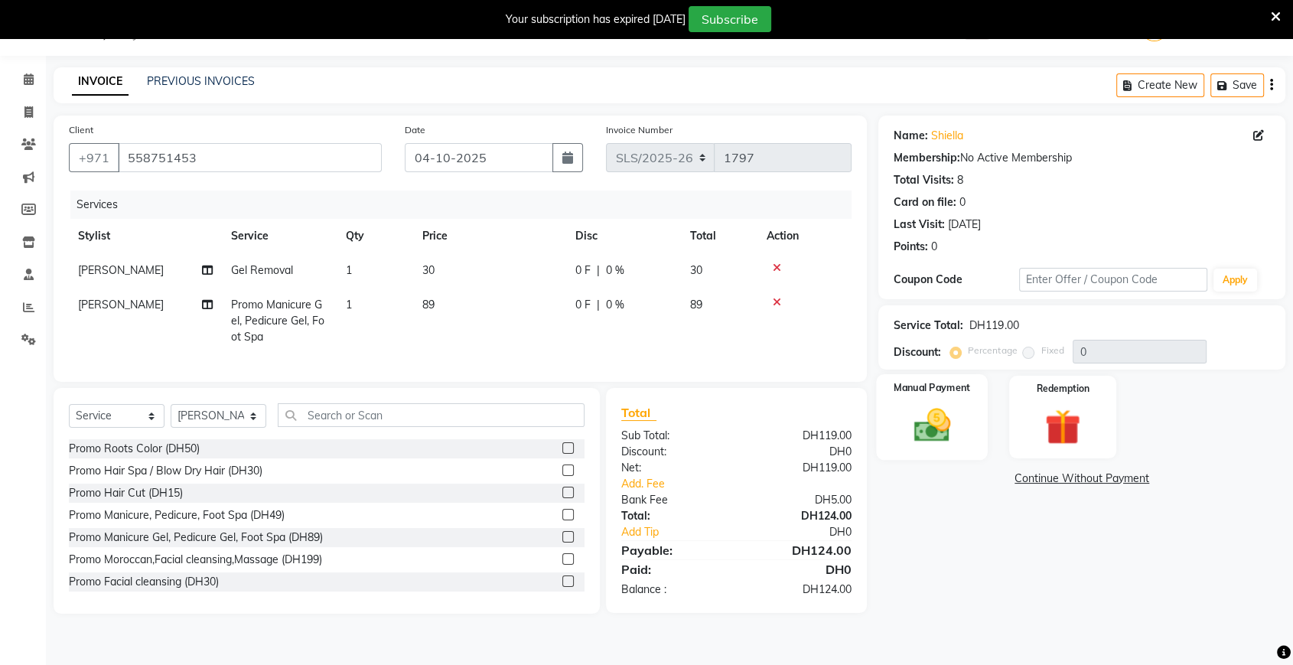
click at [945, 419] on img at bounding box center [932, 425] width 60 height 43
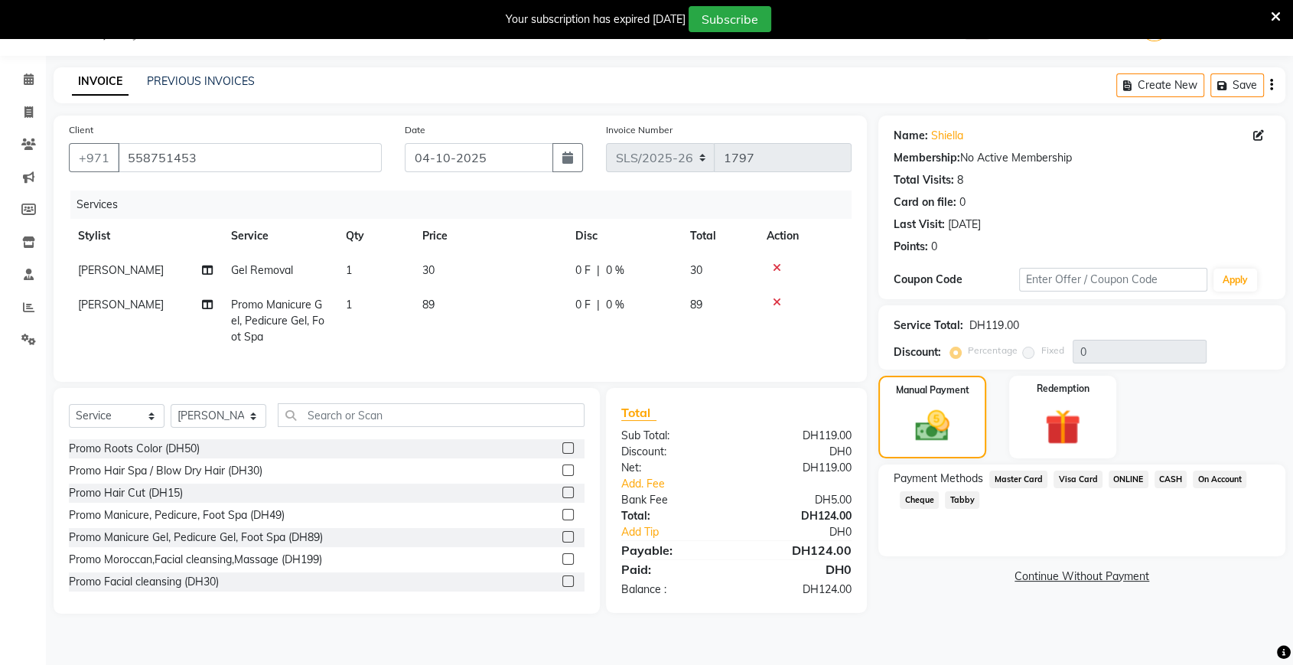
click at [1078, 473] on span "Visa Card" at bounding box center [1077, 479] width 49 height 18
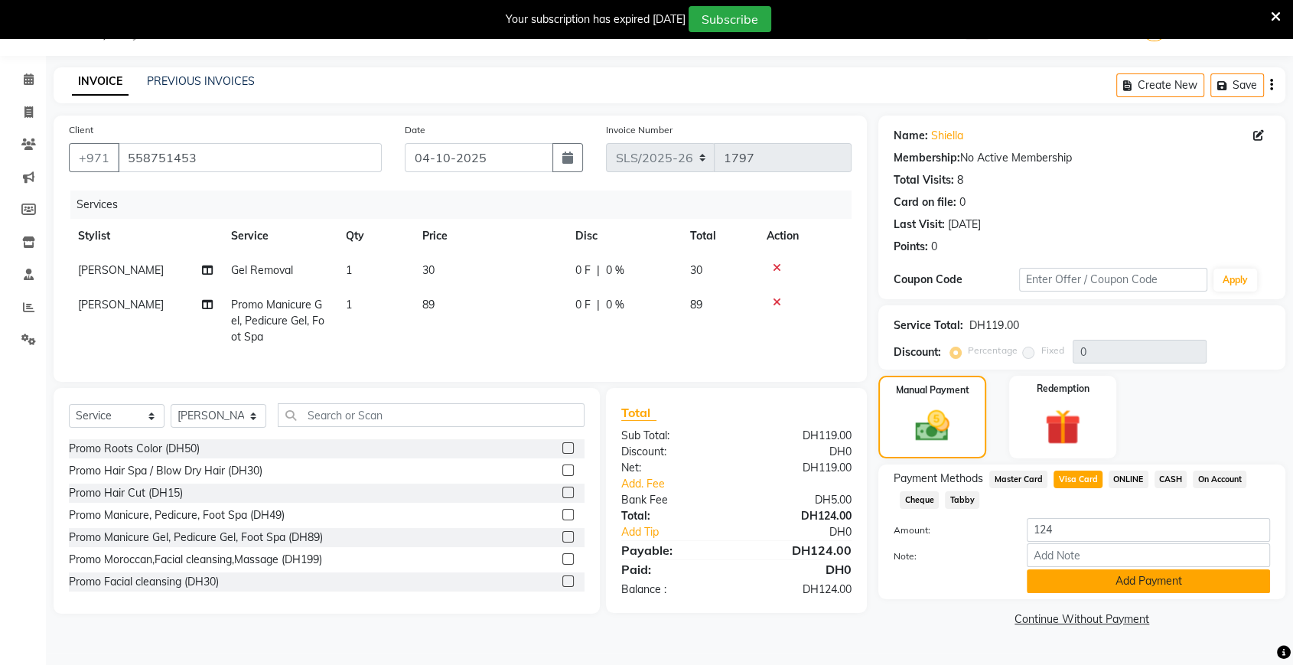
click at [1047, 584] on button "Add Payment" at bounding box center [1147, 581] width 243 height 24
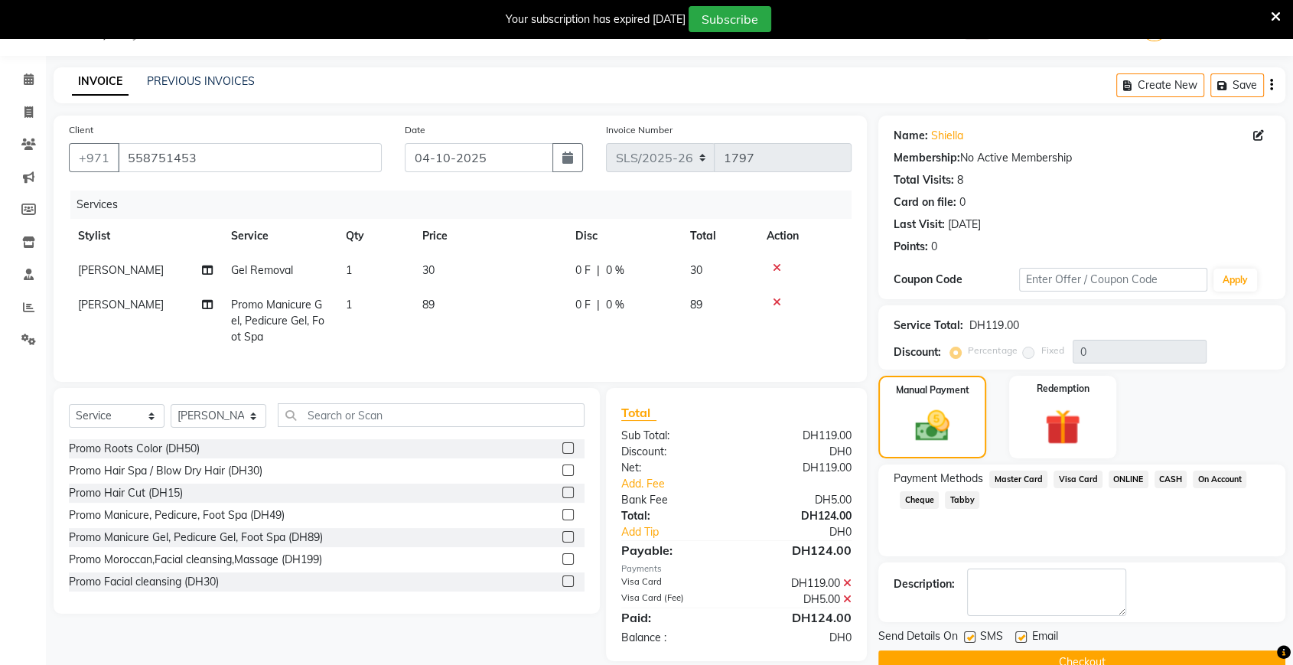
scroll to position [68, 0]
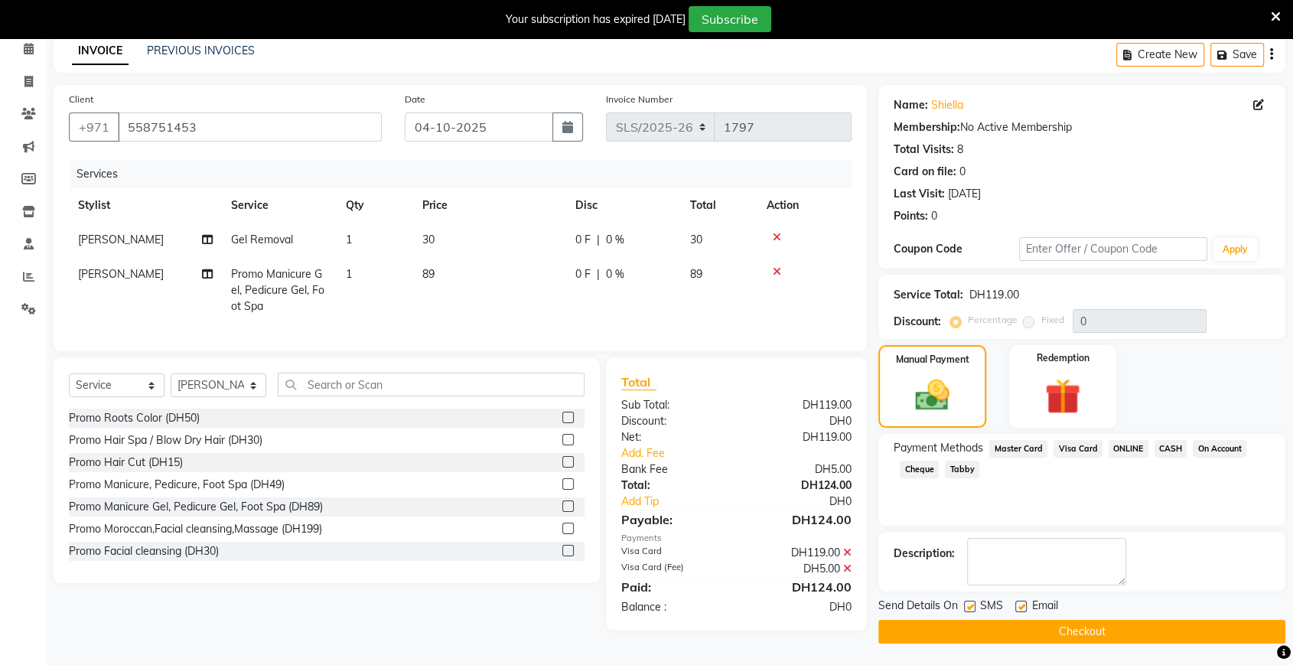
click at [1004, 627] on button "Checkout" at bounding box center [1081, 632] width 407 height 24
